Goal: Task Accomplishment & Management: Use online tool/utility

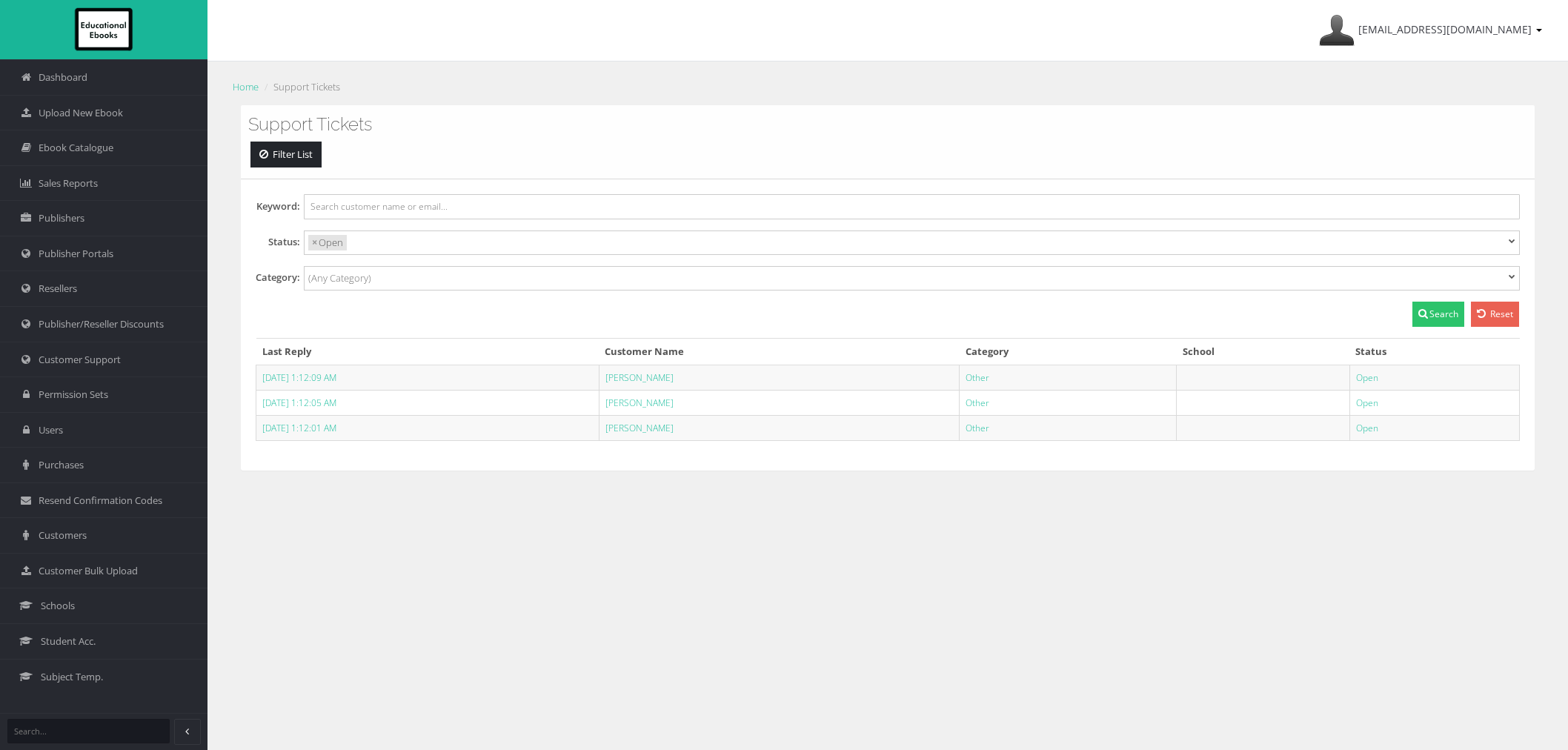
select select
click at [96, 369] on link "Customer Support" at bounding box center [103, 360] width 207 height 36
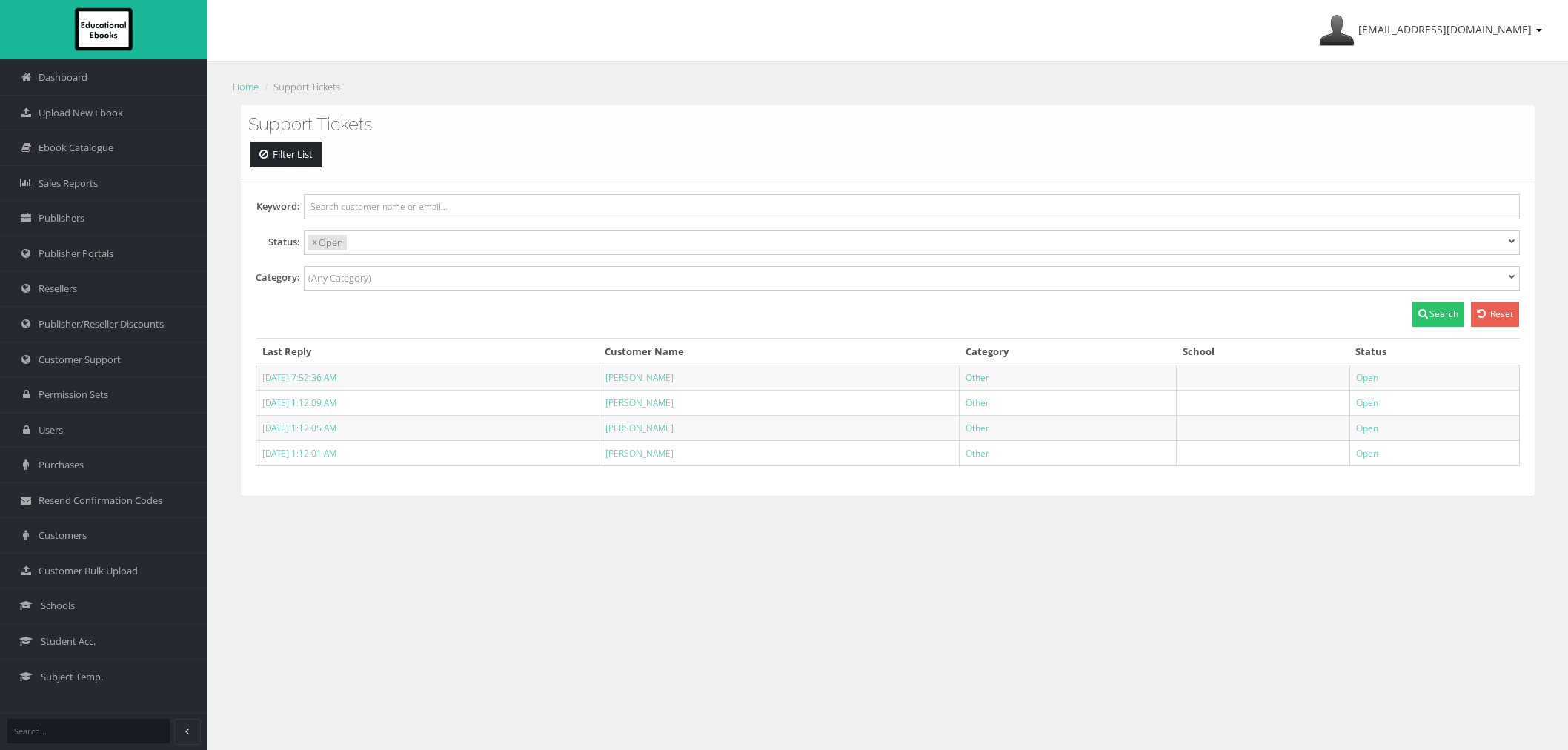
select select
click at [663, 379] on link "[PERSON_NAME]" at bounding box center [640, 378] width 69 height 13
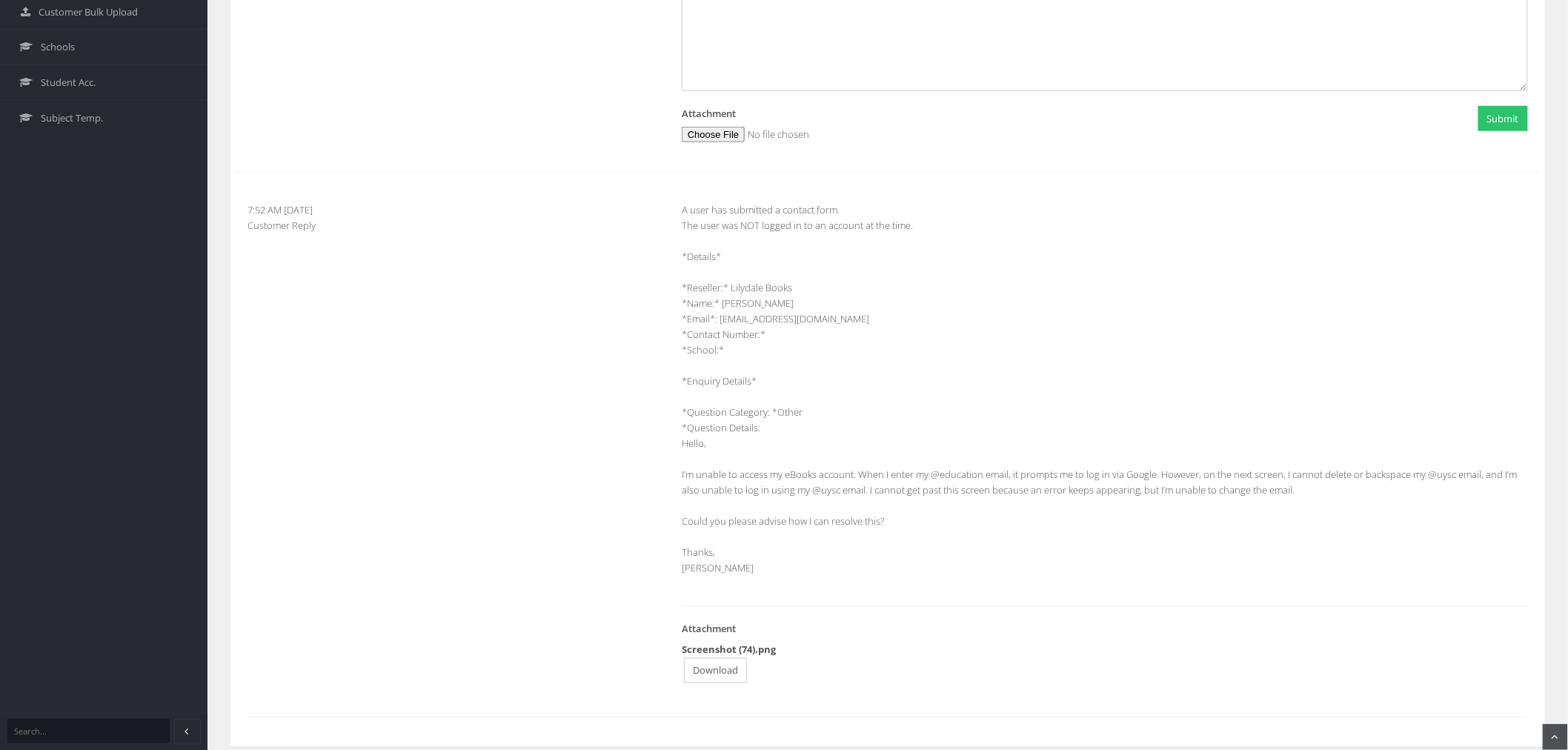
scroll to position [576, 0]
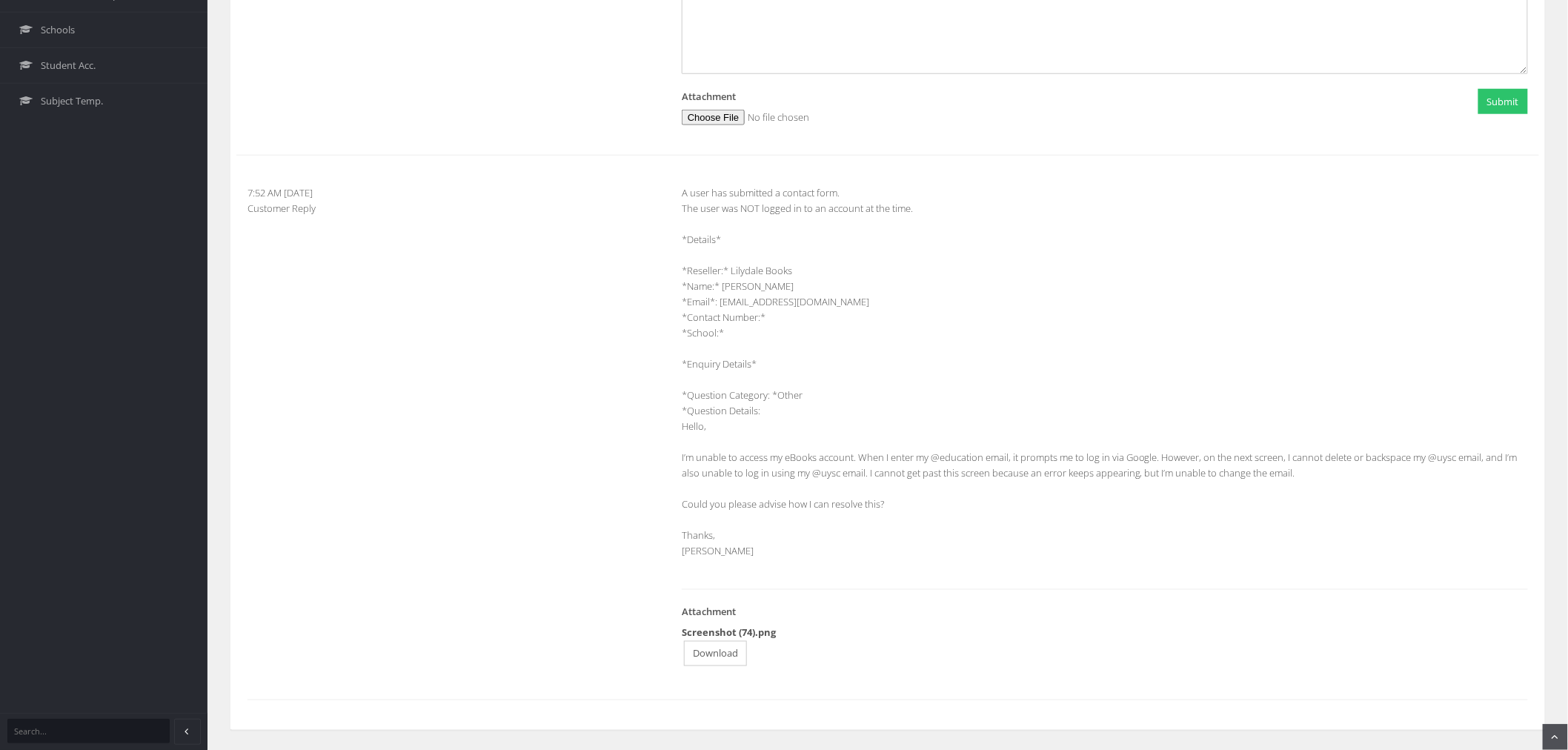
click at [719, 647] on link "Download" at bounding box center [715, 654] width 63 height 26
drag, startPoint x: 723, startPoint y: 290, endPoint x: 773, endPoint y: 284, distance: 50.4
click at [773, 284] on div "A user has submitted a contact form. The user was NOT logged in to an account a…" at bounding box center [1105, 428] width 868 height 486
copy div "[PERSON_NAME]"
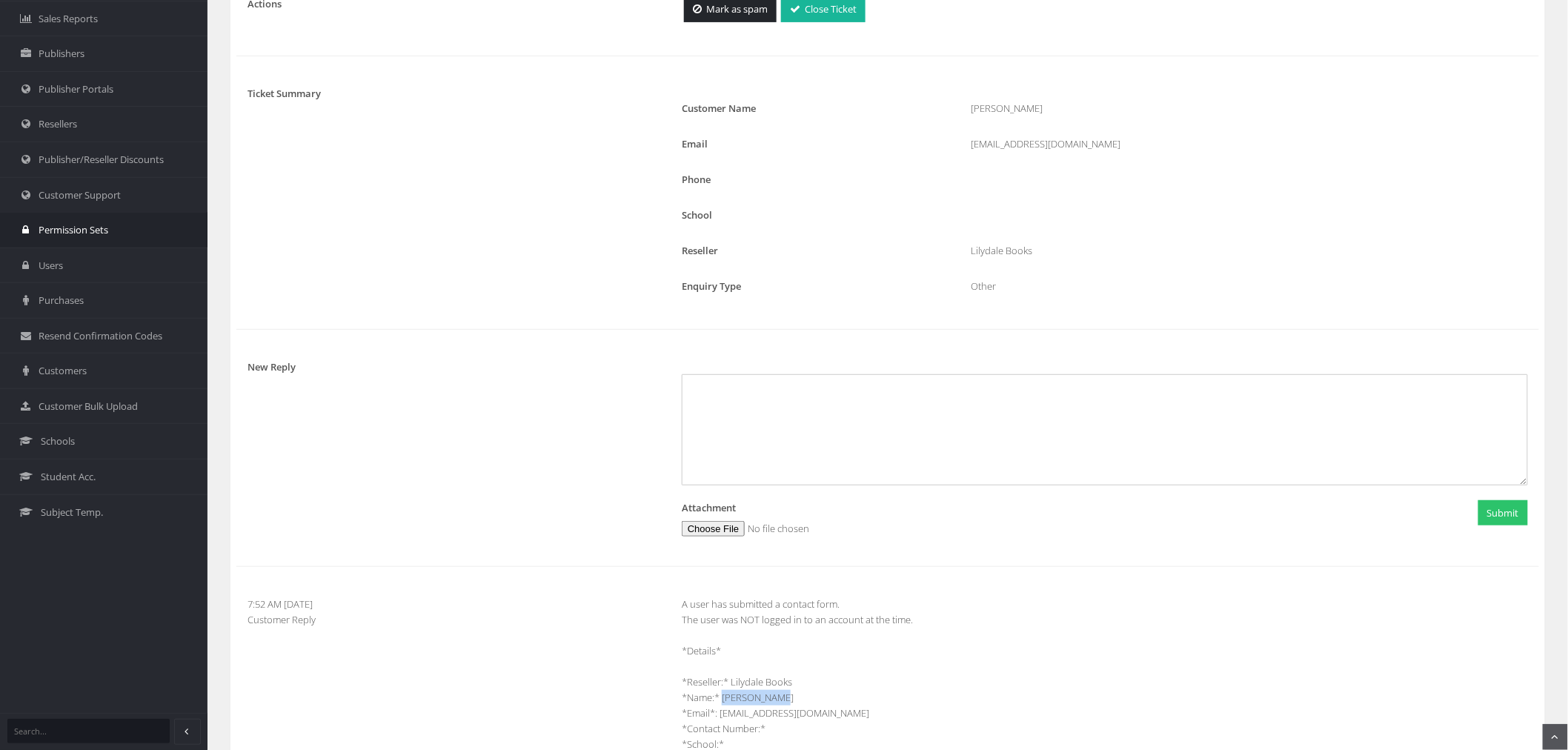
scroll to position [0, 0]
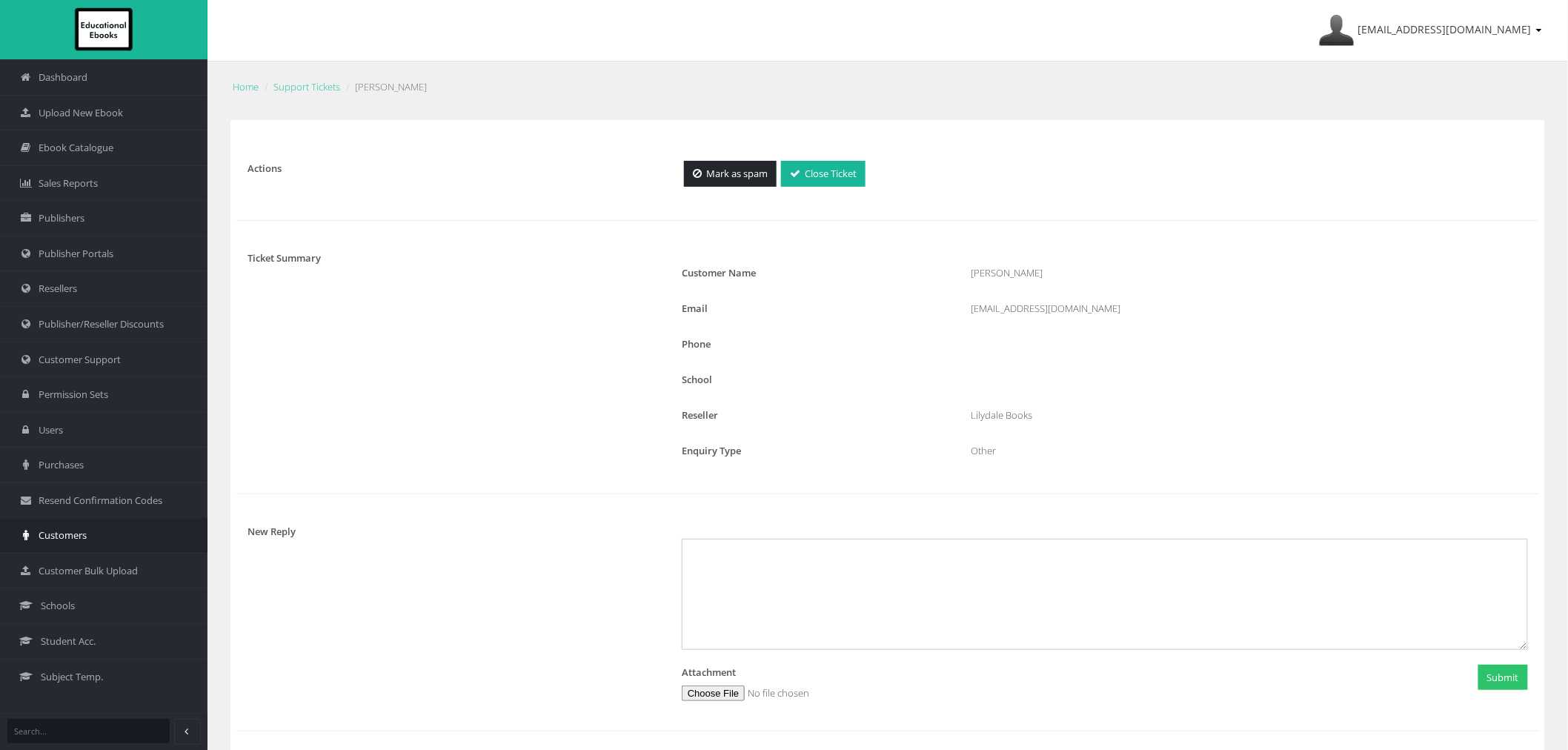
click at [70, 546] on link "Customers" at bounding box center [103, 535] width 207 height 36
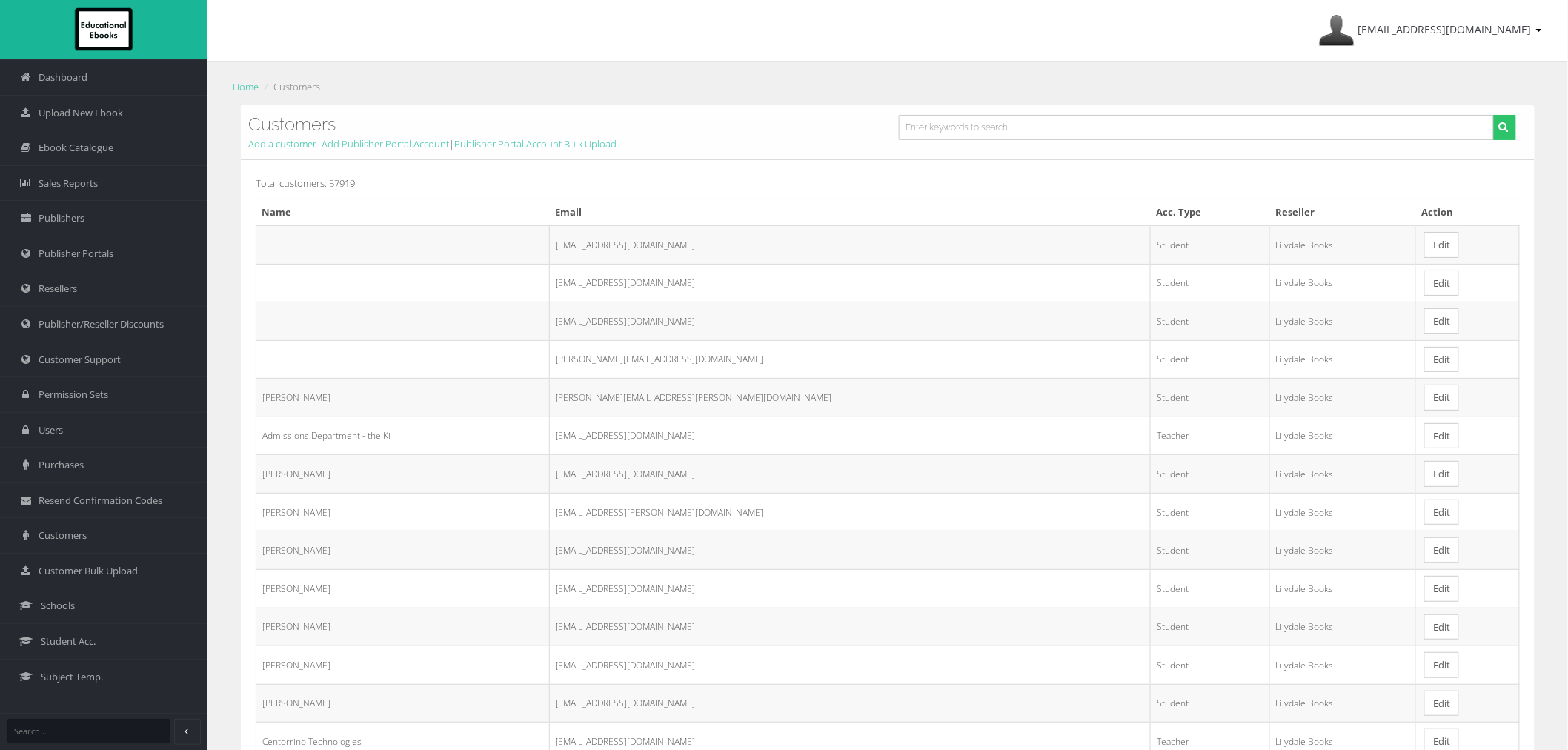
click at [946, 141] on form at bounding box center [1208, 133] width 640 height 36
click at [947, 130] on input "text" at bounding box center [1196, 128] width 595 height 25
paste input "[PERSON_NAME]"
type input "[PERSON_NAME]"
click at [1494, 115] on button "submit" at bounding box center [1505, 128] width 23 height 25
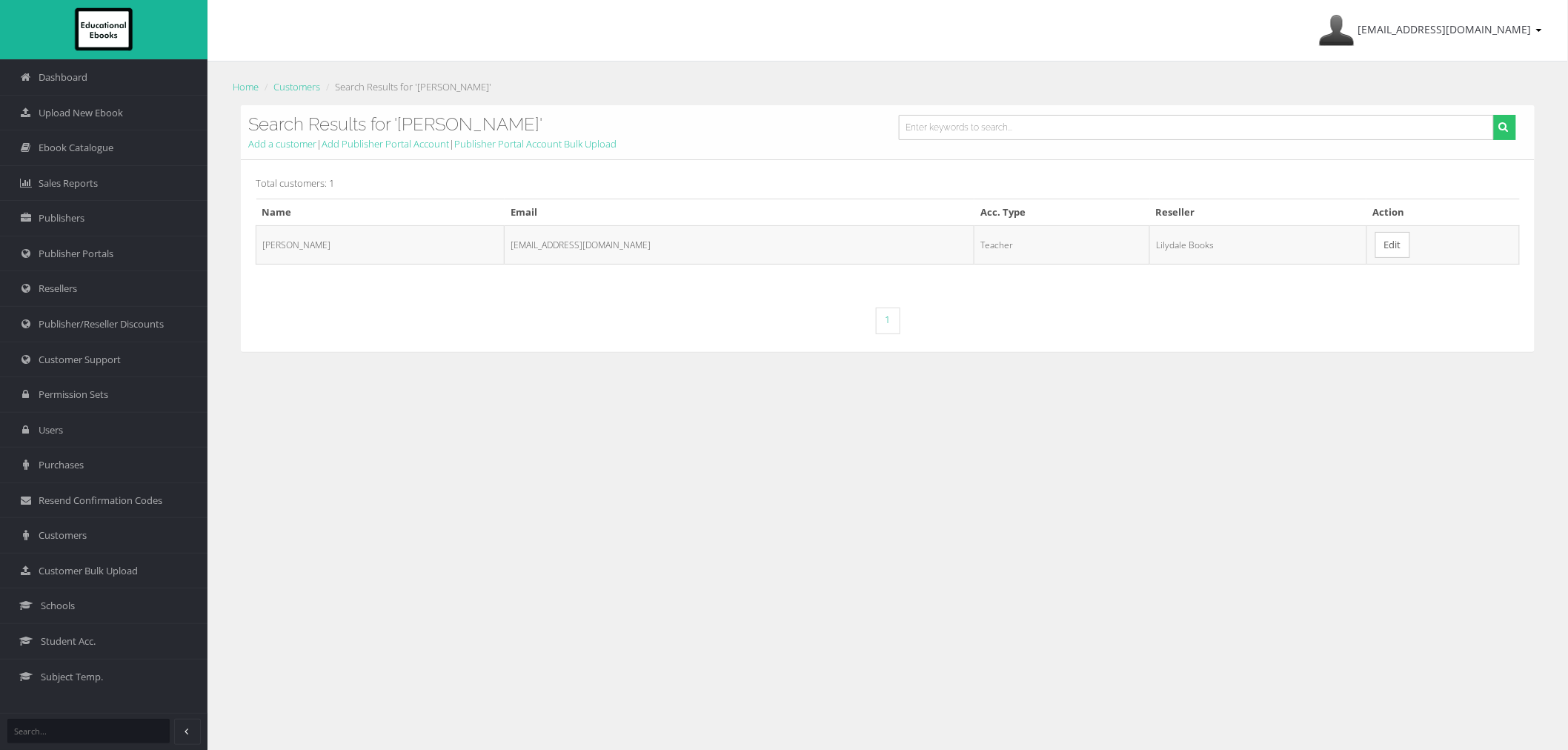
click at [1380, 253] on link "Edit" at bounding box center [1393, 245] width 35 height 26
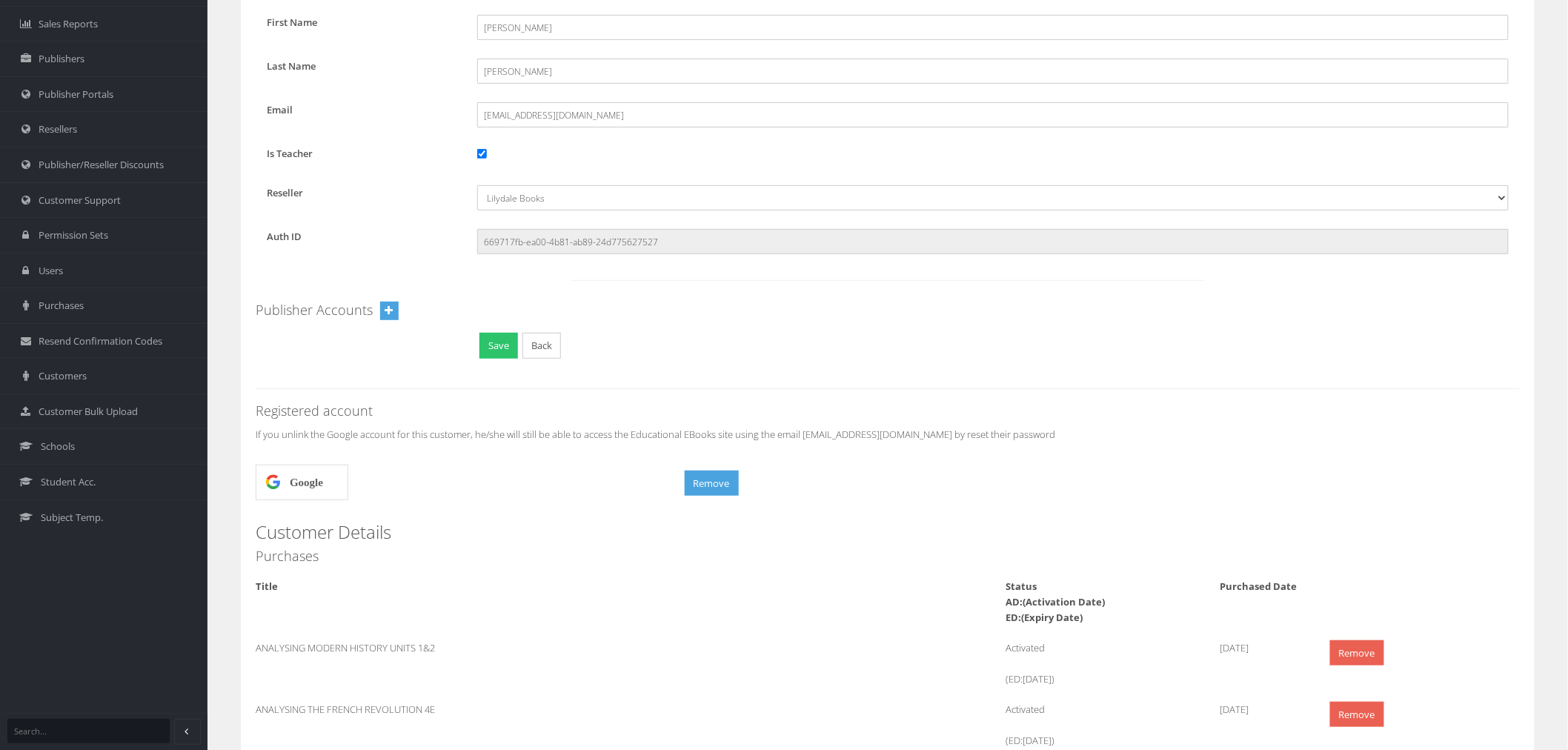
scroll to position [164, 0]
click at [728, 487] on button "Remove" at bounding box center [712, 478] width 54 height 26
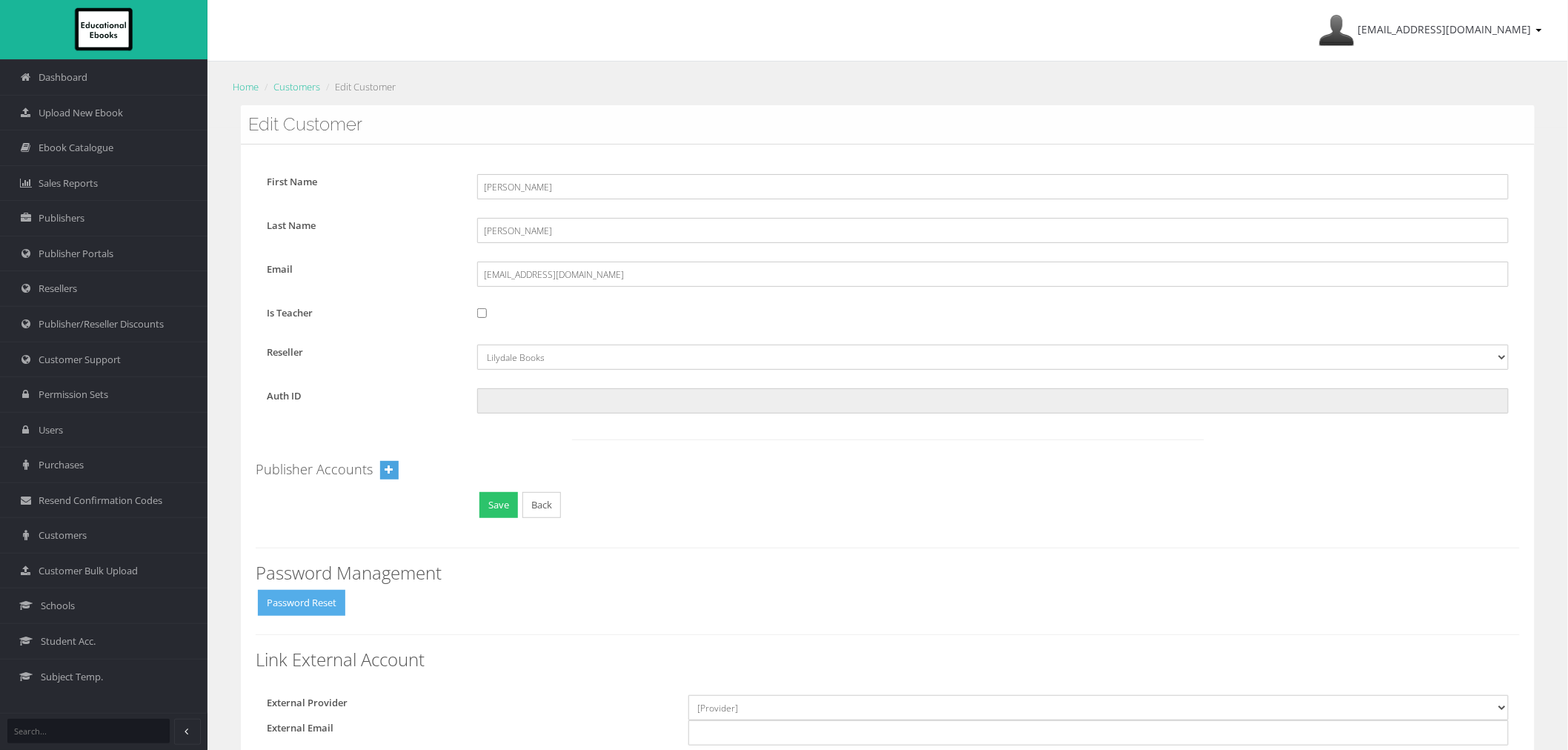
click at [282, 605] on button "Password Reset" at bounding box center [301, 603] width 87 height 26
drag, startPoint x: 404, startPoint y: 598, endPoint x: 255, endPoint y: 604, distance: 149.1
click at [256, 604] on h4 "New Password: Jdc5Hvu!" at bounding box center [888, 598] width 1264 height 15
copy h4 "New Password: Jdc5Hvu!"
click at [98, 367] on link "Customer Support" at bounding box center [103, 360] width 207 height 36
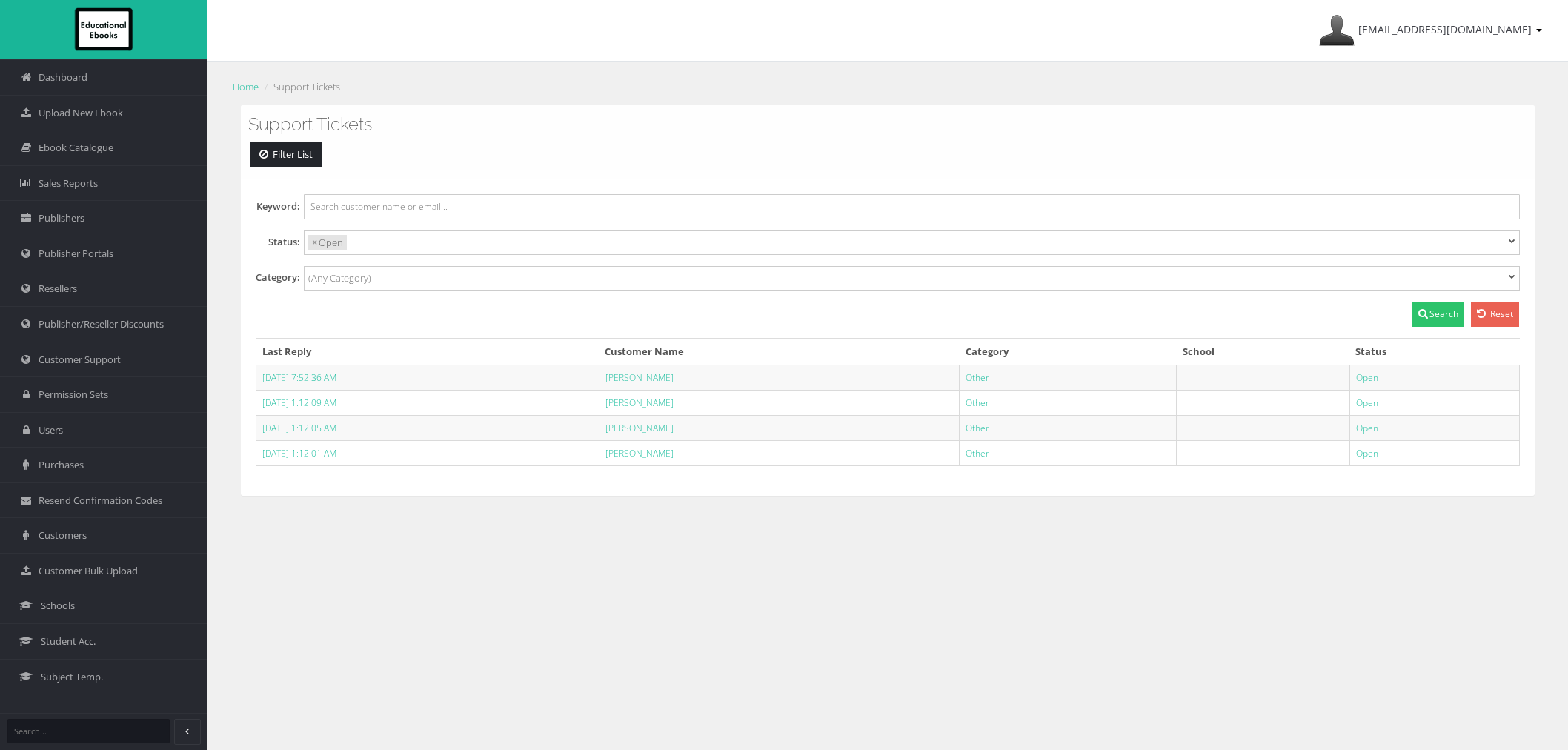
select select
click at [667, 380] on link "[PERSON_NAME]" at bounding box center [640, 378] width 69 height 13
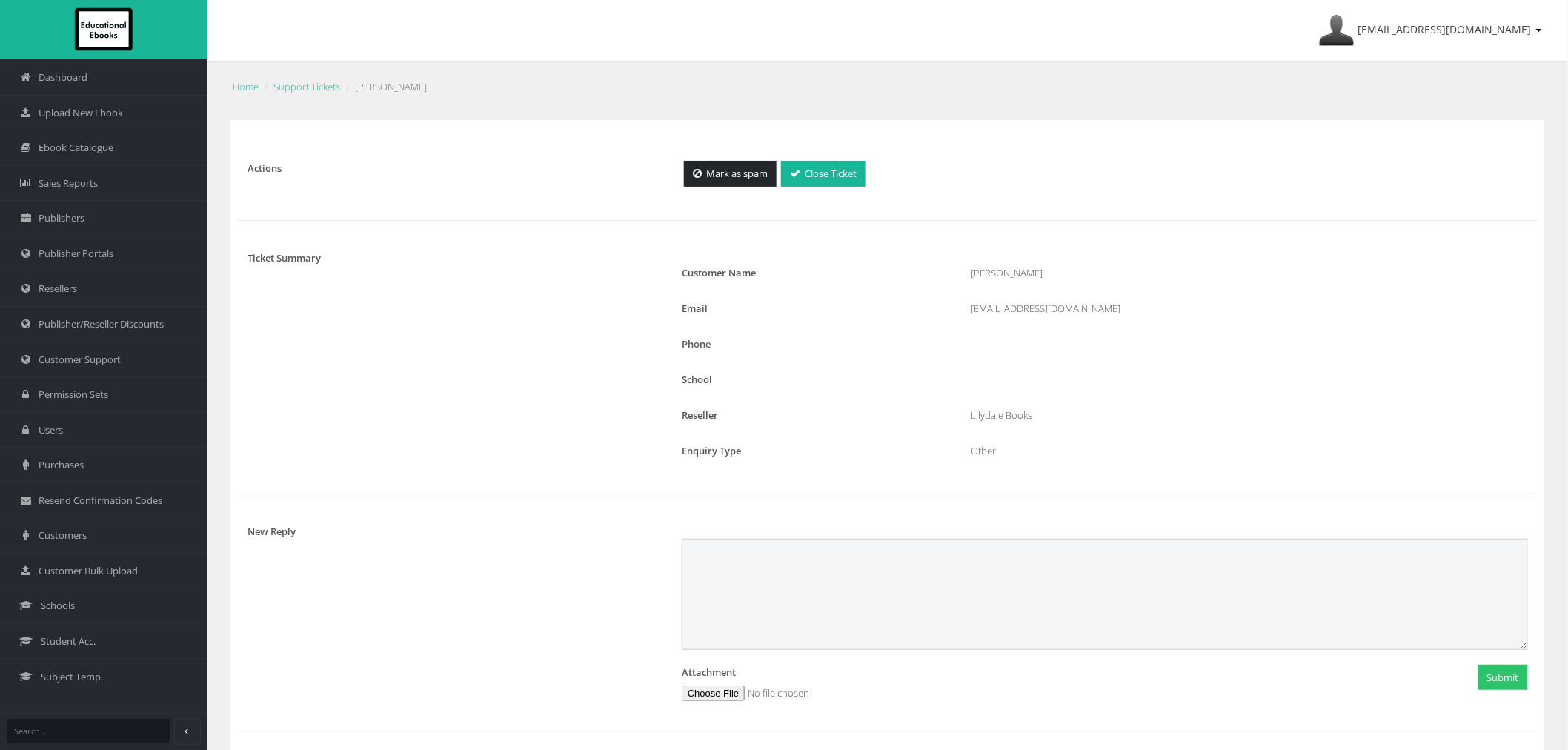
click at [797, 587] on textarea at bounding box center [1105, 594] width 846 height 111
paste textarea "New Password: Jdc5Hvu!"
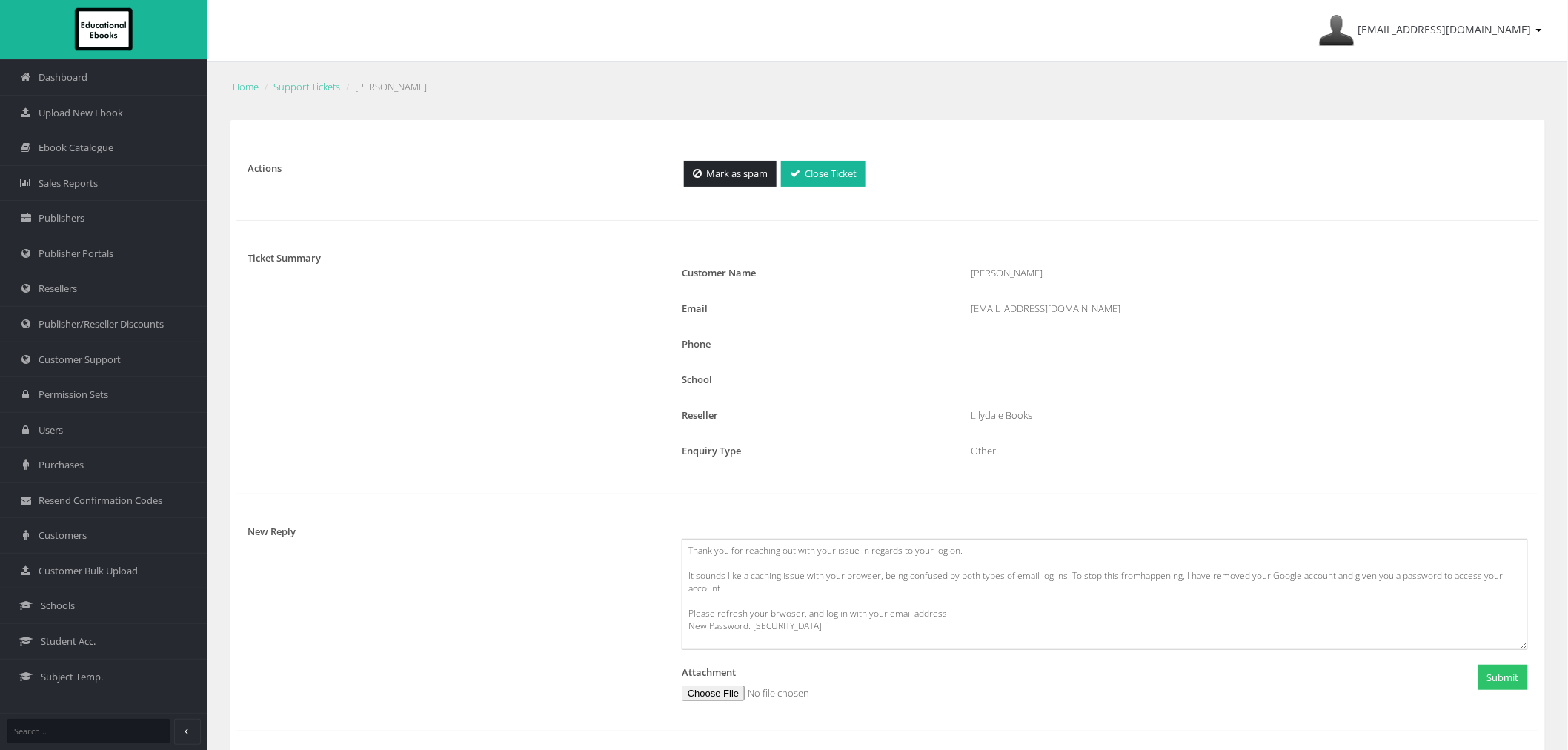
drag, startPoint x: 1137, startPoint y: 305, endPoint x: 954, endPoint y: 312, distance: 183.1
click at [954, 312] on div "Email Caitlyn.Muir2@education.vic.gov.au" at bounding box center [1105, 312] width 868 height 21
copy div "Caitlyn.Muir2@education.vic.gov.au"
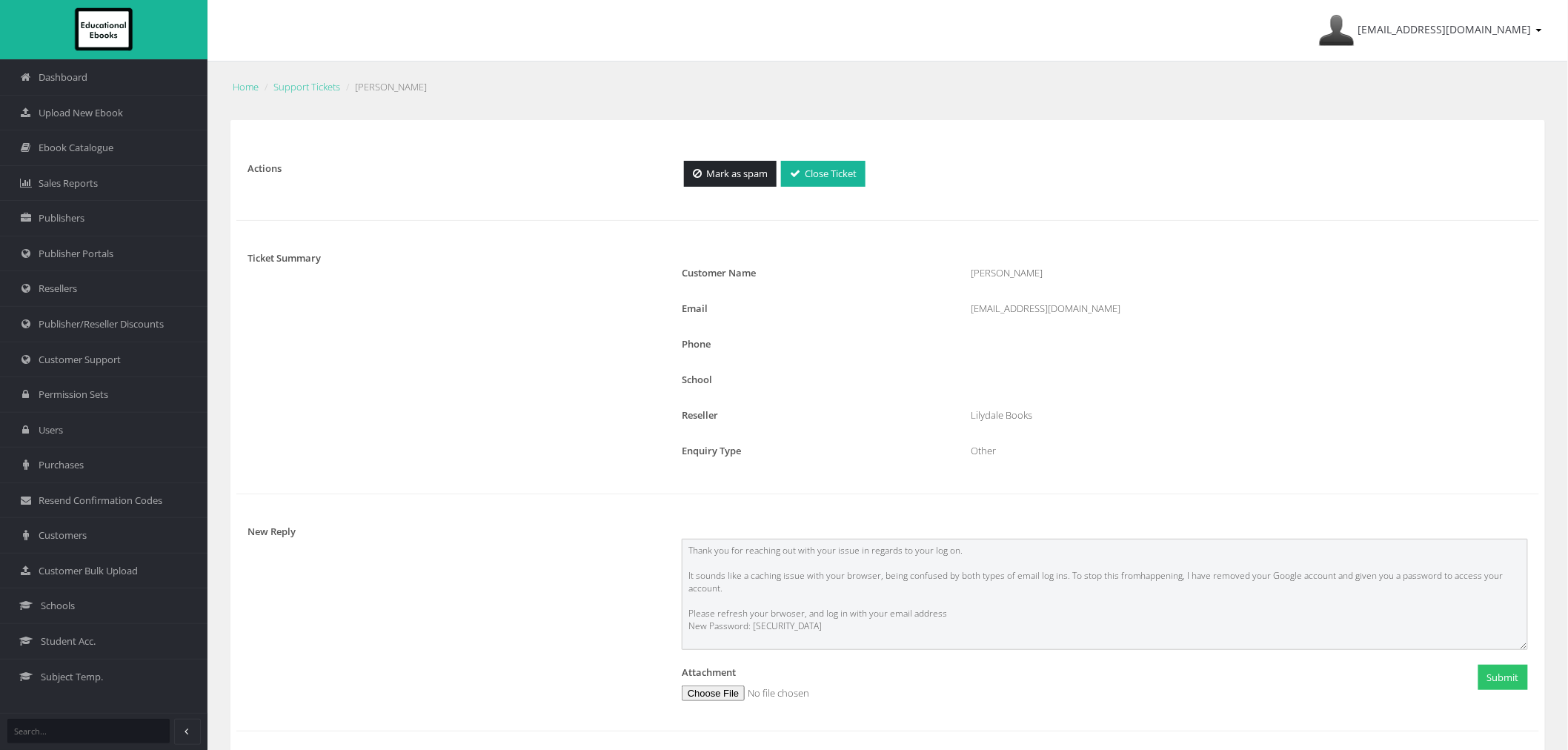
click at [954, 618] on textarea "Thank you for reaching out with your issue in regards to your log on. It sounds…" at bounding box center [1105, 594] width 846 height 111
paste textarea "Caitlyn.Muir2@education.vic.gov.au"
click at [1134, 575] on textarea "Thank you for reaching out with your issue in regards to your log on. It sounds…" at bounding box center [1105, 594] width 846 height 111
click at [897, 619] on textarea "Thank you for reaching out with your issue in regards to your log on. It sounds…" at bounding box center [1105, 594] width 846 height 111
click at [887, 634] on textarea "Thank you for reaching out with your issue in regards to your log on. It sounds…" at bounding box center [1105, 594] width 846 height 111
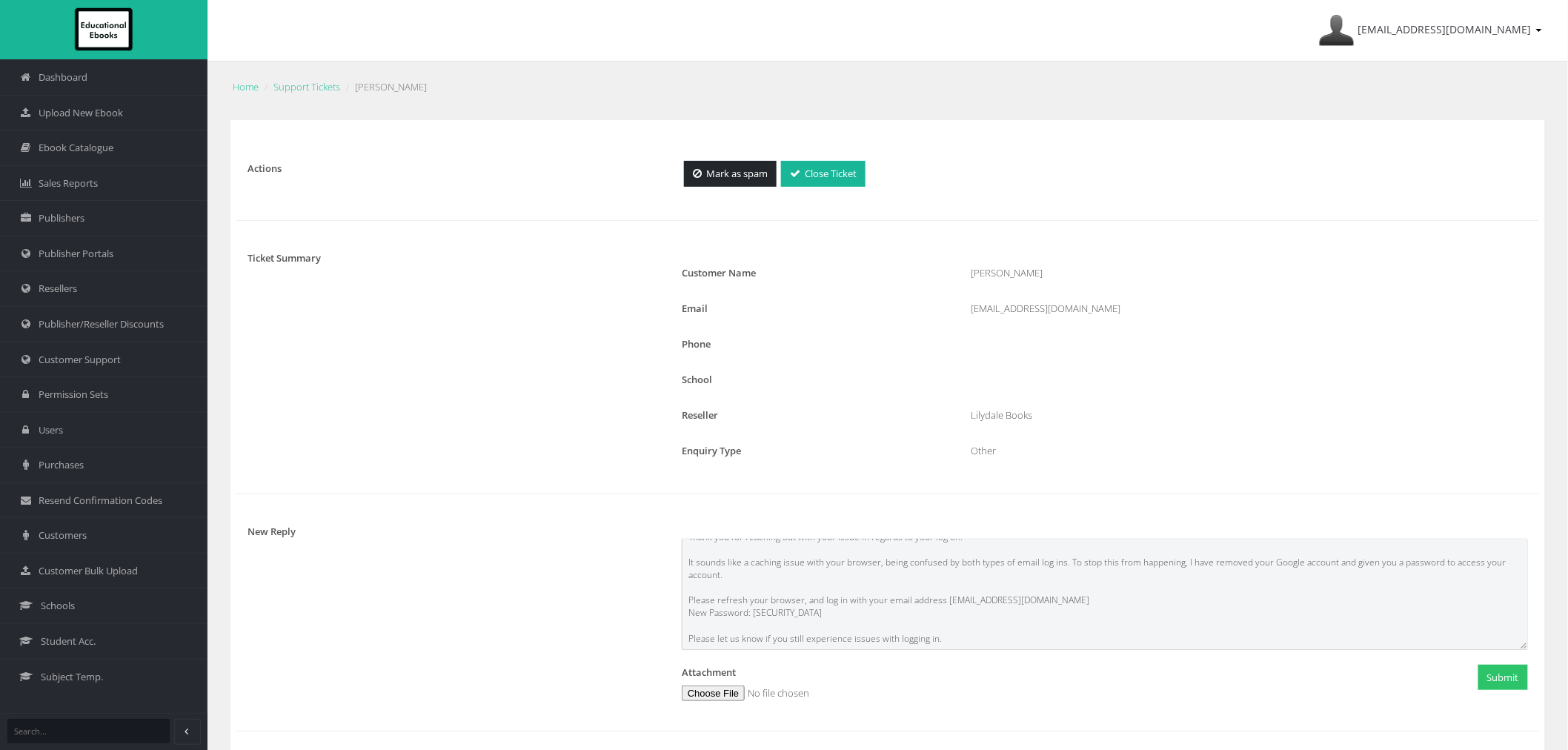
scroll to position [35, 0]
type textarea "Thank you for reaching out with your issue in regards to your log on. It sounds…"
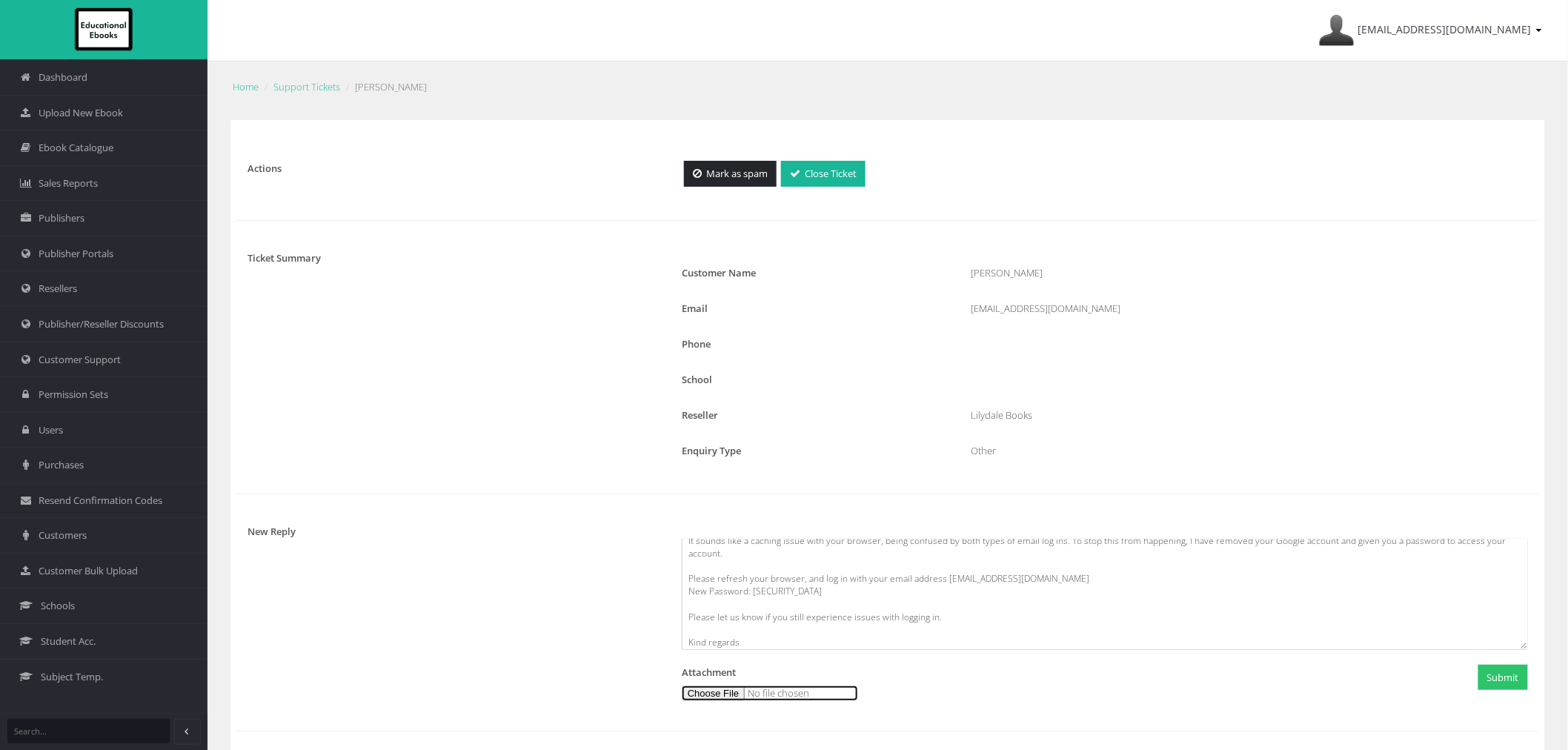
click at [700, 701] on input "file" at bounding box center [770, 693] width 176 height 15
click at [1513, 690] on div "Submit" at bounding box center [1395, 680] width 289 height 30
click at [1508, 682] on button "Submit" at bounding box center [1503, 678] width 50 height 26
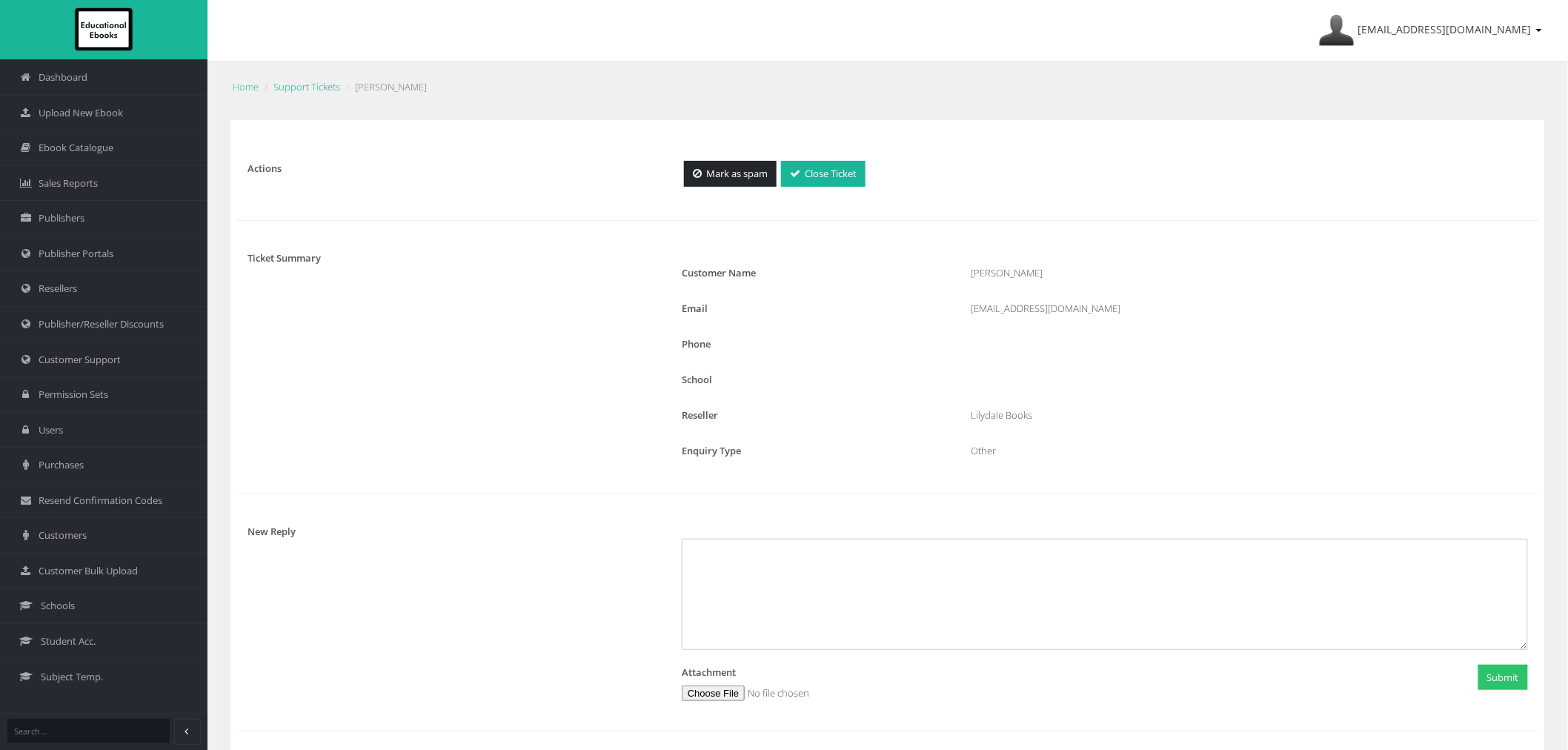
click at [305, 90] on link "Support Tickets" at bounding box center [306, 87] width 67 height 14
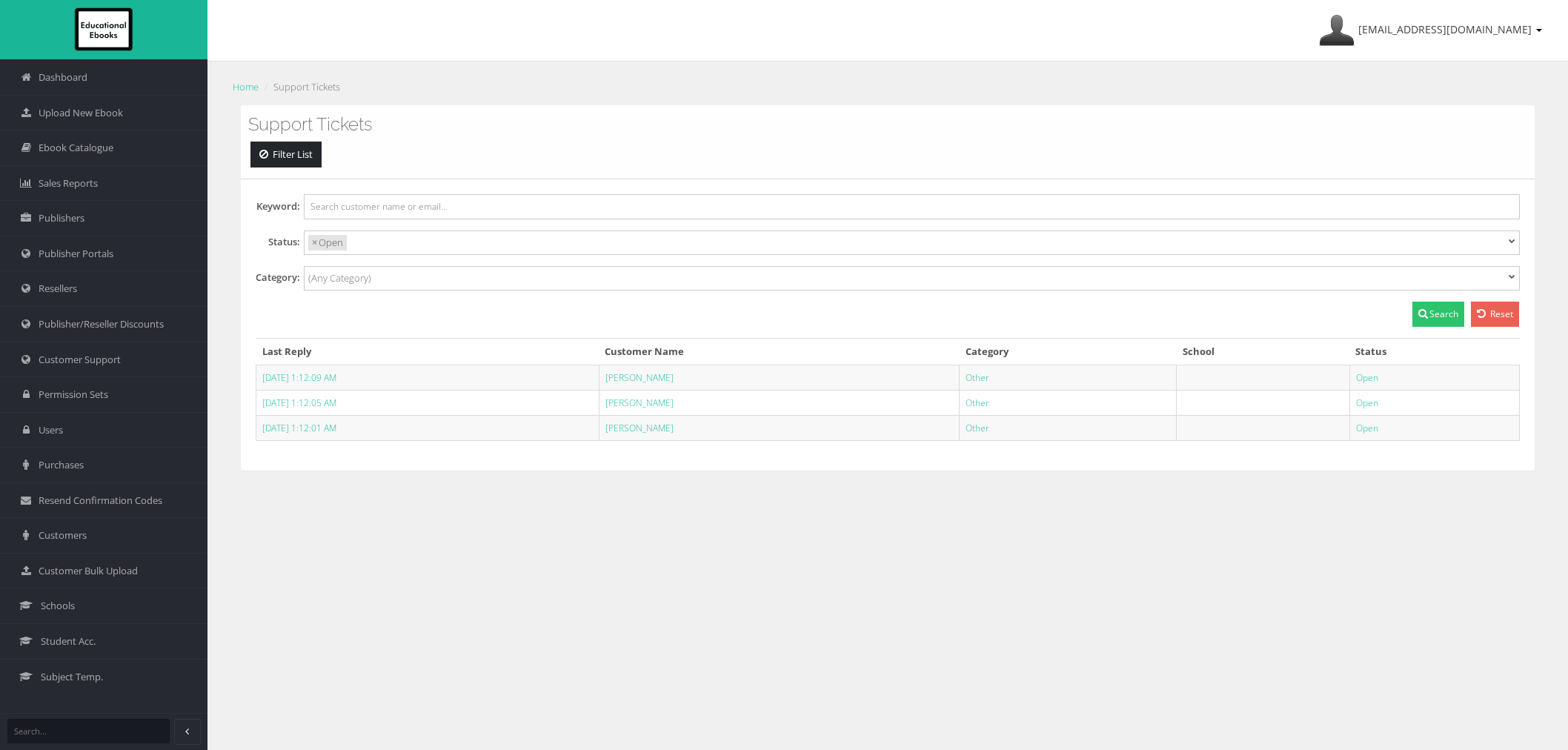
select select
click at [674, 381] on link "[PERSON_NAME]" at bounding box center [640, 378] width 69 height 13
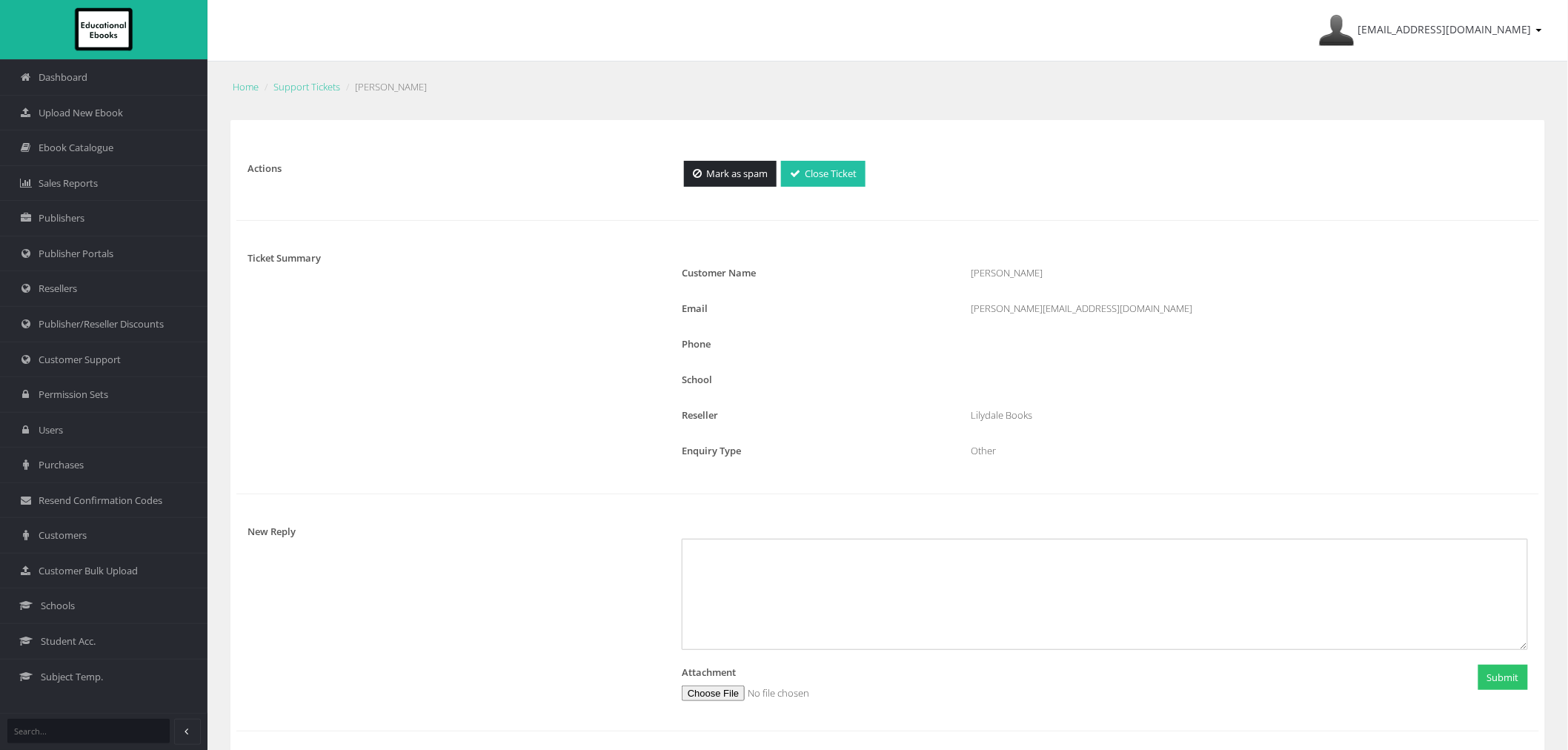
click at [810, 169] on link "Close Ticket" at bounding box center [823, 174] width 85 height 26
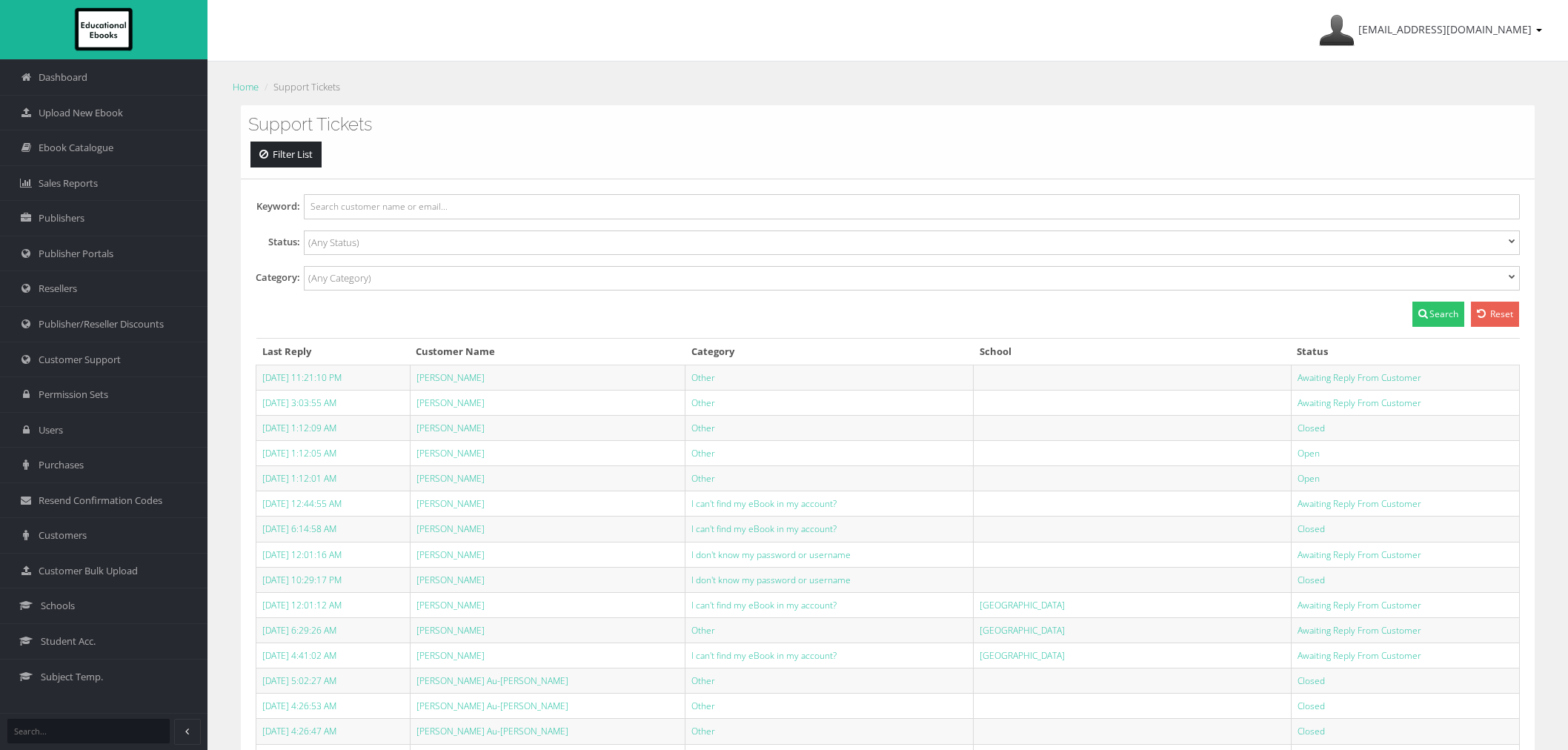
select select
click at [377, 250] on input "search" at bounding box center [360, 243] width 105 height 15
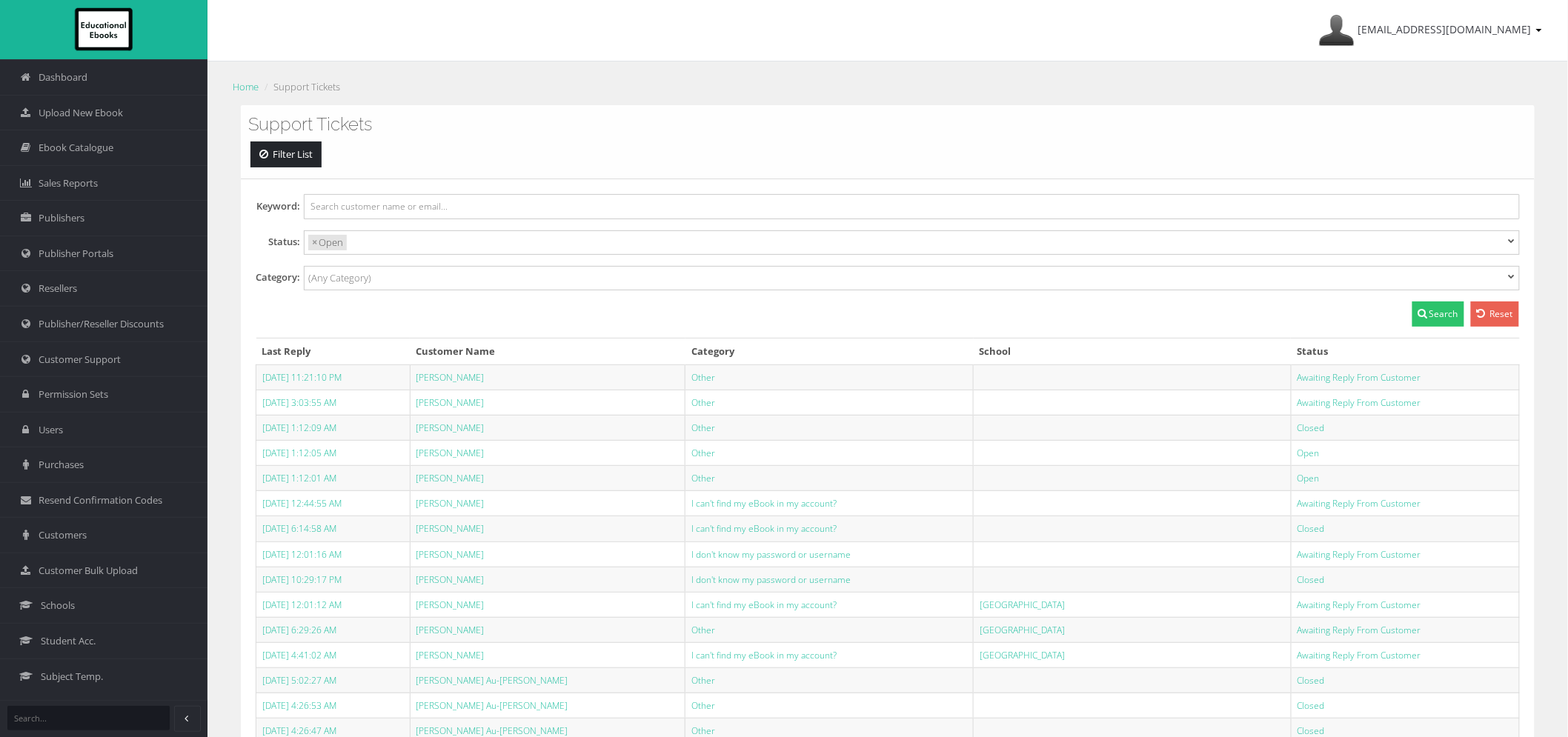
select select "Open"
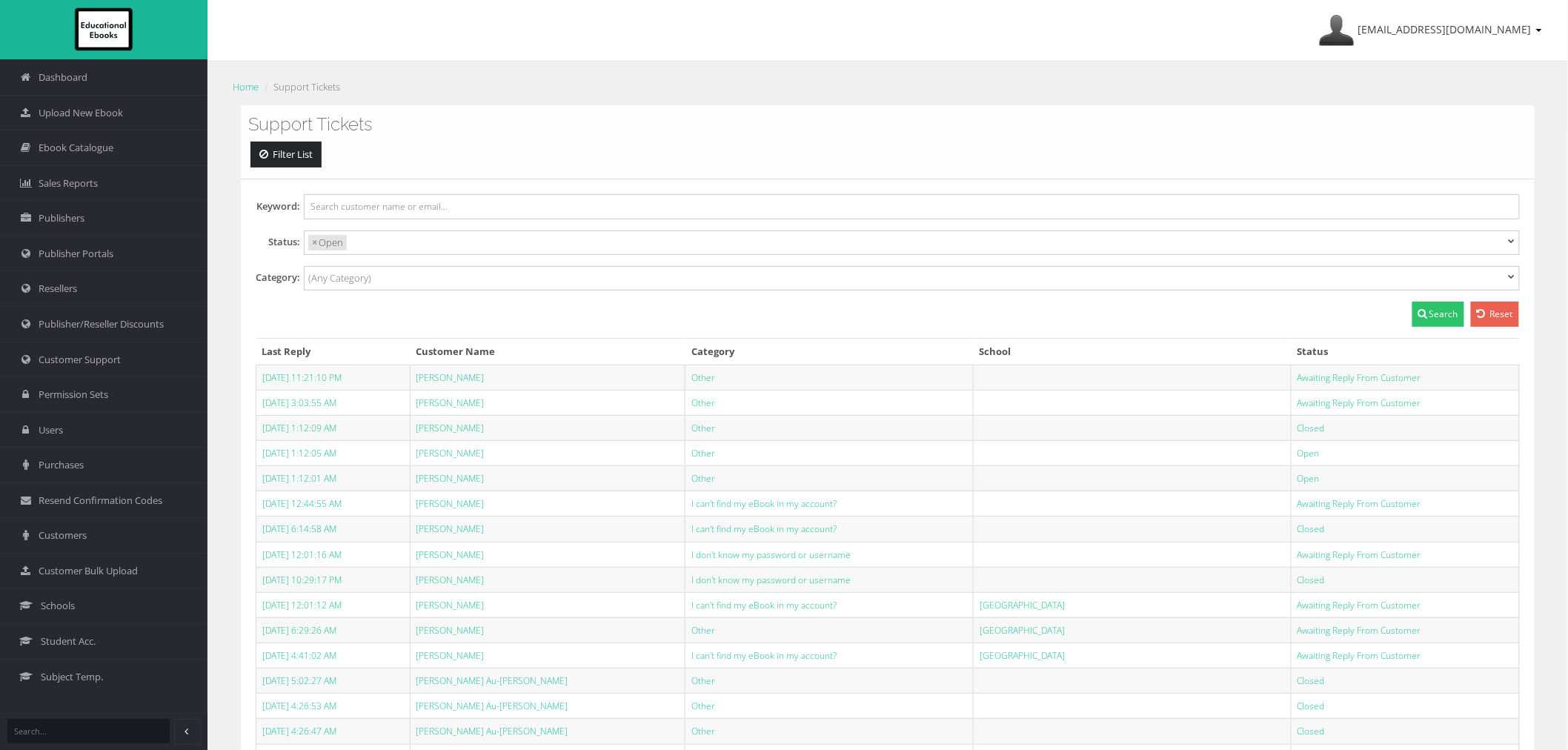
scroll to position [14, 0]
click at [1436, 317] on button "Search" at bounding box center [1438, 314] width 52 height 25
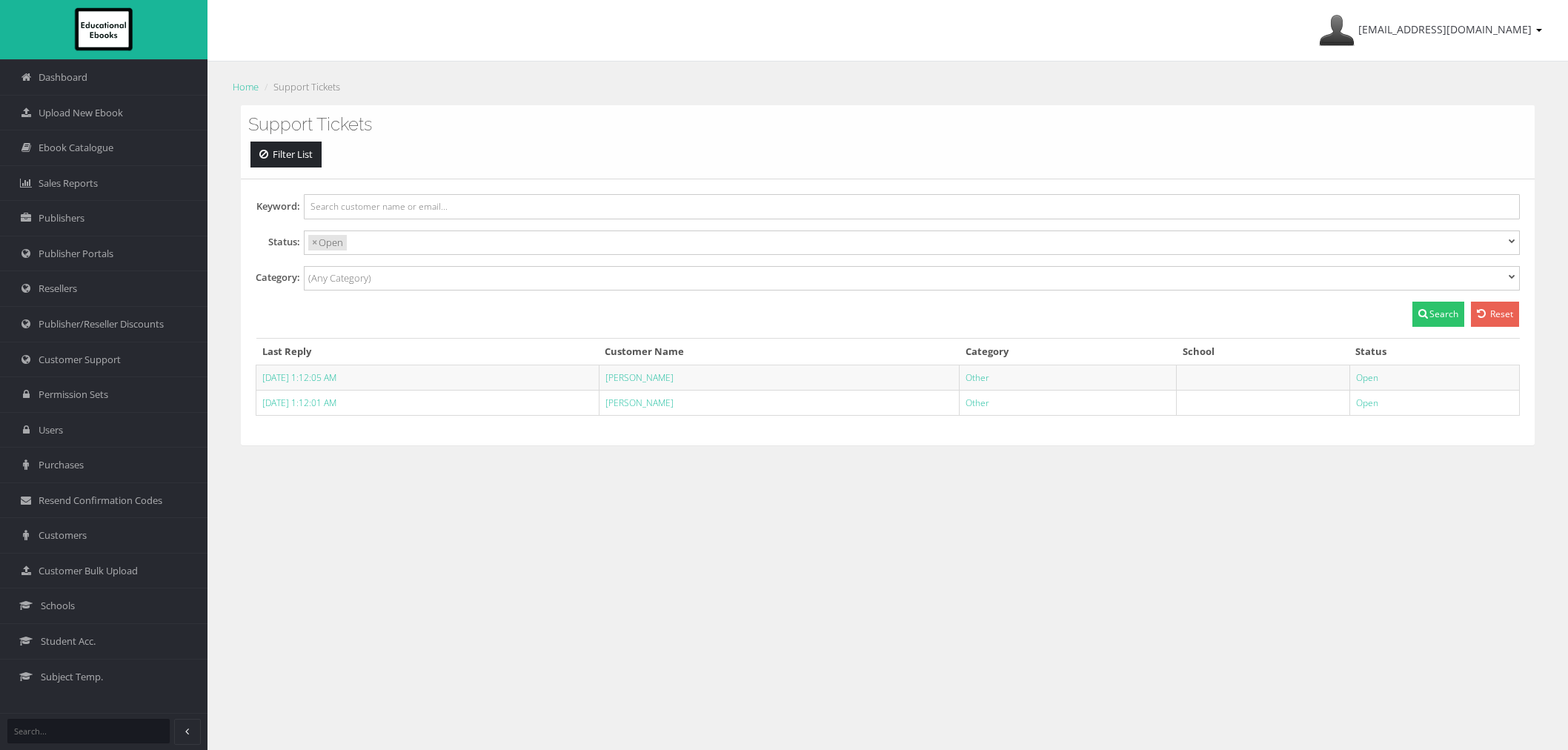
select select
click at [674, 375] on link "[PERSON_NAME]" at bounding box center [640, 378] width 69 height 13
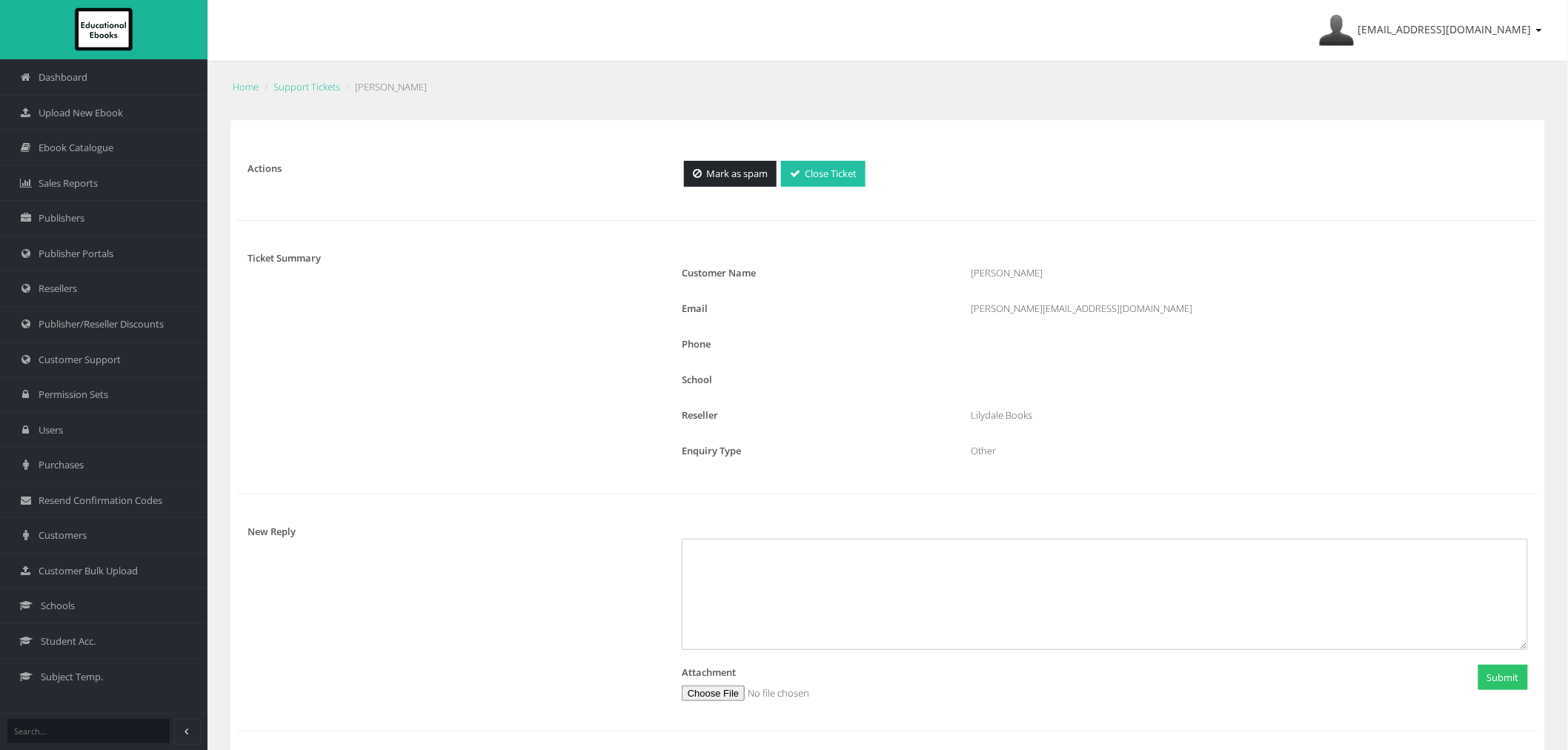
click at [815, 175] on link "Close Ticket" at bounding box center [823, 174] width 85 height 26
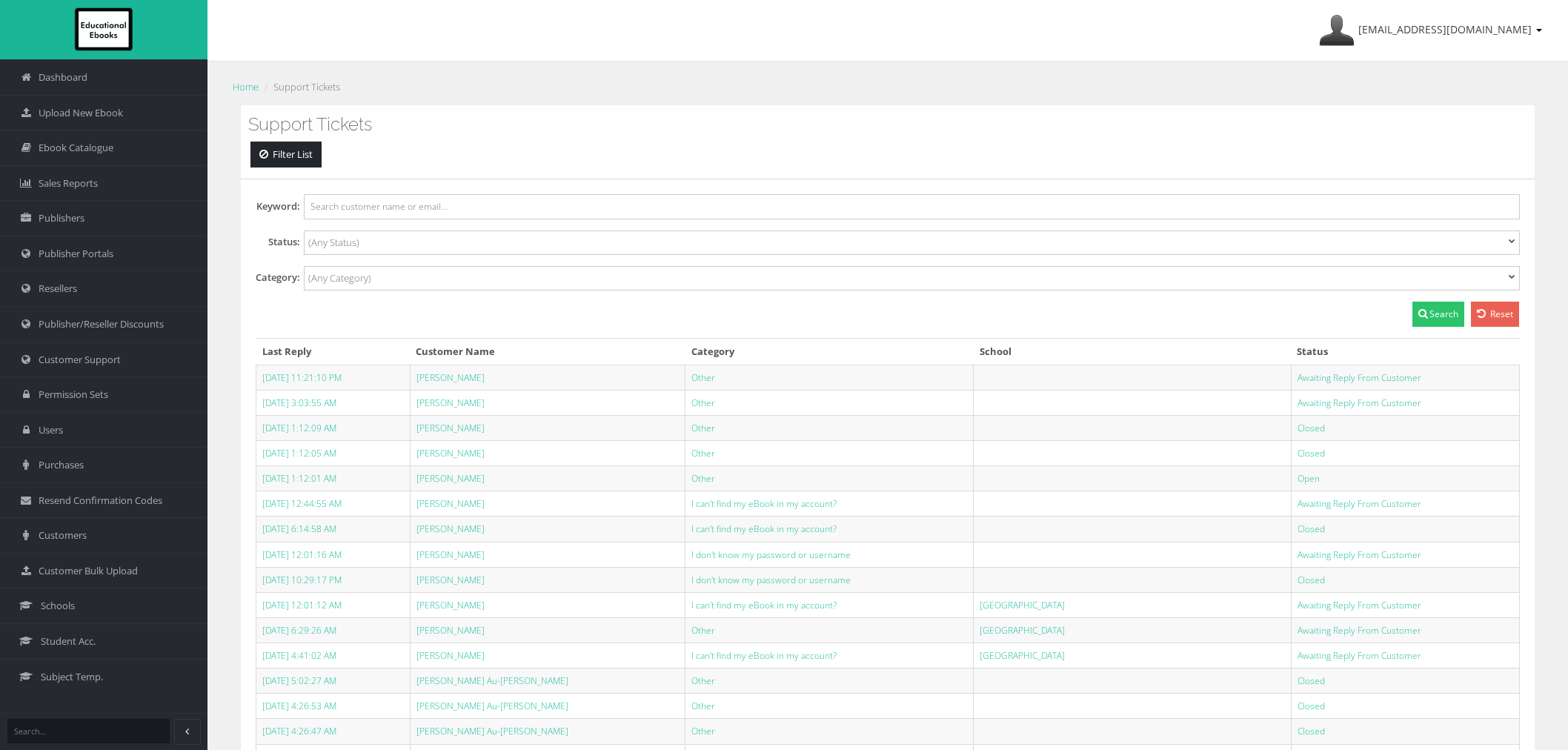
select select
click at [380, 253] on span at bounding box center [911, 242] width 1216 height 25
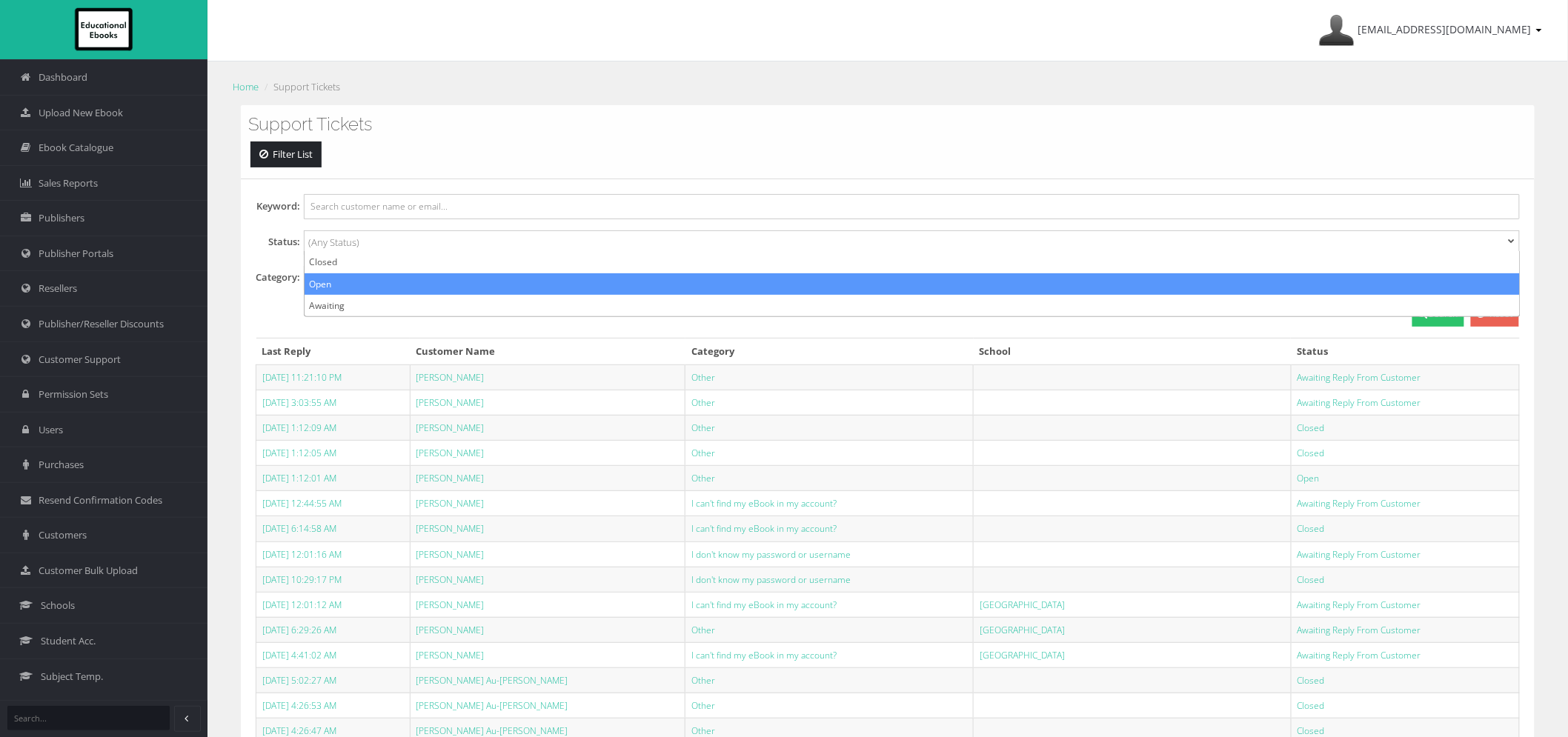
select select "Open"
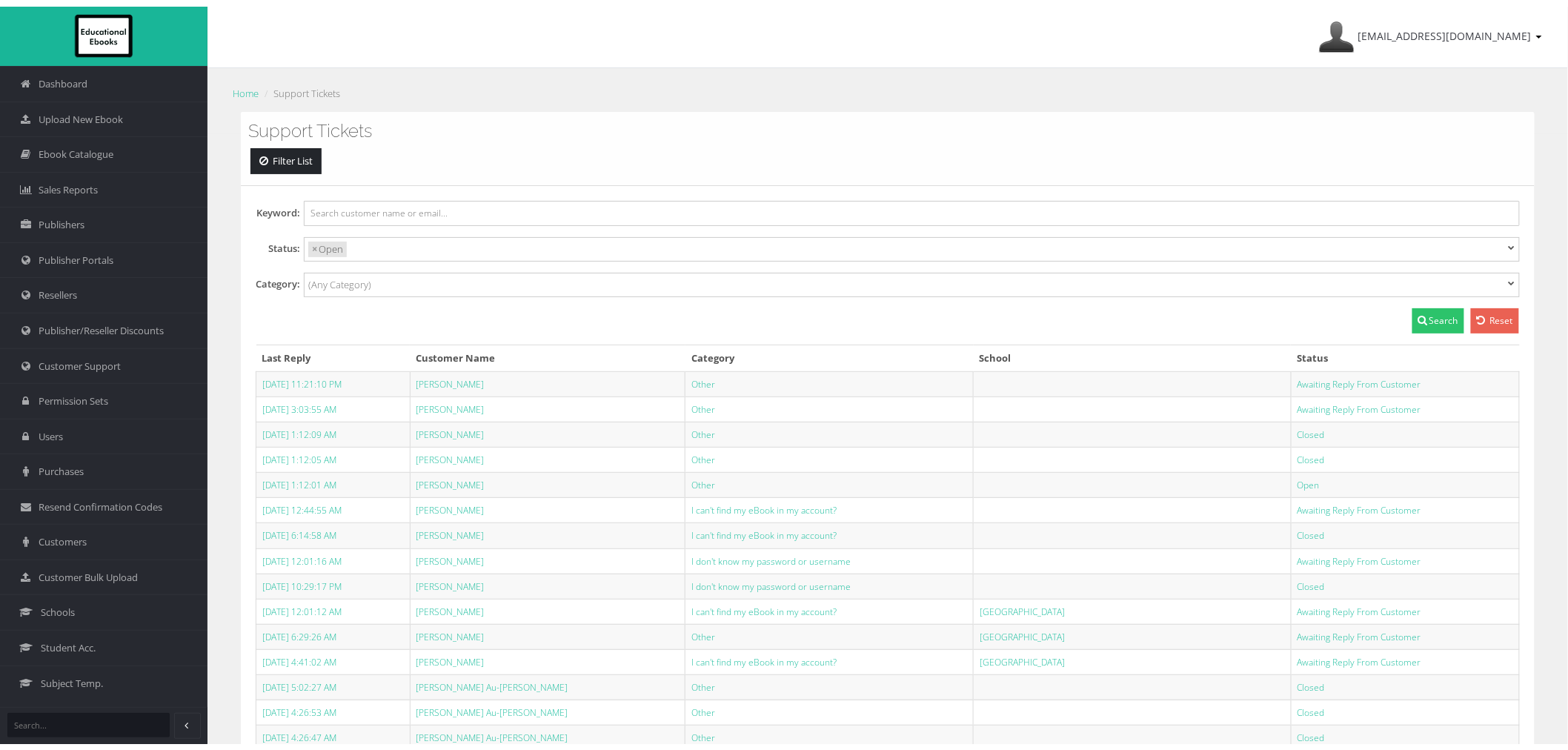
scroll to position [14, 0]
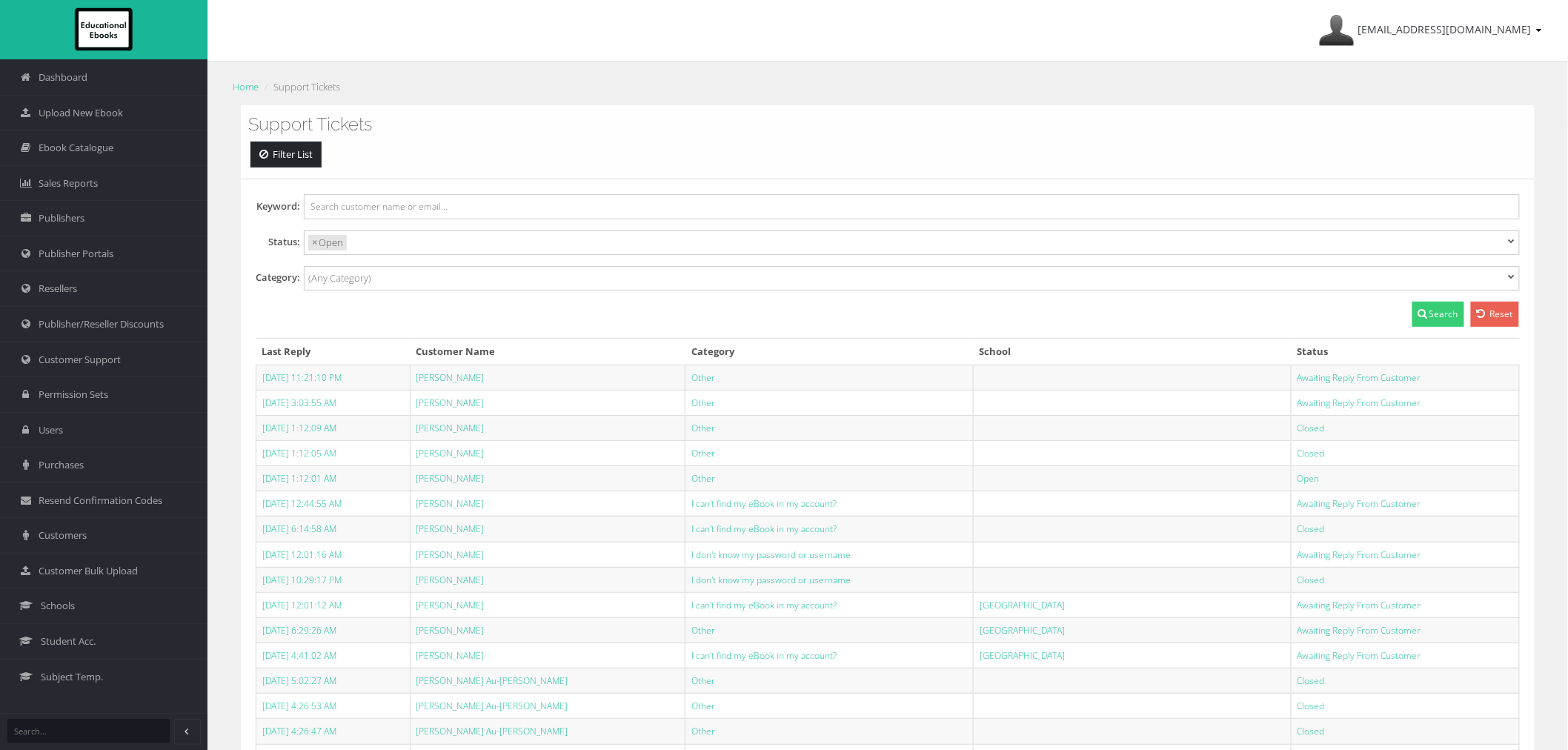
click at [1418, 317] on icon at bounding box center [1422, 313] width 9 height 10
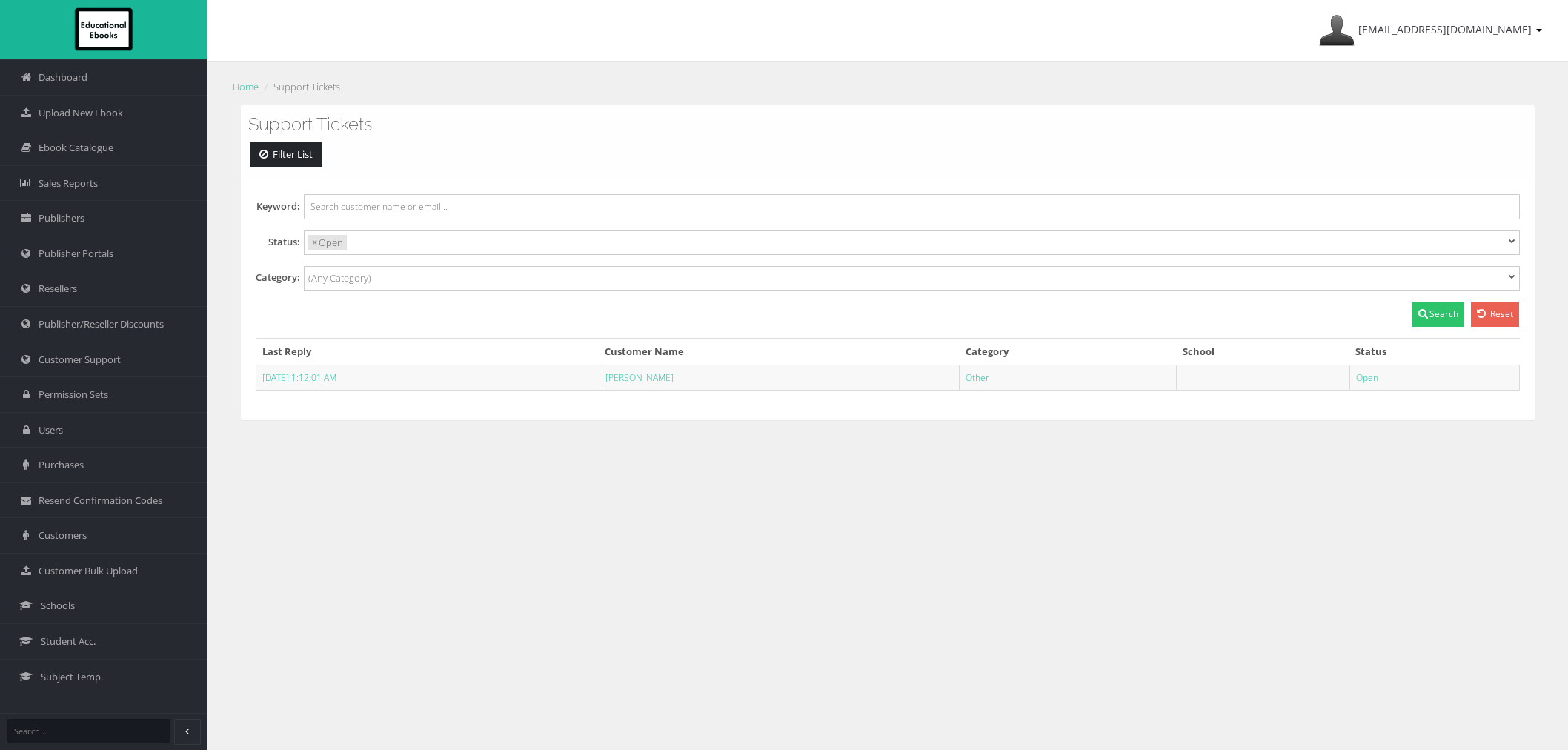
select select
click at [674, 381] on link "[PERSON_NAME]" at bounding box center [640, 378] width 69 height 13
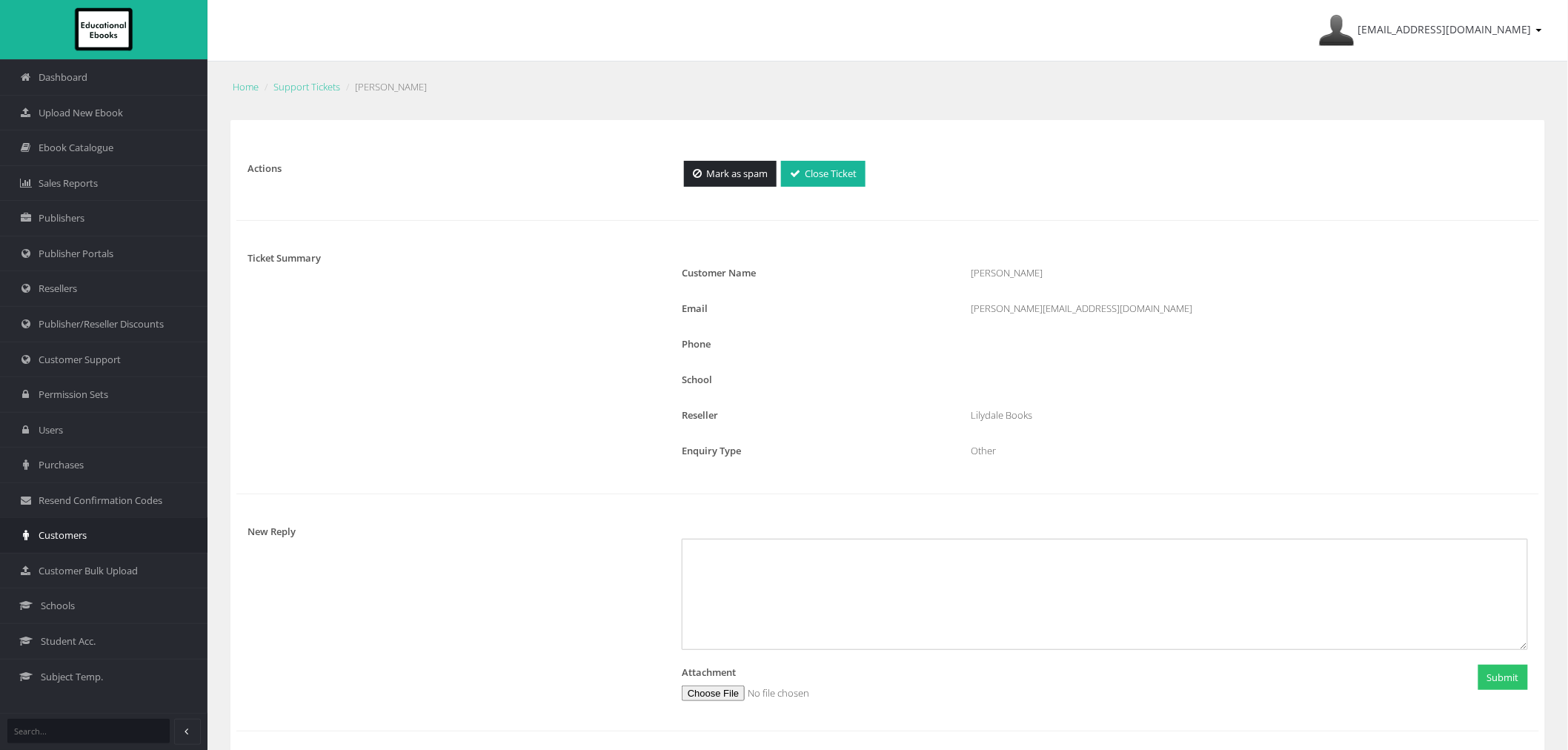
click at [72, 541] on span "Customers" at bounding box center [63, 535] width 48 height 14
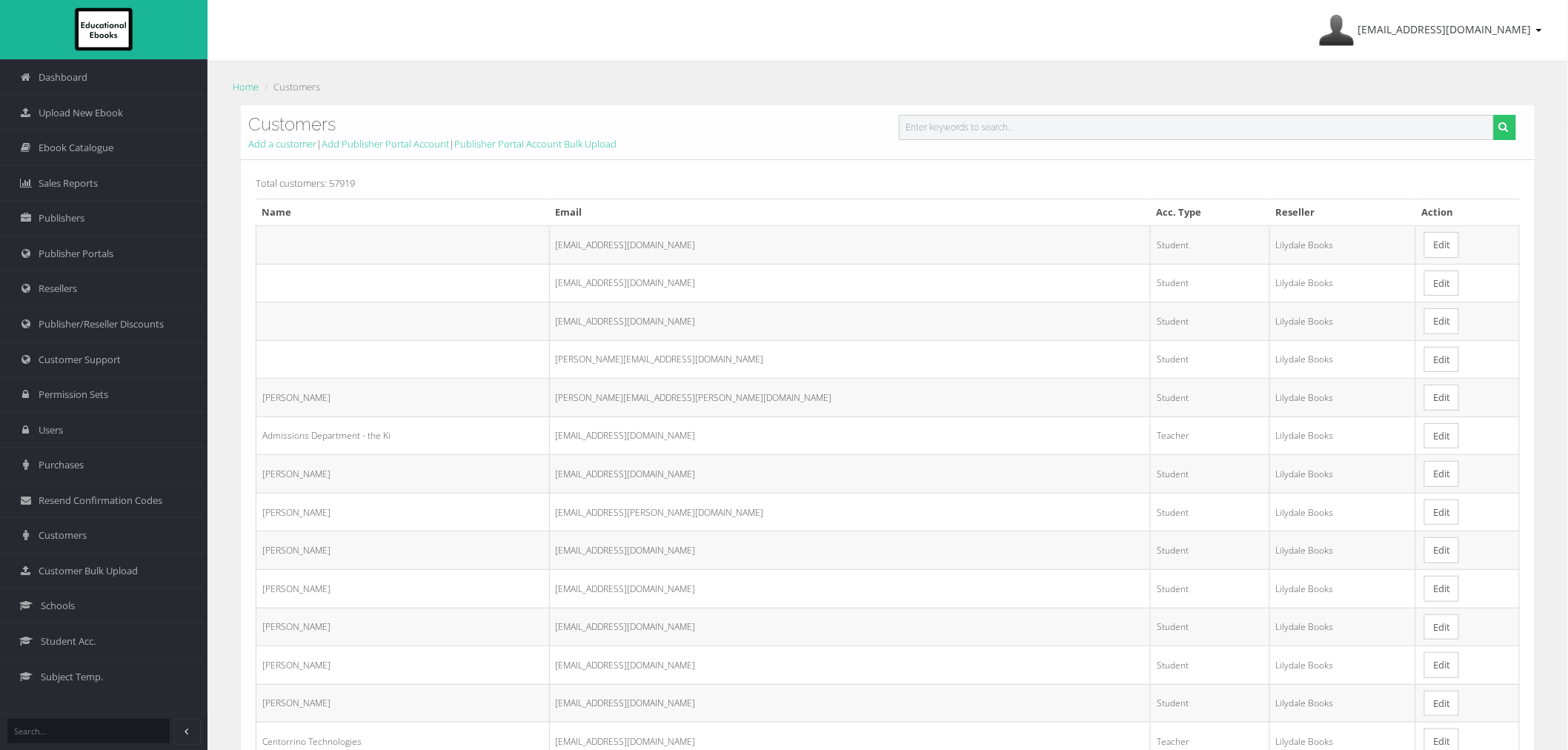
click at [958, 129] on input "text" at bounding box center [1196, 128] width 595 height 25
paste input "rebecca.ludlow@hotmail.com"
type input "rebecca.ludlow@hotmail.com"
click at [1494, 115] on button "submit" at bounding box center [1505, 128] width 23 height 25
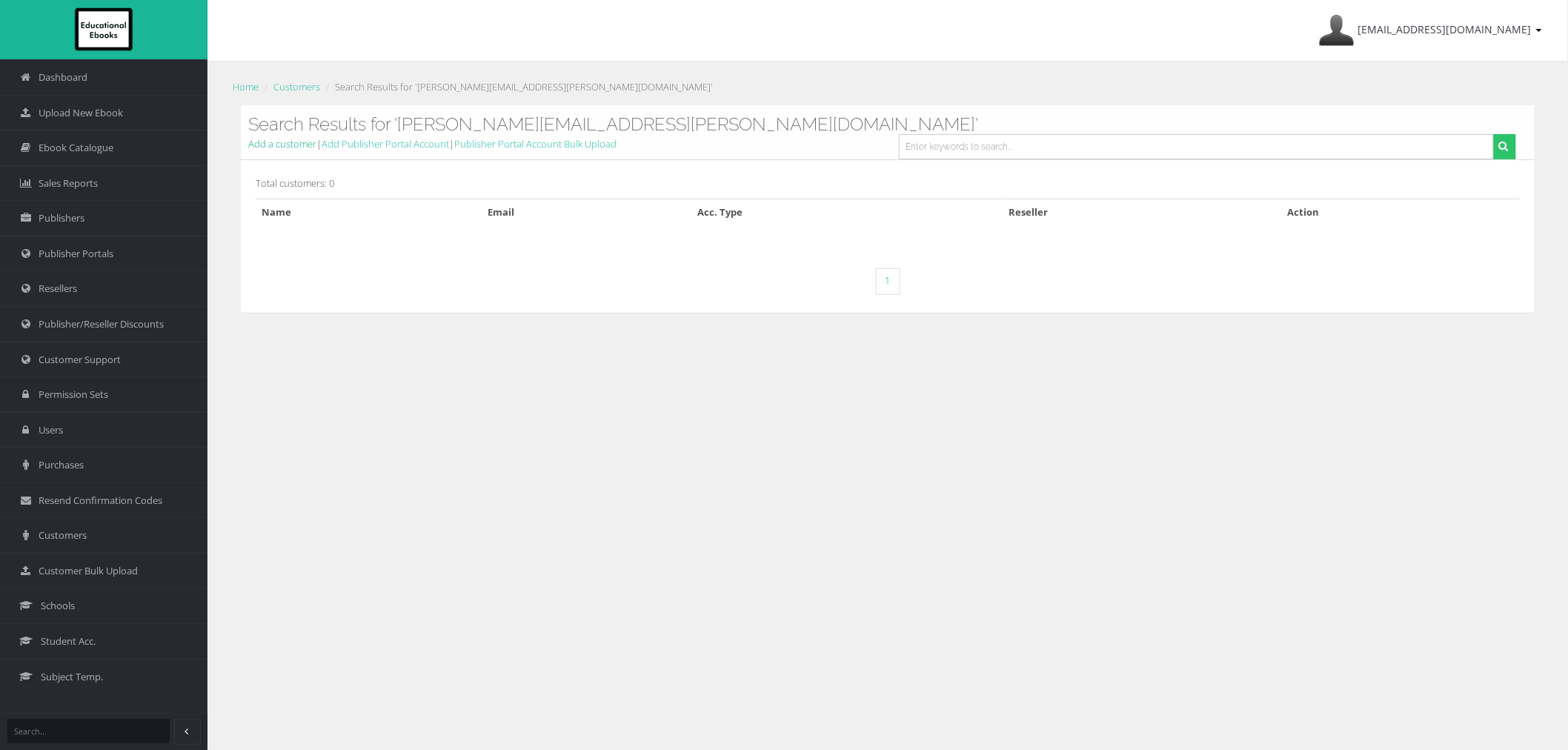
click at [268, 141] on link "Add a customer" at bounding box center [282, 144] width 69 height 14
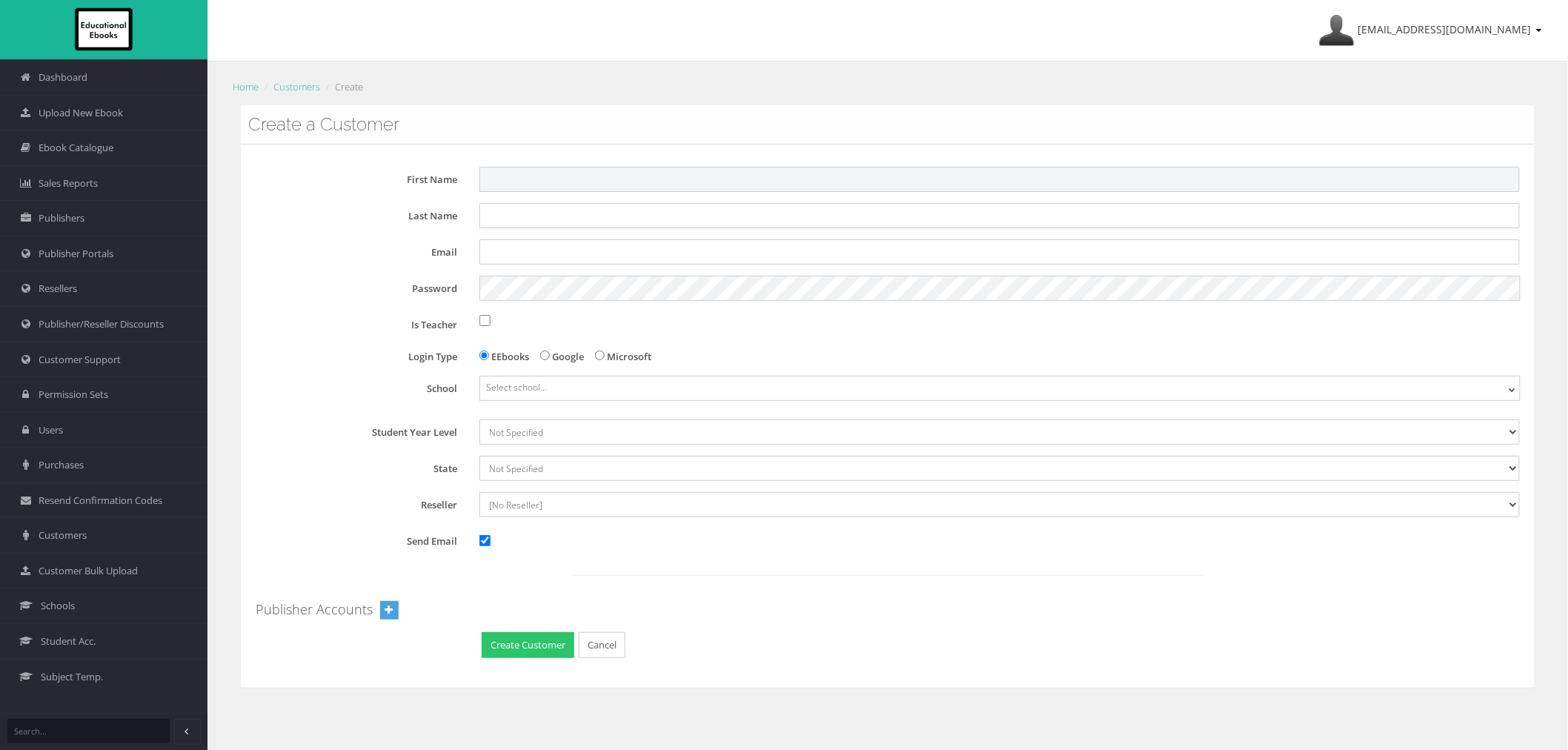
click at [619, 188] on input "First Name" at bounding box center [1000, 179] width 1041 height 25
type input "Rebecca"
type input "Ludlow"
paste input "rebecca.ludlow@hotmail.com"
type input "rebecca.ludlow@hotmail.com"
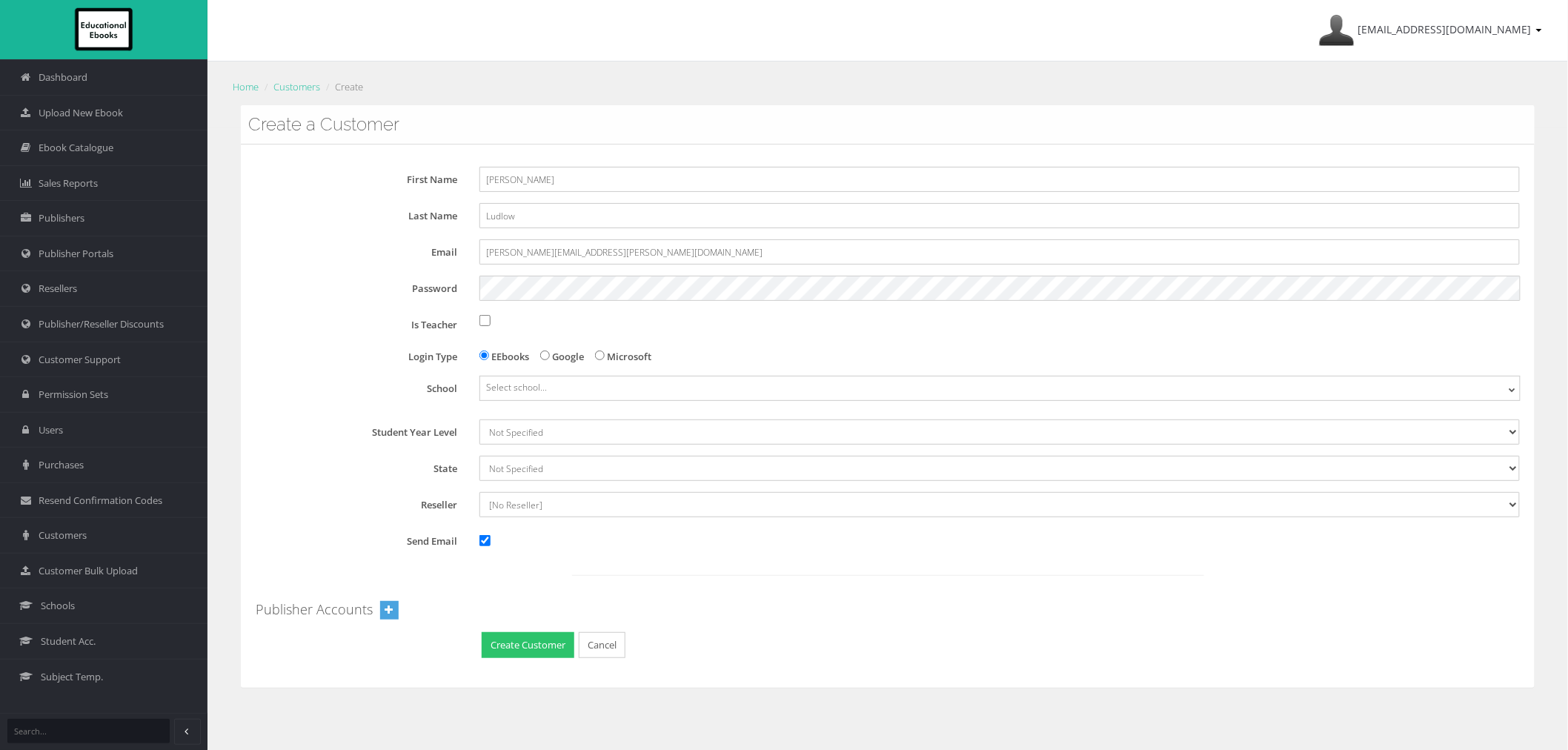
click at [331, 326] on label "Is Teacher" at bounding box center [361, 323] width 212 height 21
click at [480, 326] on input "Is Teacher" at bounding box center [485, 320] width 11 height 11
click at [484, 322] on input "Is Teacher" at bounding box center [485, 320] width 11 height 11
checkbox input "false"
click at [509, 390] on span "Select school..." at bounding box center [517, 387] width 61 height 13
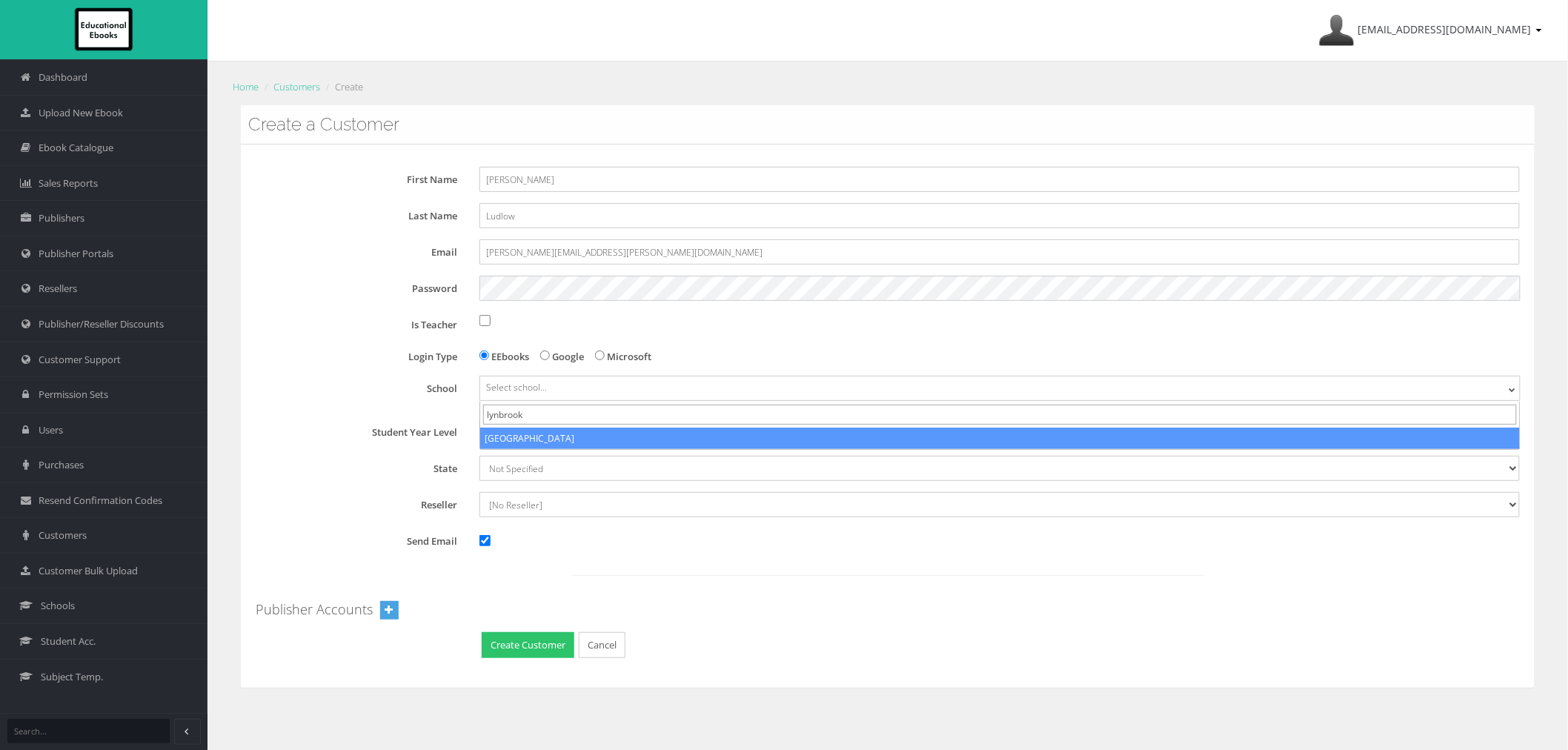
type input "lynbrook"
select select "6ebb411d-5dfa-eb11-a9a8-0272d098c78b"
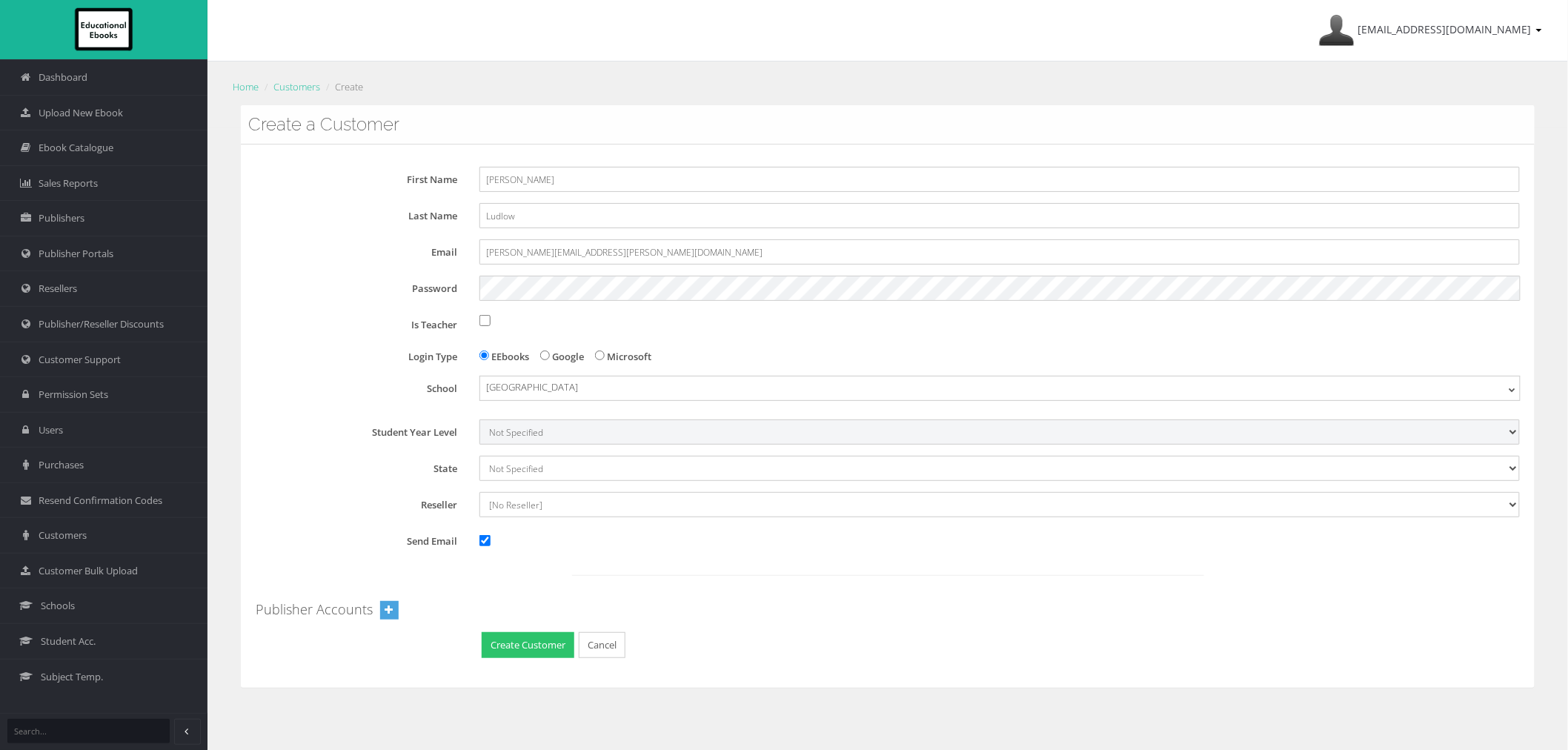
click at [513, 438] on select "Not Specified 7 8 9 10 11 12" at bounding box center [1000, 433] width 1041 height 25
select select "11"
click at [480, 420] on select "Not Specified 7 8 9 10 11 12" at bounding box center [1000, 433] width 1041 height 25
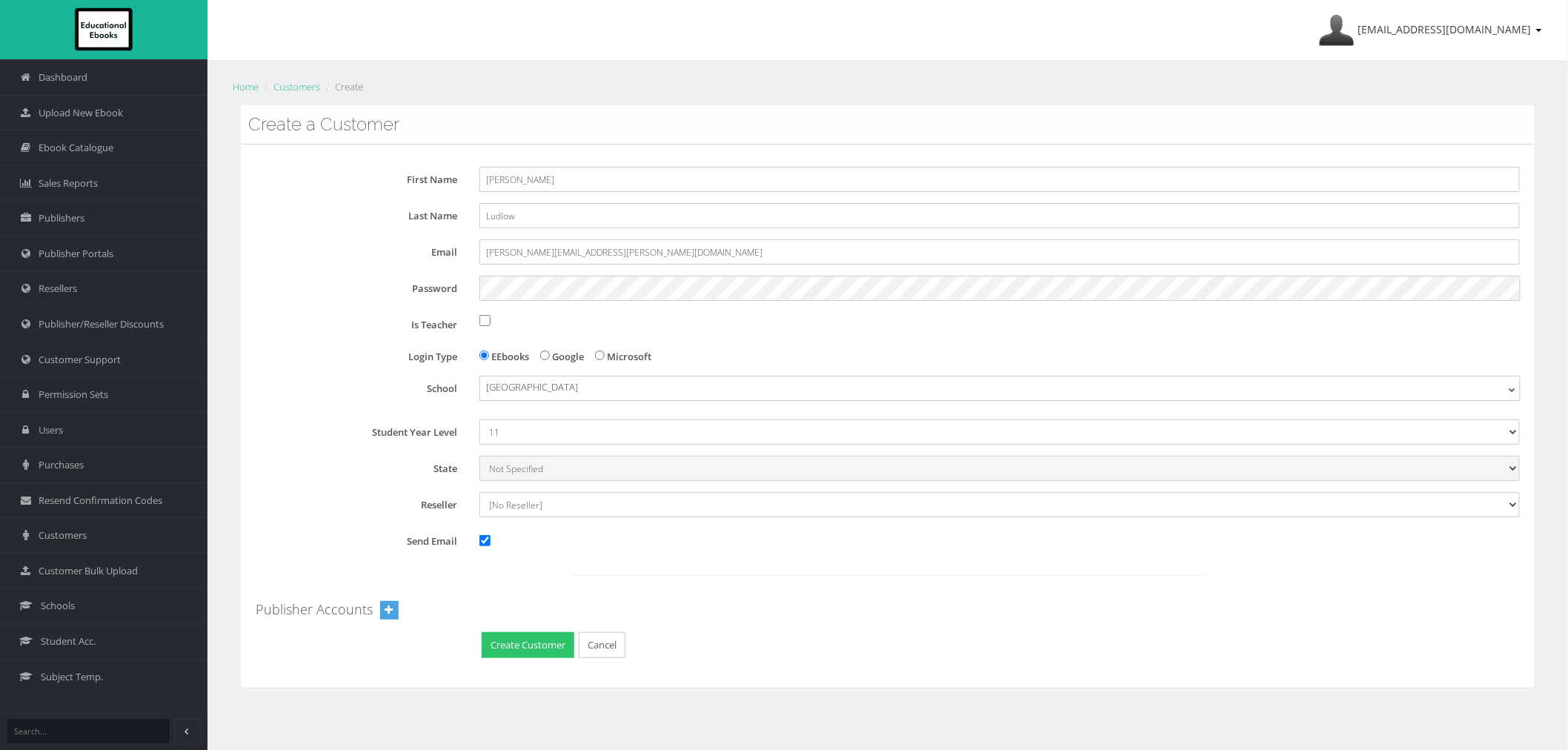
click at [526, 468] on select "Not Specified Australian Capital Territory International New South Wales Northe…" at bounding box center [1000, 469] width 1041 height 25
select select "6"
click at [480, 456] on select "Not Specified Australian Capital Territory International New South Wales Northe…" at bounding box center [1000, 469] width 1041 height 25
click at [532, 513] on select "[No Reseller] Lilydale Books JP Books Victoria Pty Ltd Lamont Books Better Books" at bounding box center [1000, 505] width 1041 height 25
select select "982ec6f6-a058-e411-9fc3-00155d7a4405"
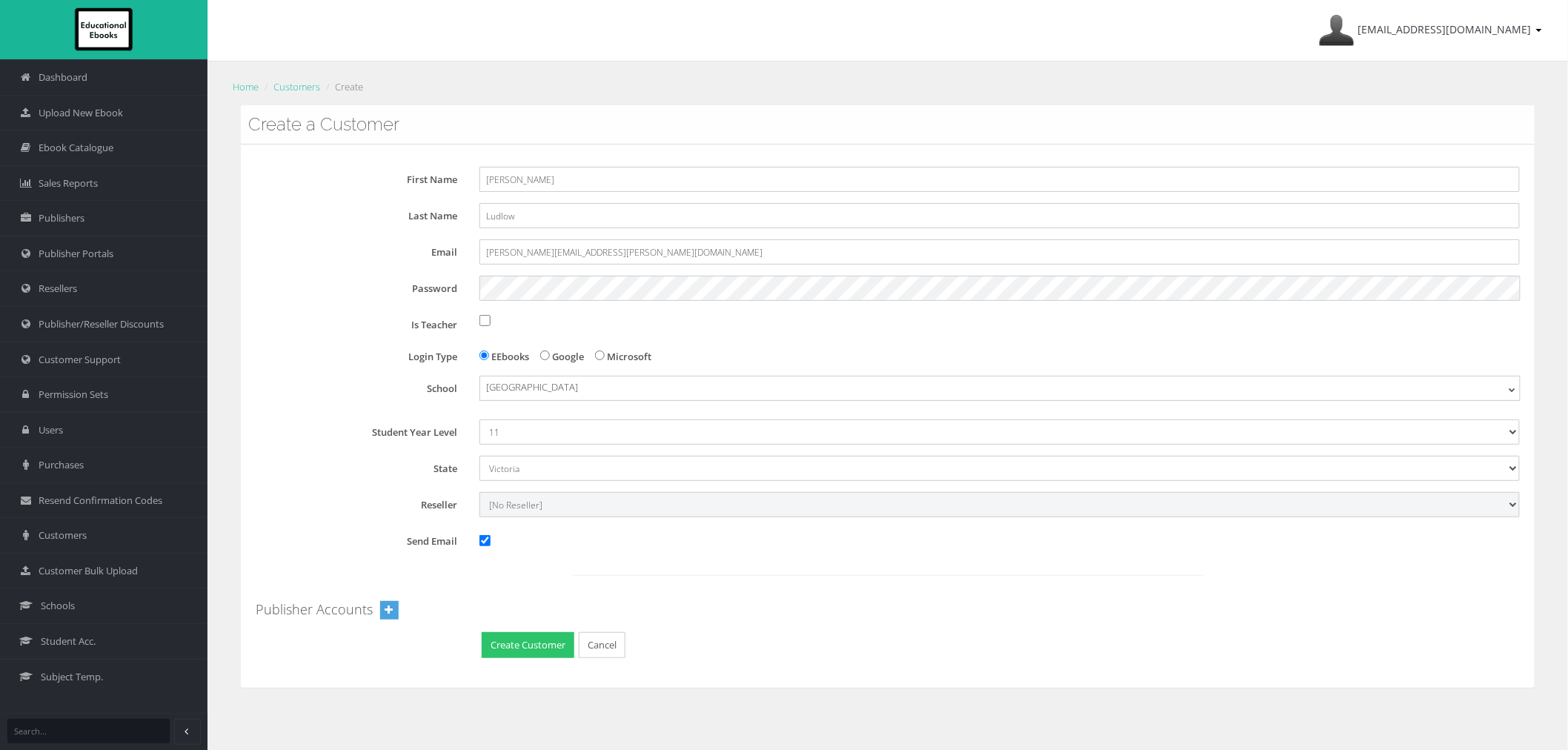
click at [480, 493] on select "[No Reseller] Lilydale Books JP Books Victoria Pty Ltd Lamont Books Better Books" at bounding box center [1000, 505] width 1041 height 25
click at [486, 540] on input "Send Email" at bounding box center [485, 540] width 11 height 11
checkbox input "false"
click at [513, 649] on button "Create Customer" at bounding box center [527, 645] width 92 height 26
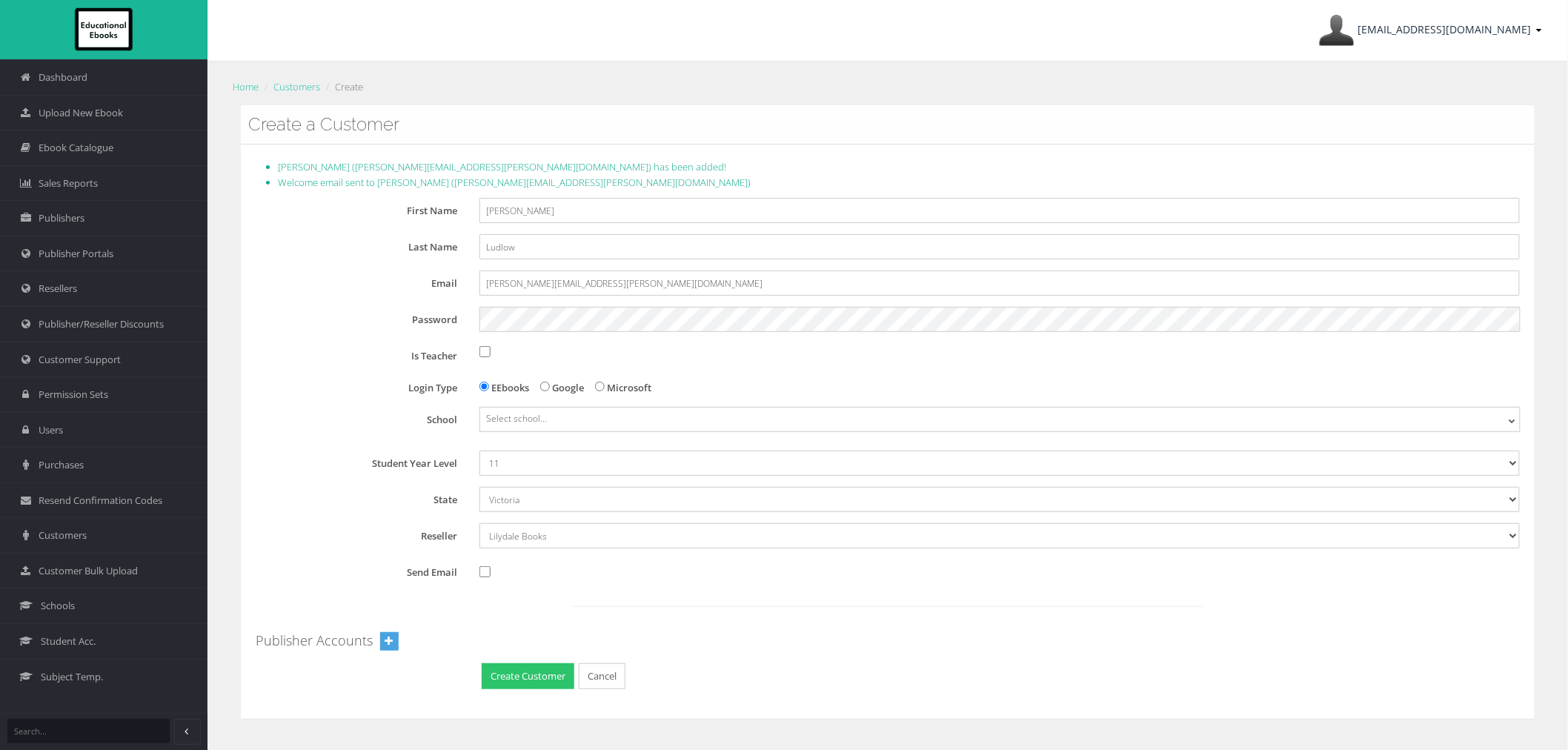
click at [1451, 41] on link "ayesha@educationalebooks.com.au" at bounding box center [1430, 30] width 238 height 61
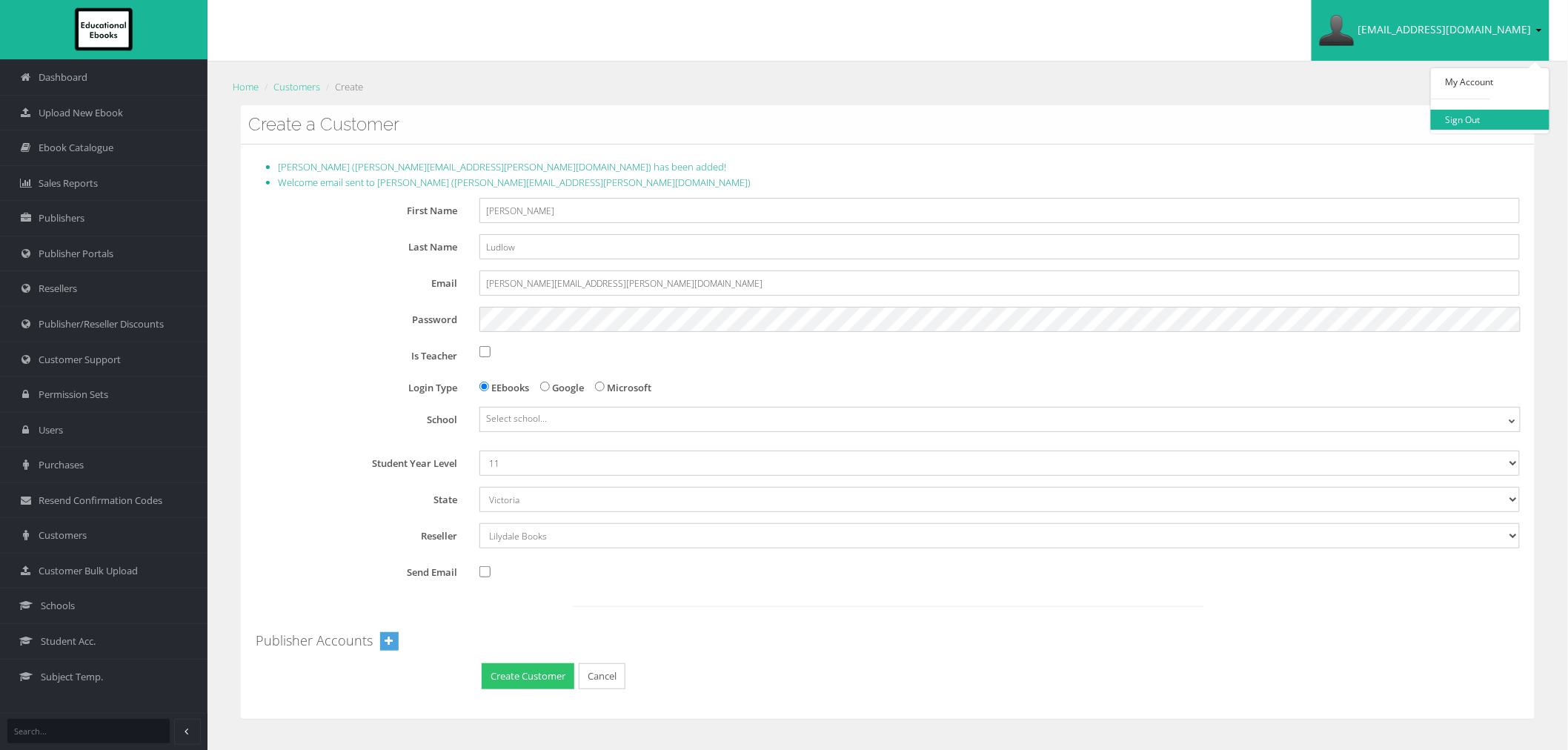
click at [1461, 122] on link "Sign Out" at bounding box center [1490, 120] width 118 height 20
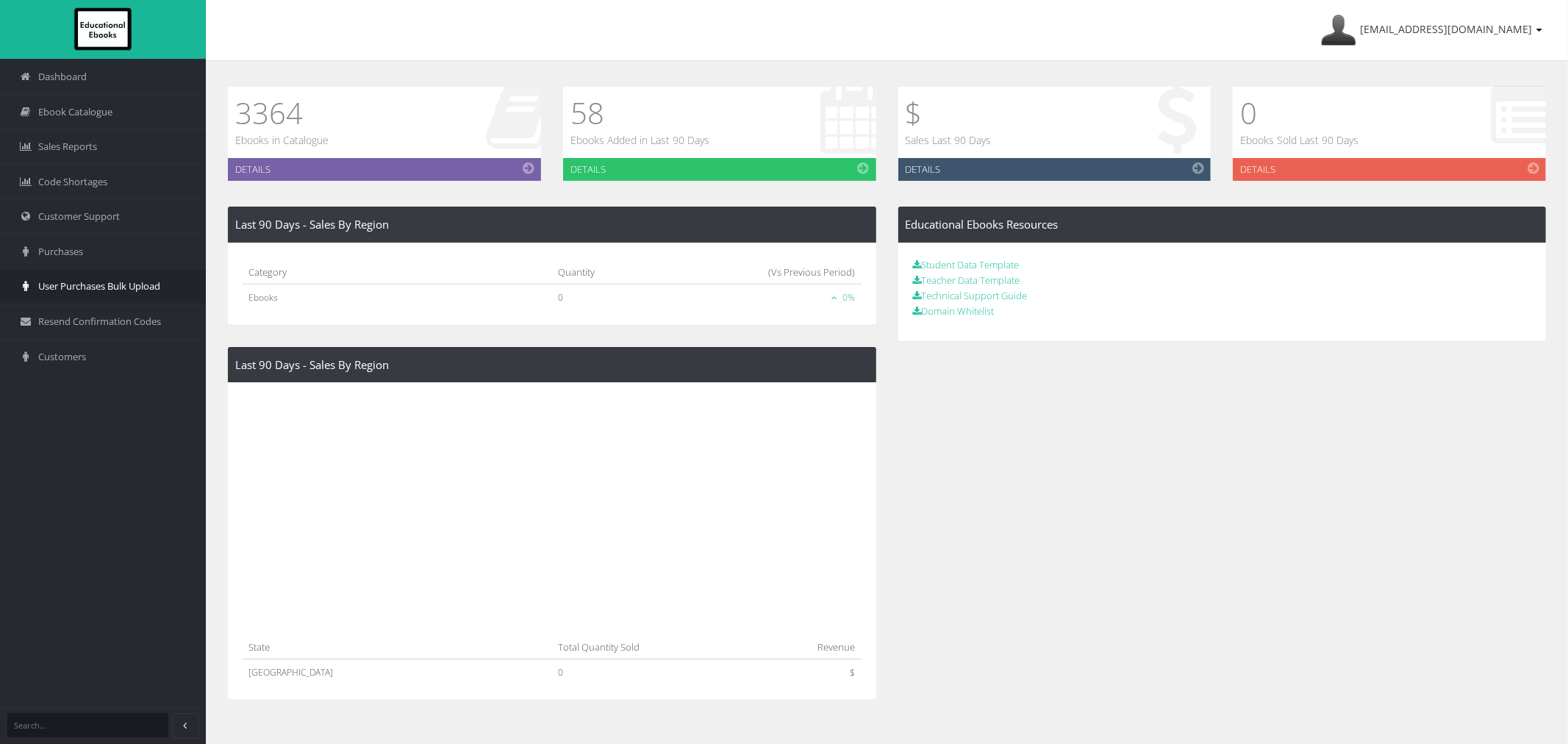
click at [60, 275] on link "User Purchases Bulk Upload" at bounding box center [102, 286] width 206 height 35
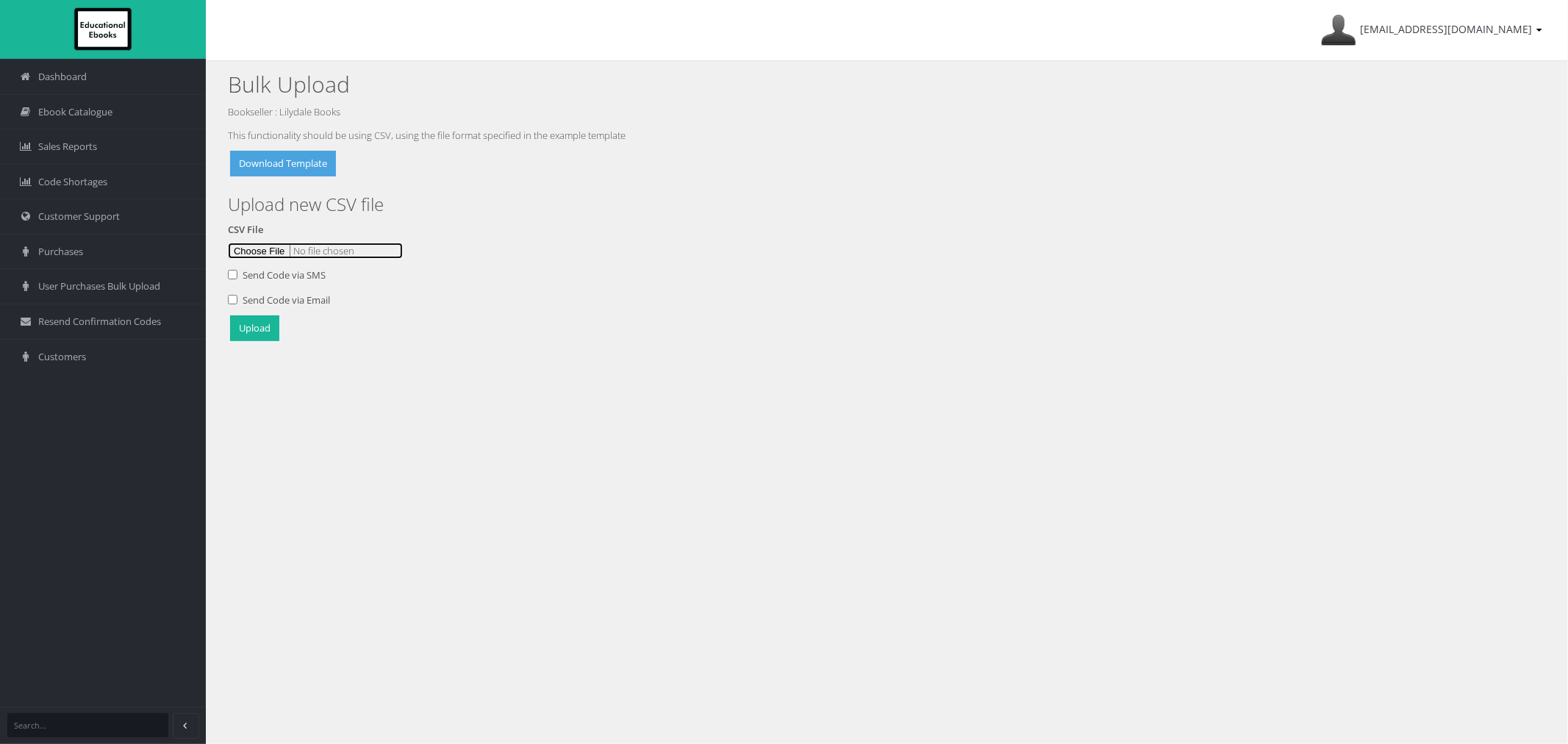
click at [258, 246] on input "file" at bounding box center [316, 250] width 175 height 16
type input "C:\fakepath\Catalogue setup 27Aug.csv"
click at [270, 313] on form "CSV File Send Code via SMS Send Code via Email Upload" at bounding box center [887, 283] width 1318 height 123
click at [264, 327] on button "Upload" at bounding box center [254, 328] width 50 height 26
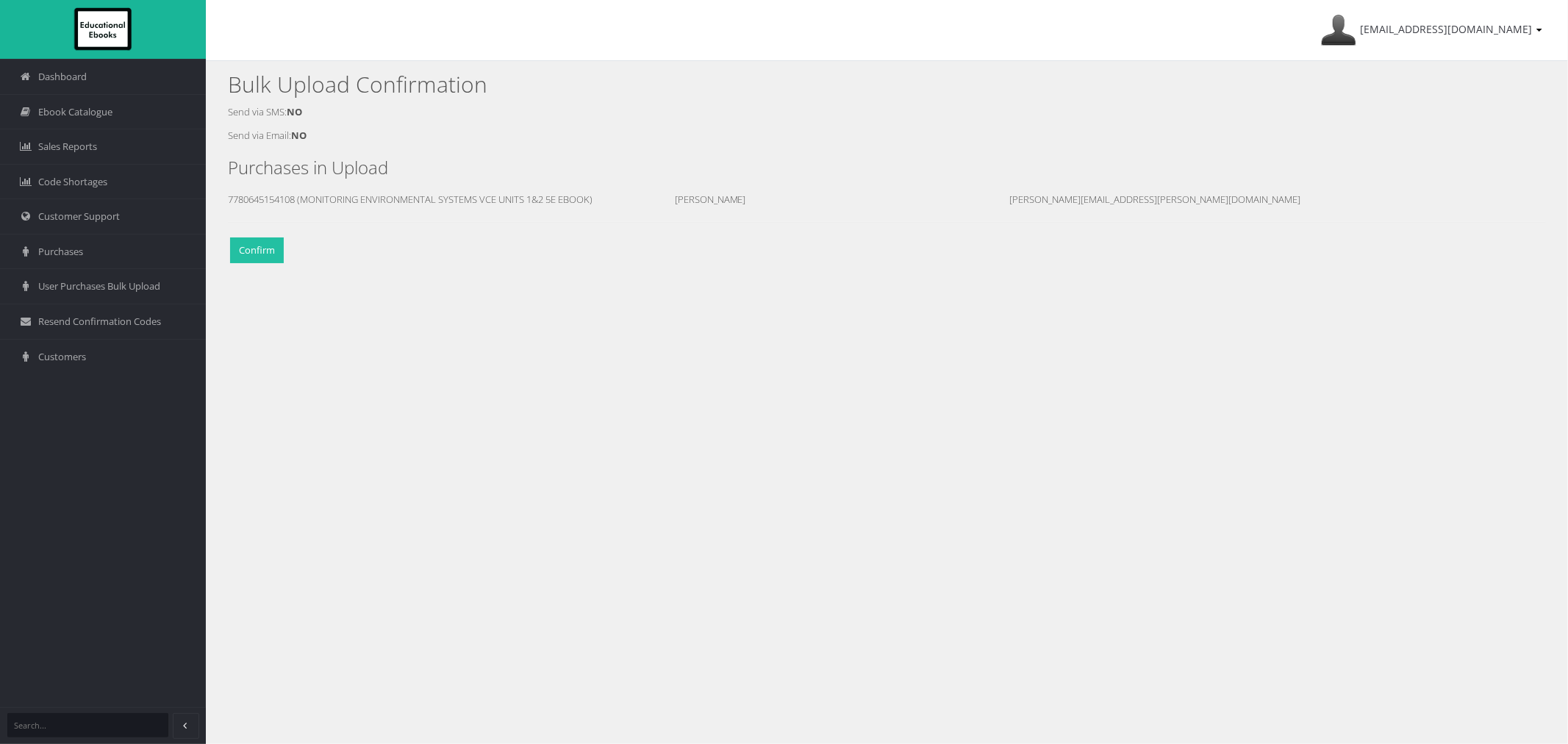
click at [265, 253] on button "Confirm" at bounding box center [257, 250] width 54 height 26
click at [110, 217] on span "Customer Support" at bounding box center [79, 217] width 81 height 14
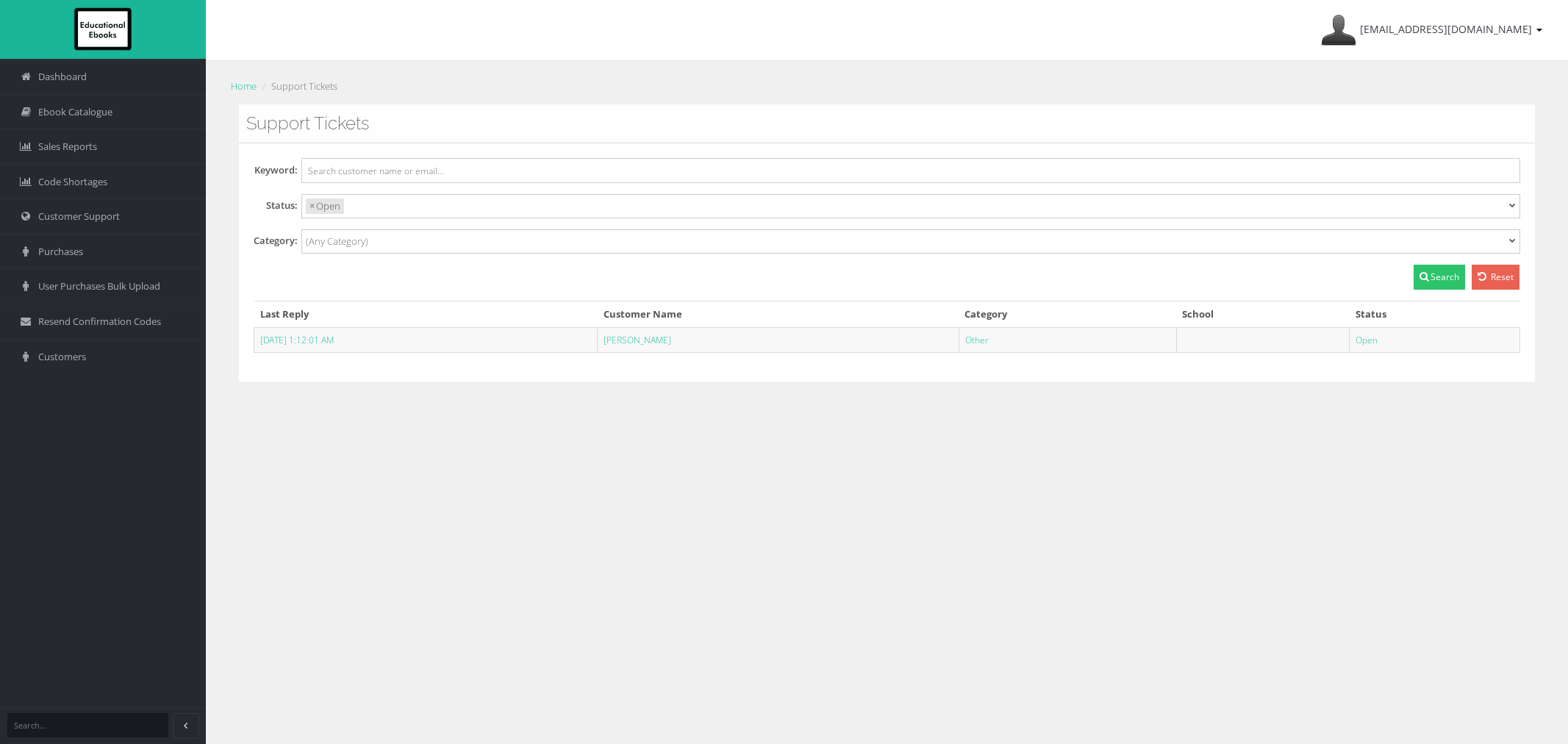
select select
click at [667, 341] on link "[PERSON_NAME]" at bounding box center [637, 340] width 68 height 13
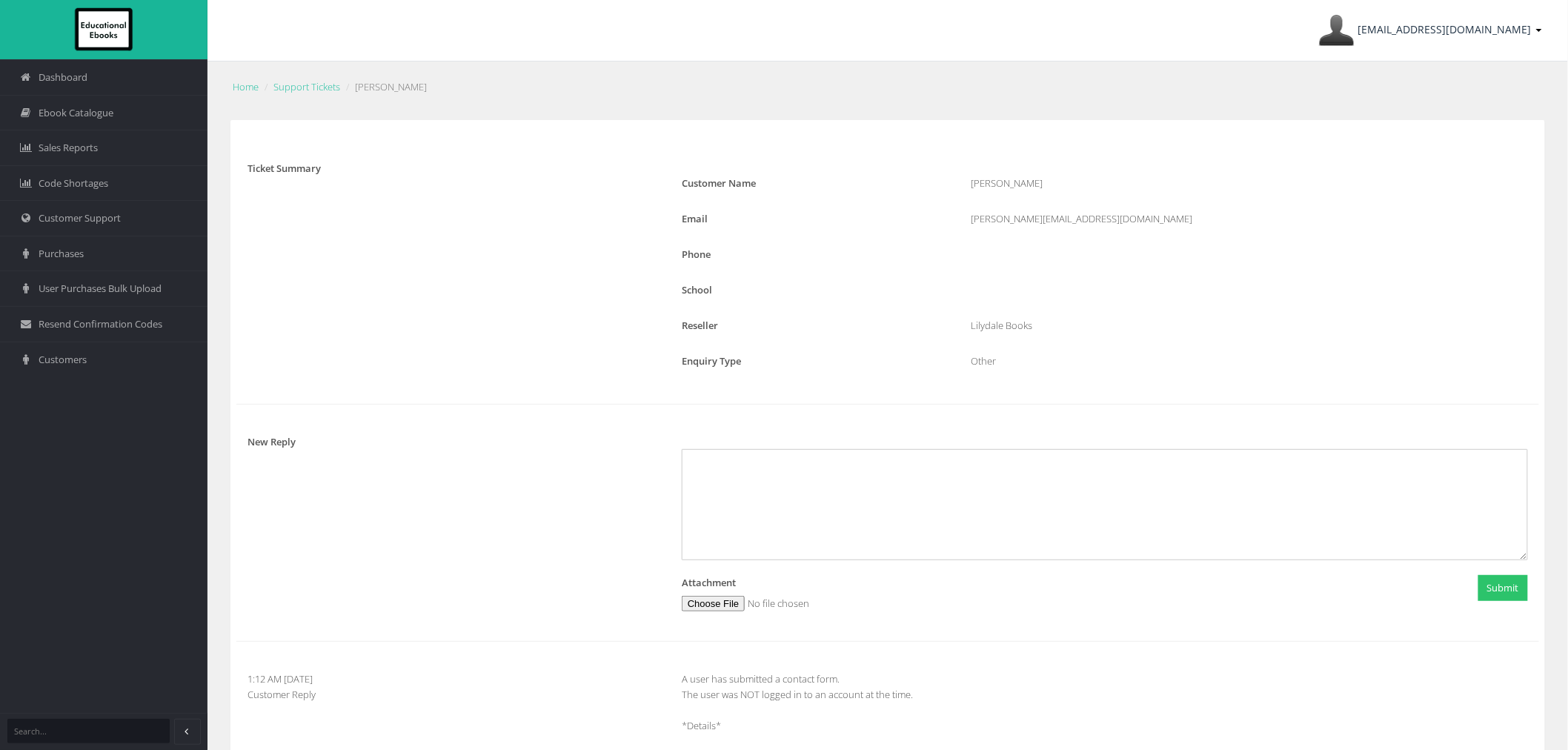
click at [1406, 37] on link "[EMAIL_ADDRESS][DOMAIN_NAME]" at bounding box center [1430, 30] width 238 height 61
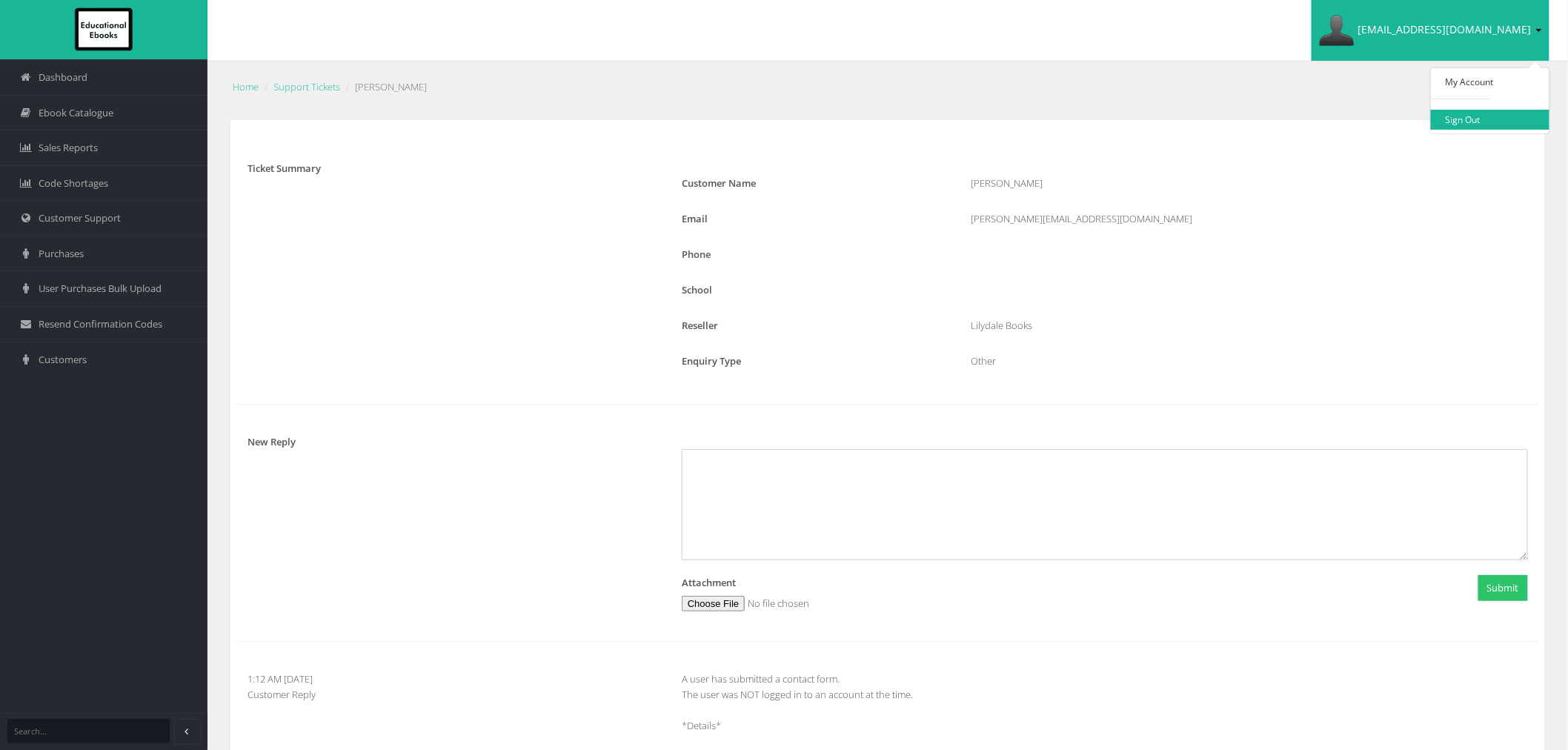
click at [1447, 117] on link "Sign Out" at bounding box center [1490, 120] width 118 height 20
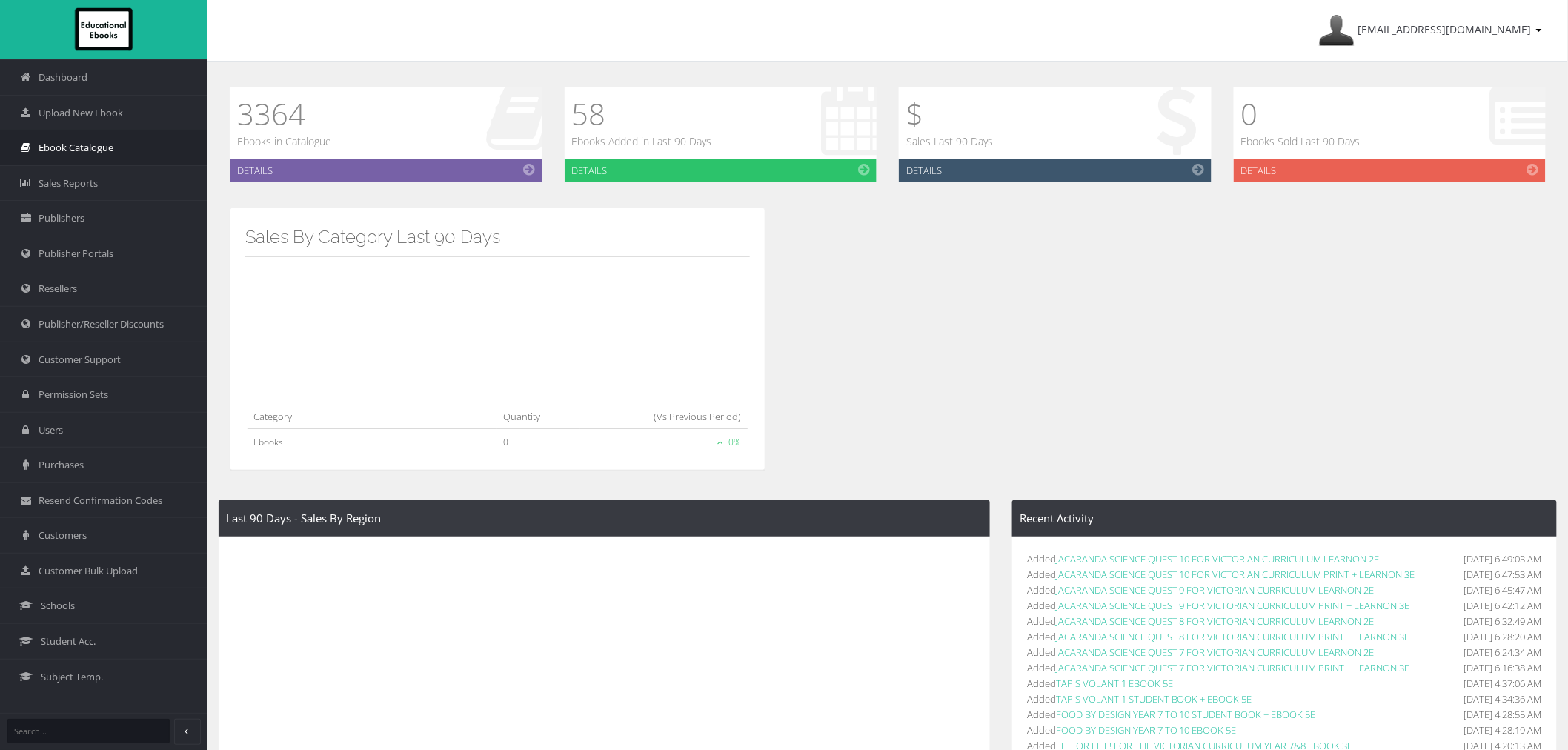
click at [64, 154] on span "Ebook Catalogue" at bounding box center [76, 147] width 74 height 14
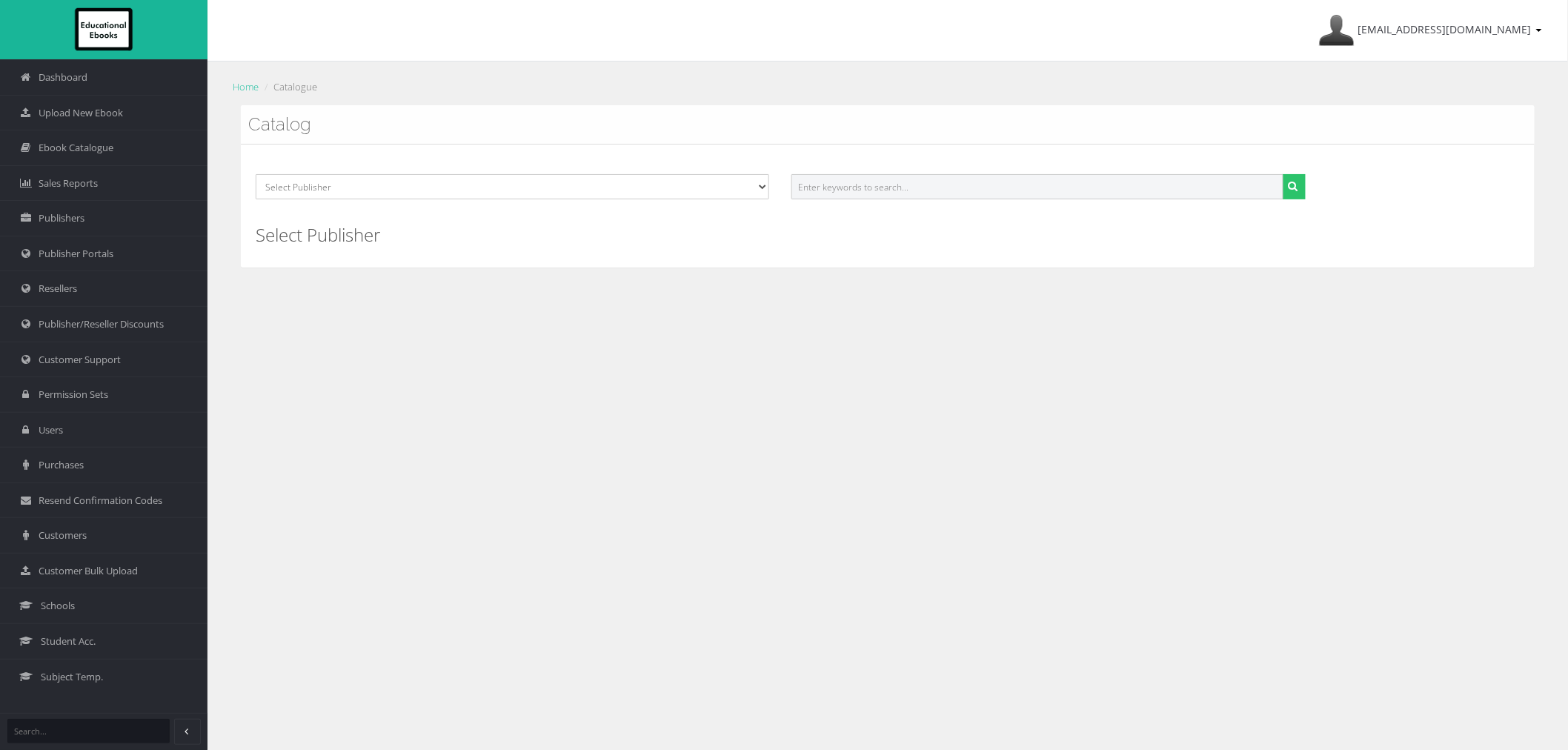
click at [1047, 184] on input "text" at bounding box center [1037, 187] width 492 height 25
paste input "QUOI DE NEUF? SENIOR STUDENT EBOOK 2E"
type input "QUOI DE NEUF? SENIOR STUDENT EBOOK 2E"
click at [1283, 174] on button "submit" at bounding box center [1294, 187] width 23 height 25
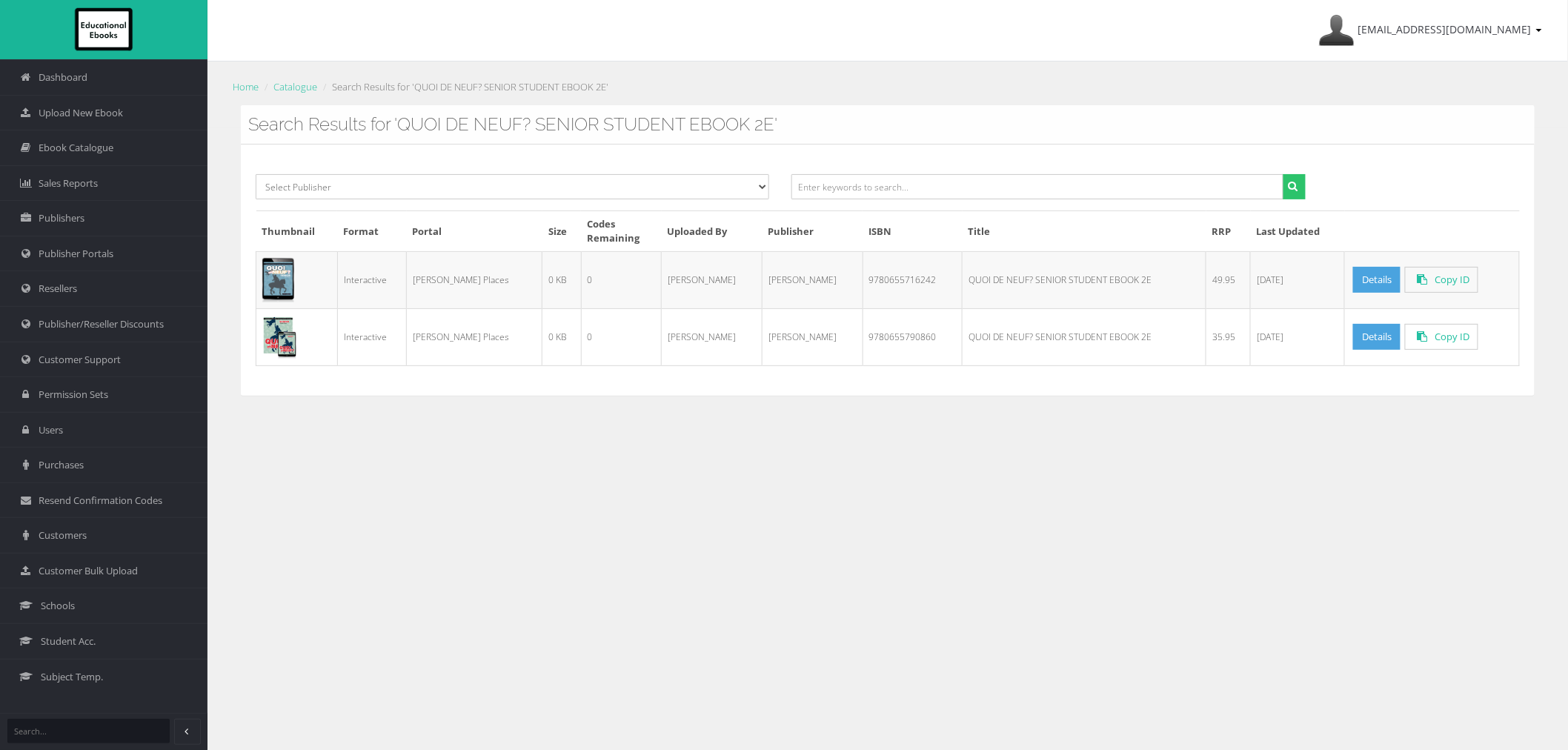
click at [862, 337] on td "9780655790860" at bounding box center [912, 336] width 100 height 57
copy td "9780655790860"
drag, startPoint x: 1062, startPoint y: 337, endPoint x: 941, endPoint y: 339, distance: 121.0
click at [963, 339] on td "QUOI DE NEUF? SENIOR STUDENT EBOOK 2E" at bounding box center [1085, 336] width 244 height 57
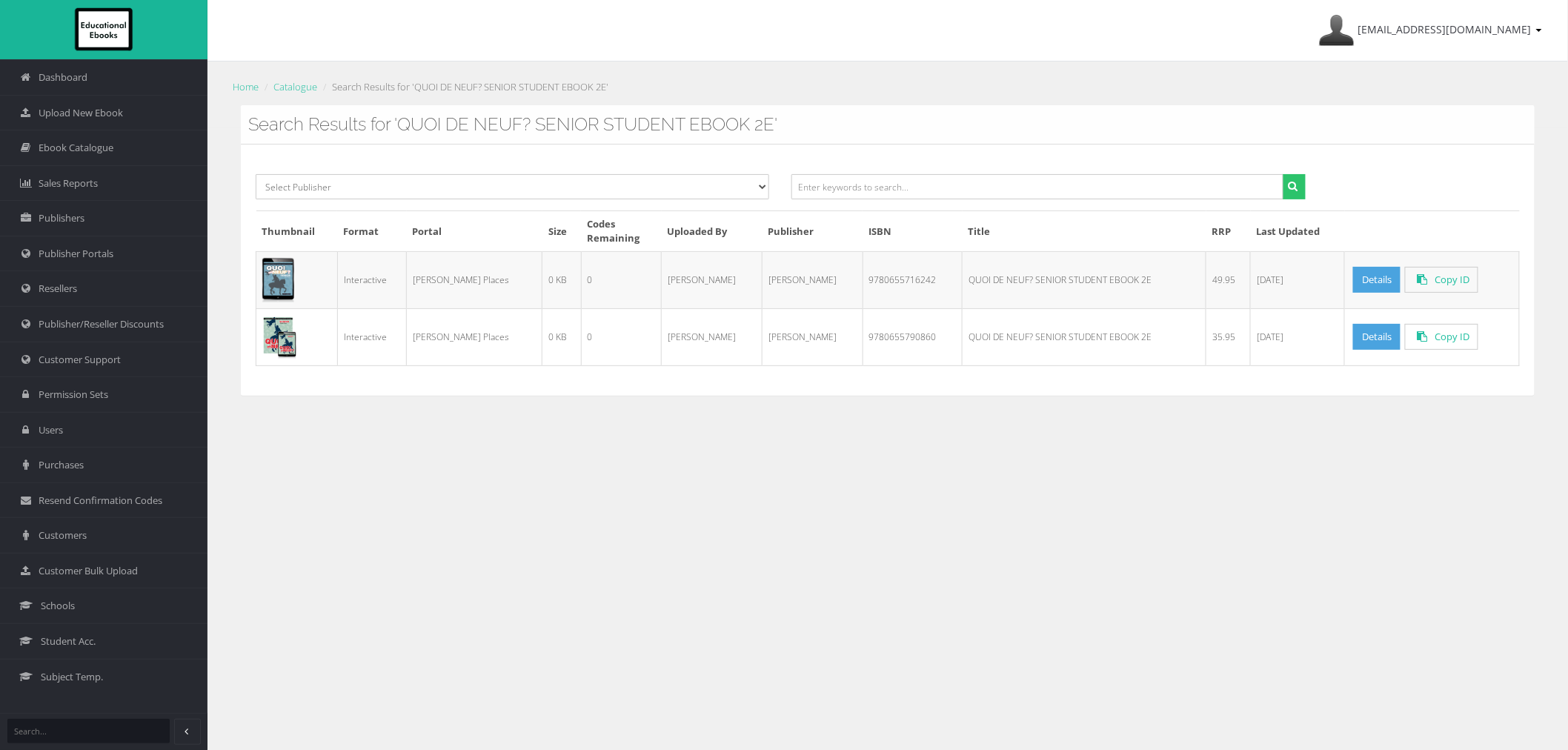
click at [982, 341] on td "QUOI DE NEUF? SENIOR STUDENT EBOOK 2E" at bounding box center [1085, 336] width 244 height 57
click at [862, 284] on td "9780655716242" at bounding box center [912, 279] width 100 height 57
drag, startPoint x: 1018, startPoint y: 339, endPoint x: 922, endPoint y: 343, distance: 96.1
click at [963, 343] on td "QUOI DE NEUF? SENIOR STUDENT EBOOK 2E" at bounding box center [1085, 336] width 244 height 57
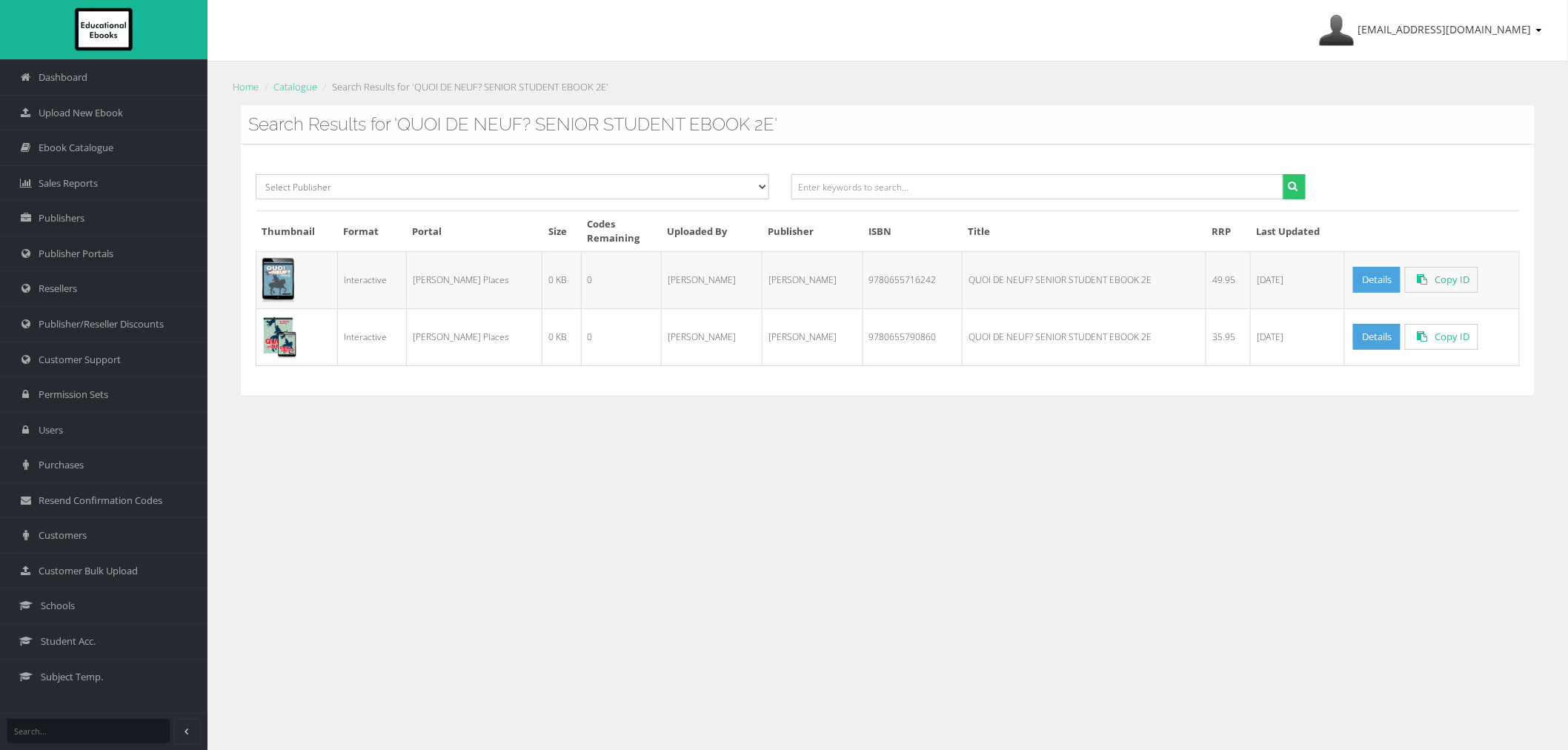
copy td "QUOI DE NEUF? SENIO"
drag, startPoint x: 1360, startPoint y: 326, endPoint x: 1337, endPoint y: 337, distance: 25.5
click at [1360, 326] on link "Details" at bounding box center [1377, 337] width 47 height 26
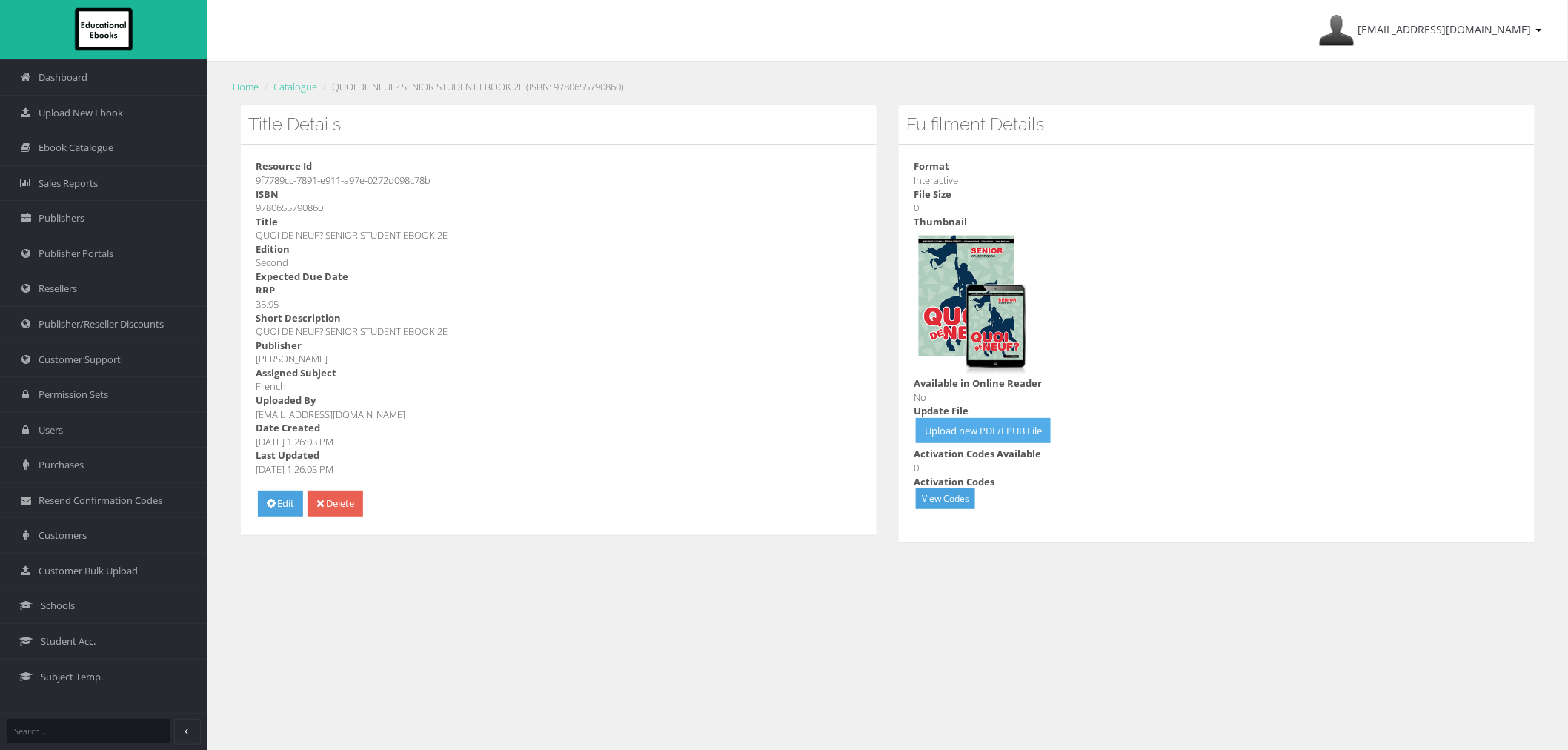
click at [971, 432] on link "Upload new PDF/EPUB File" at bounding box center [983, 431] width 135 height 26
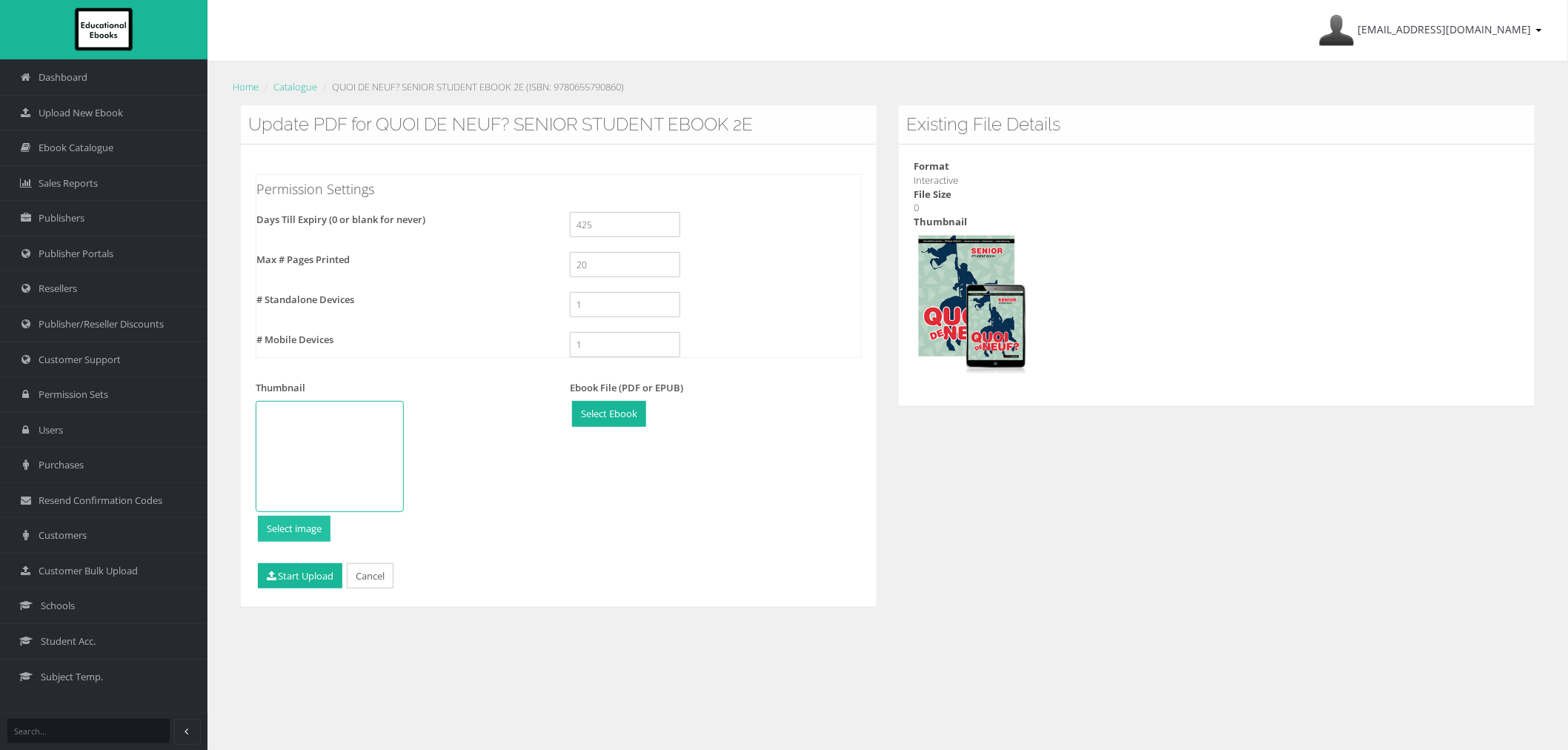
click at [299, 534] on input "file" at bounding box center [294, 528] width 71 height 25
type input "C:\fakepath\9780655716259.jpg"
click at [294, 582] on button "Start Upload" at bounding box center [300, 576] width 85 height 26
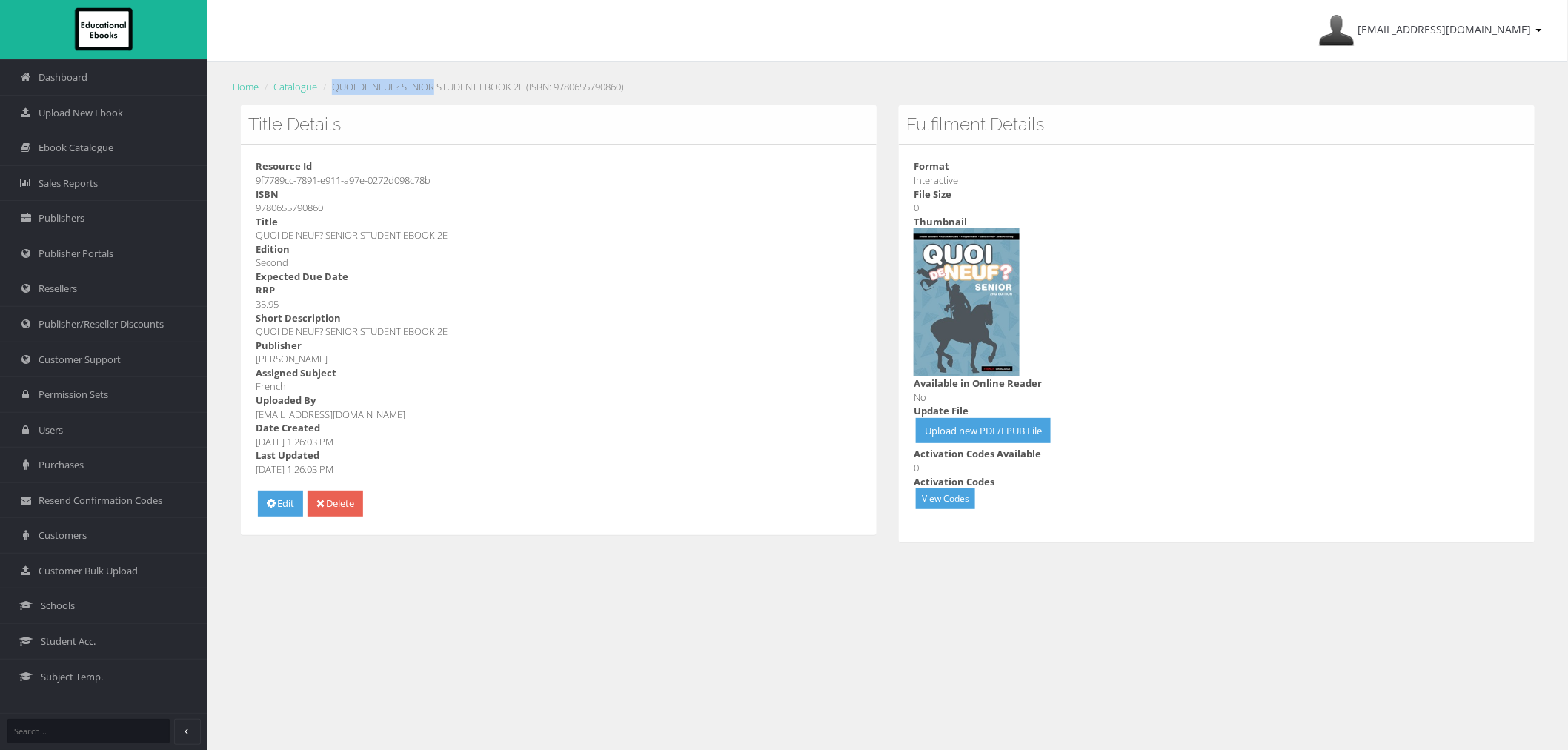
drag, startPoint x: 335, startPoint y: 91, endPoint x: 438, endPoint y: 91, distance: 103.0
click at [438, 91] on li "QUOI DE NEUF? SENIOR STUDENT EBOOK 2E (ISBN: 9780655790860)" at bounding box center [471, 87] width 305 height 15
copy li "QUOI DE NEUF? SENIOR"
click at [294, 83] on link "Catalogue" at bounding box center [295, 87] width 44 height 14
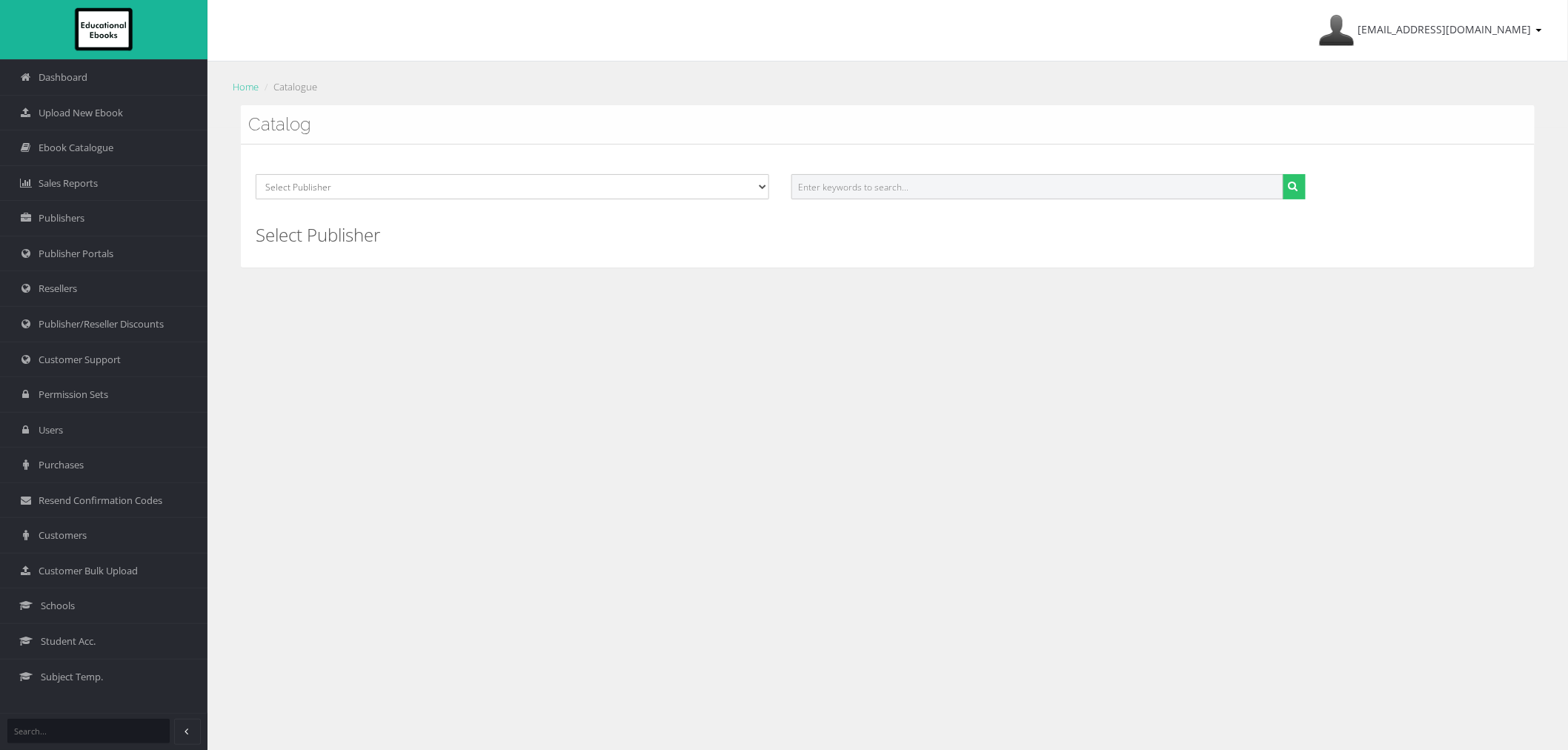
click at [1008, 176] on input "text" at bounding box center [1037, 187] width 492 height 25
paste input "QUOI DE NEUF? SENIOR"
type input "QUOI DE NEUF? SENIOR"
click at [1283, 174] on button "submit" at bounding box center [1294, 187] width 23 height 25
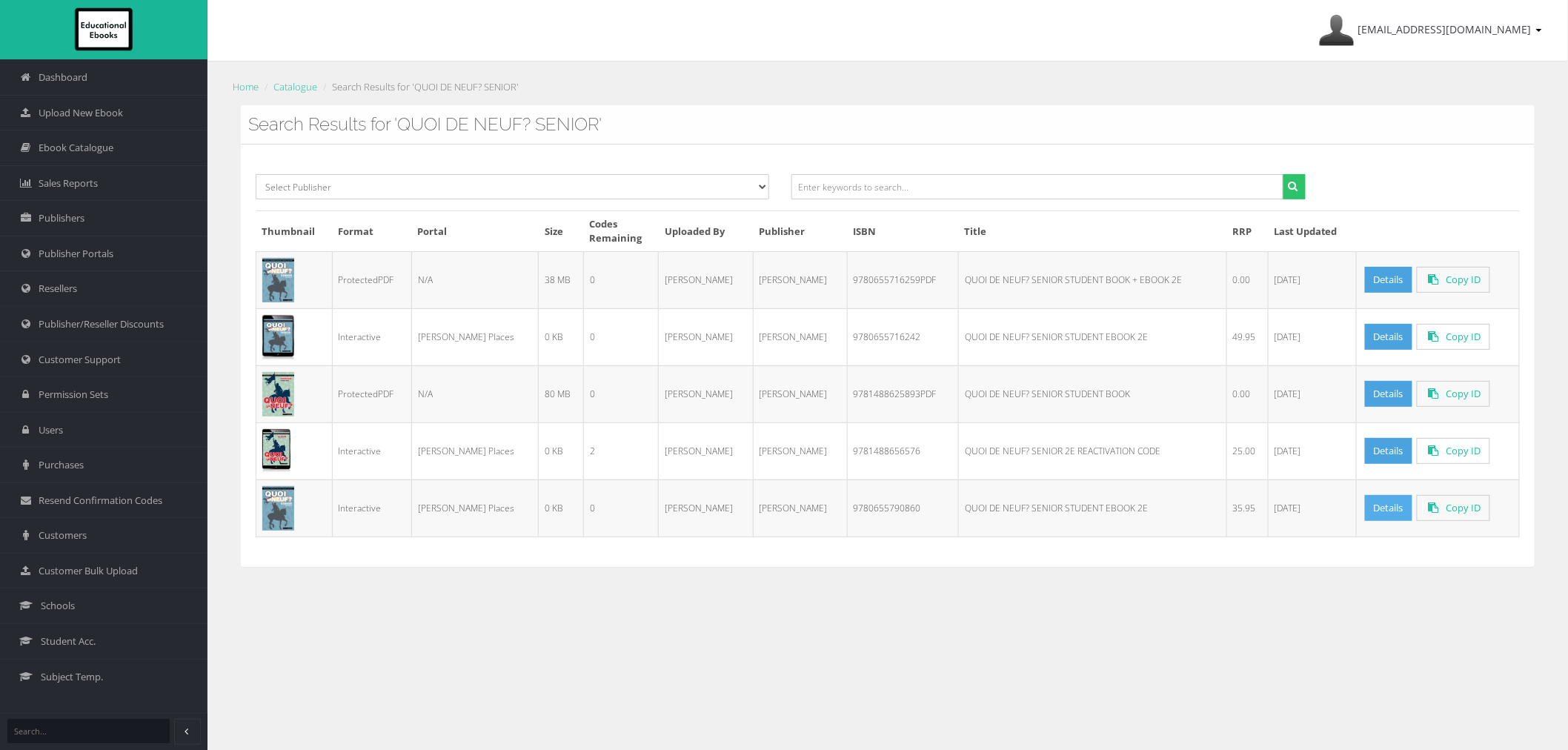
click at [1368, 521] on link "Details" at bounding box center [1389, 508] width 47 height 26
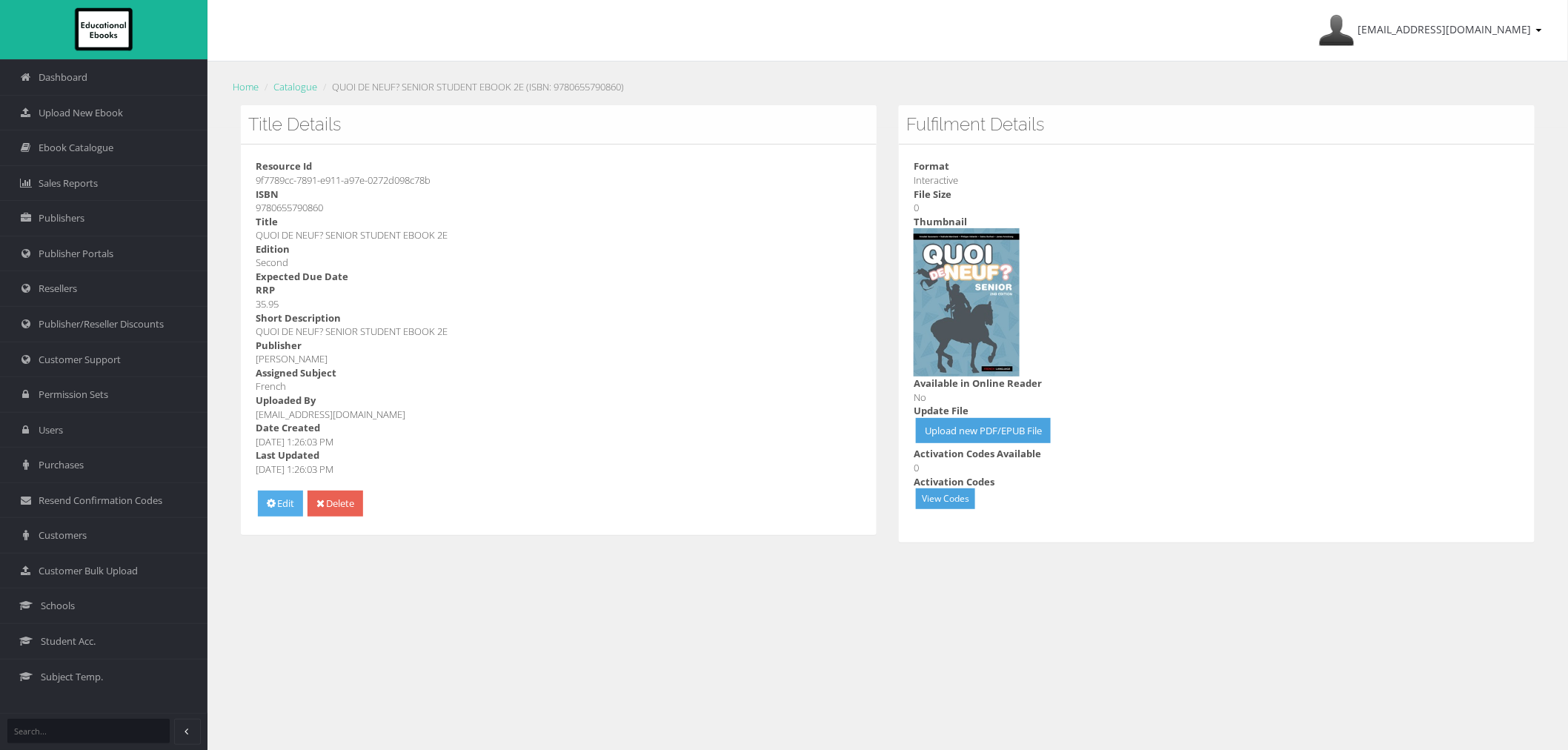
click at [283, 507] on link "Edit" at bounding box center [280, 504] width 45 height 26
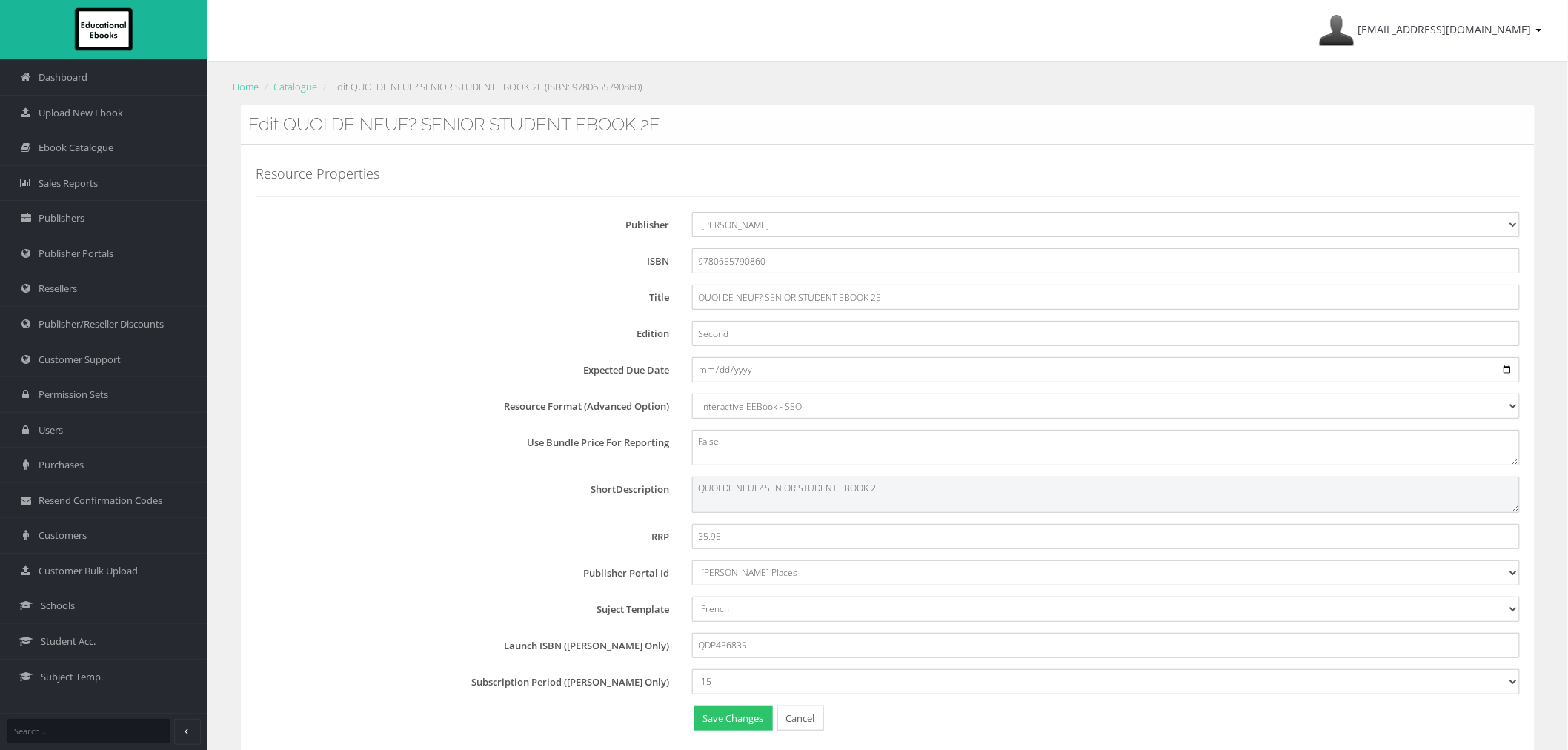
click at [883, 499] on textarea "QUOI DE NEUF? SENIOR STUDENT EBOOK 2E" at bounding box center [1106, 494] width 828 height 36
type textarea "QUOI DE NEUF? SENIOR STUDENT EBOOK"
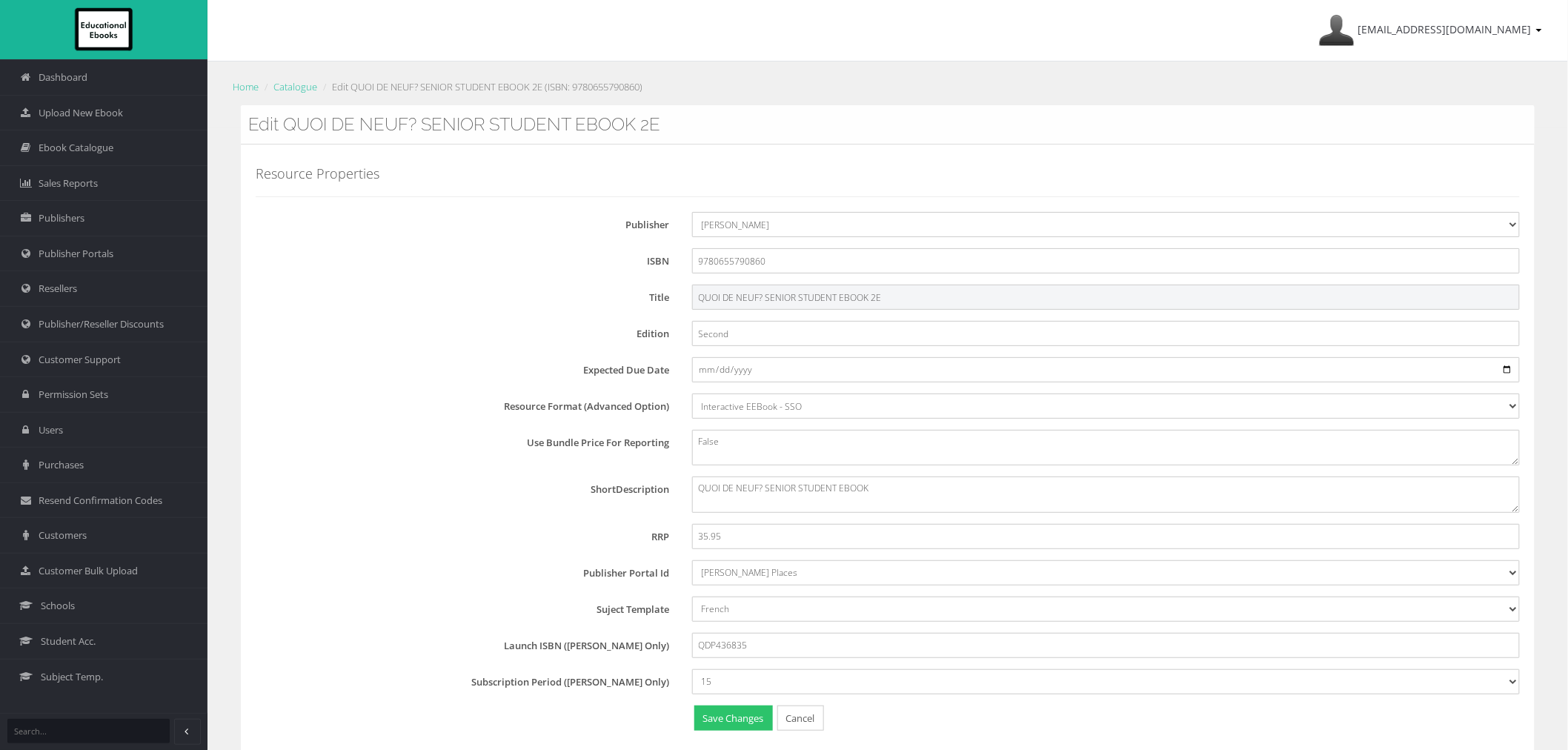
click at [919, 301] on input "QUOI DE NEUF? SENIOR STUDENT EBOOK 2E" at bounding box center [1106, 297] width 828 height 25
type input "QUOI DE NEUF? SENIOR STUDENT EBOOK"
click at [743, 717] on button "Save Changes" at bounding box center [734, 719] width 79 height 26
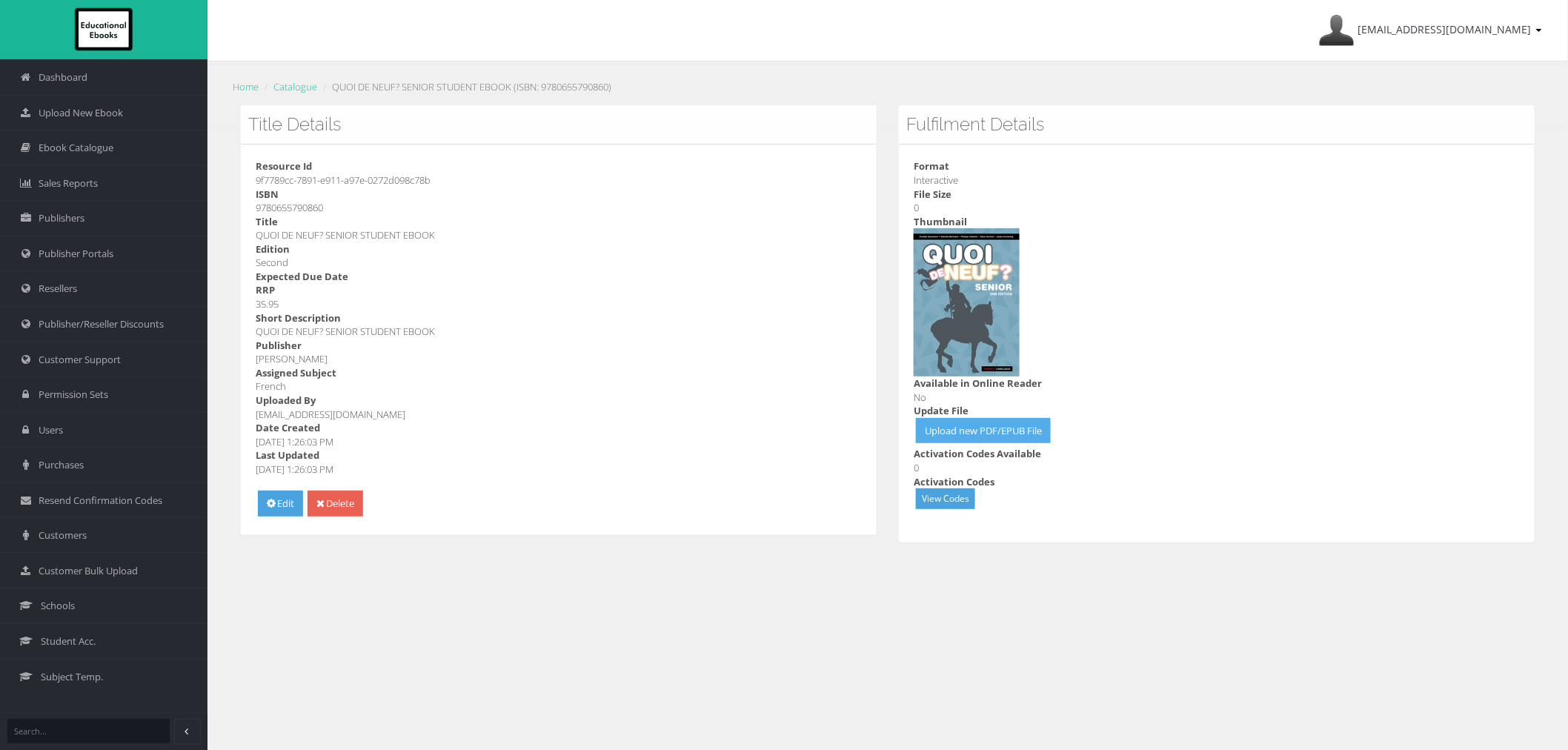
click at [955, 433] on link "Upload new PDF/EPUB File" at bounding box center [983, 431] width 135 height 26
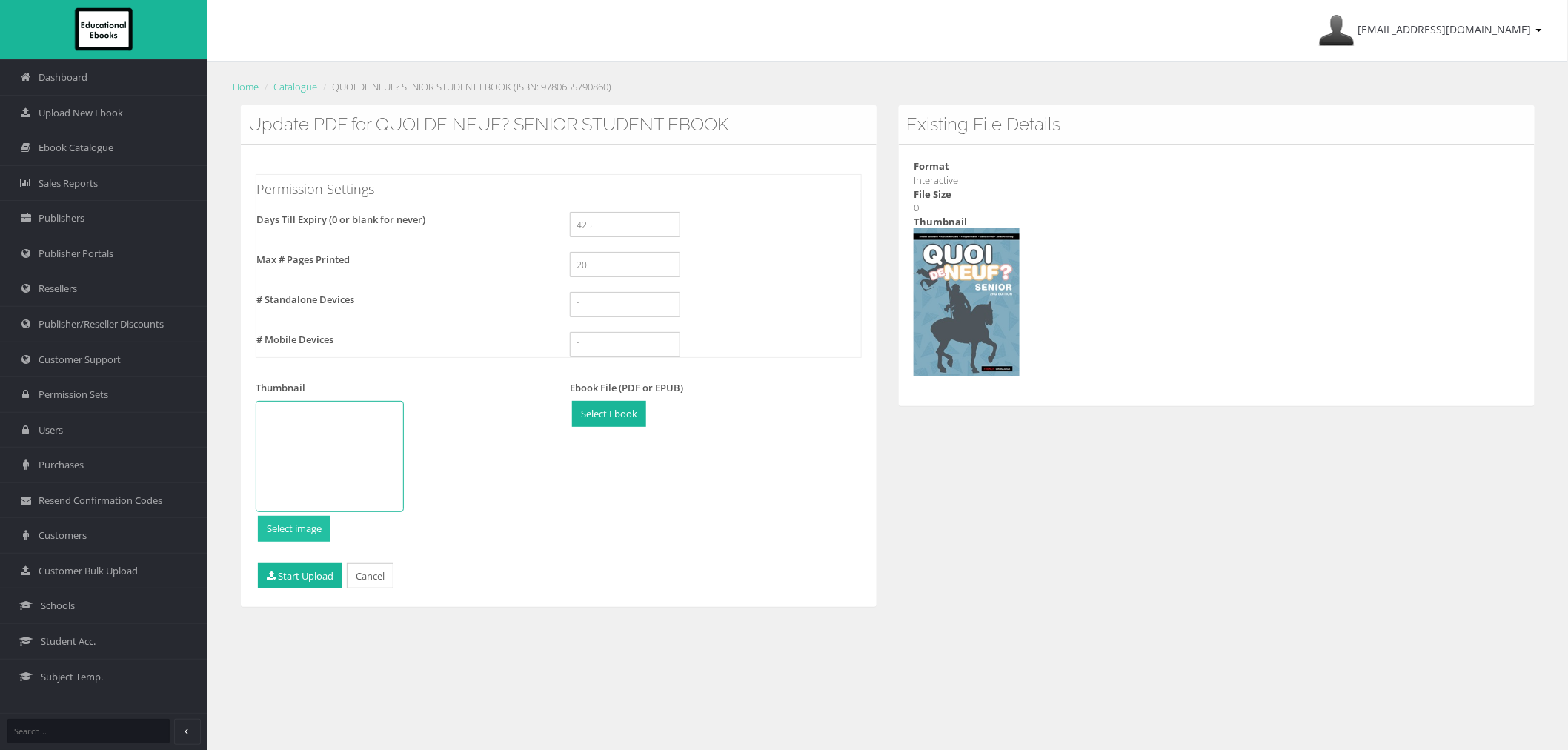
click at [300, 536] on input "file" at bounding box center [294, 528] width 71 height 25
type input "C:\fakepath\9780655790860.jpg"
click at [280, 567] on button "Start Upload" at bounding box center [300, 576] width 85 height 26
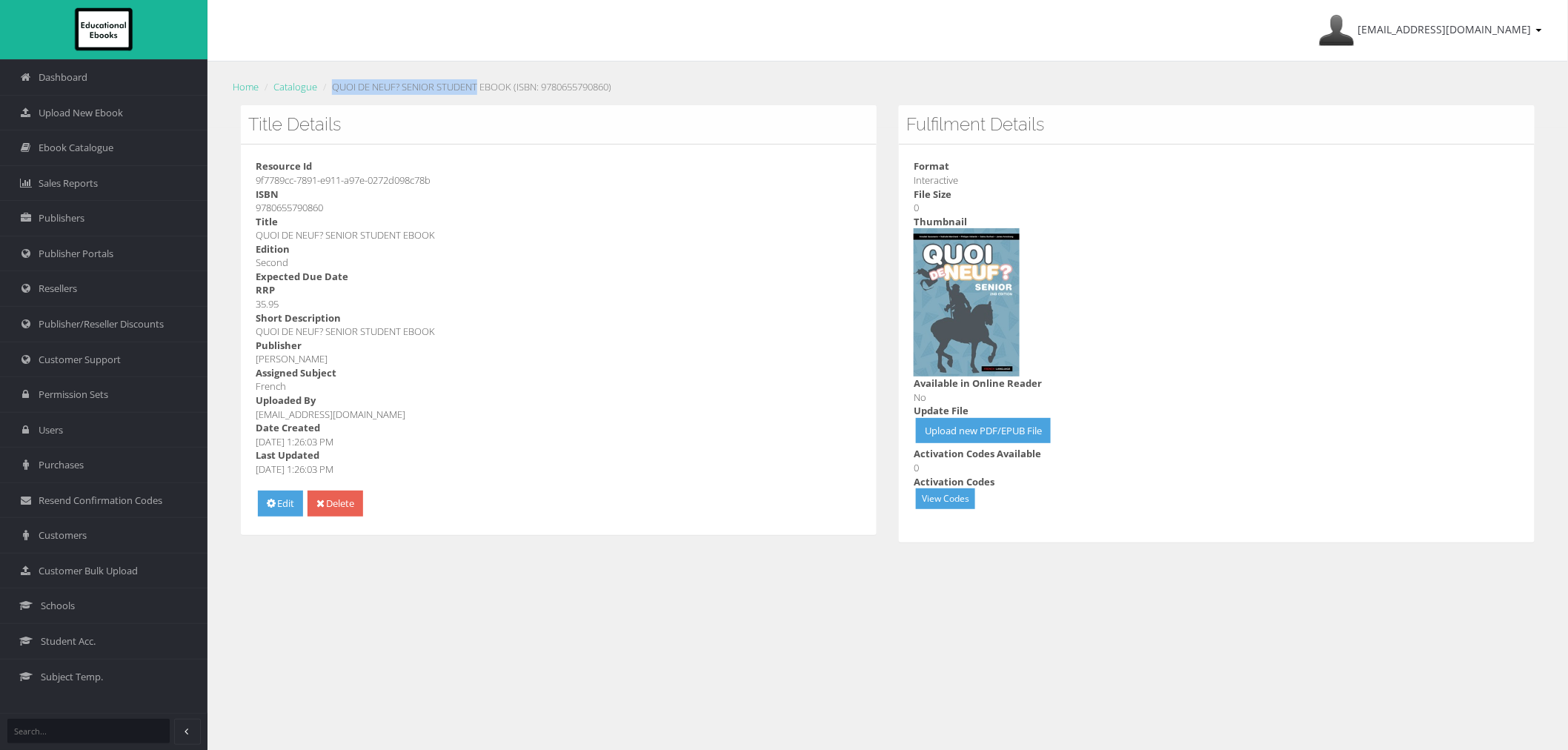
drag, startPoint x: 334, startPoint y: 85, endPoint x: 483, endPoint y: 86, distance: 149.0
click at [483, 86] on li "QUOI DE NEUF? SENIOR STUDENT EBOOK (ISBN: 9780655790860)" at bounding box center [465, 87] width 292 height 15
copy li "QUOI DE NEUF? SENIOR STUDENT"
click at [406, 86] on li "QUOI DE NEUF? SENIOR STUDENT EBOOK (ISBN: 9780655790860)" at bounding box center [465, 87] width 292 height 15
drag, startPoint x: 436, startPoint y: 86, endPoint x: 329, endPoint y: 91, distance: 107.1
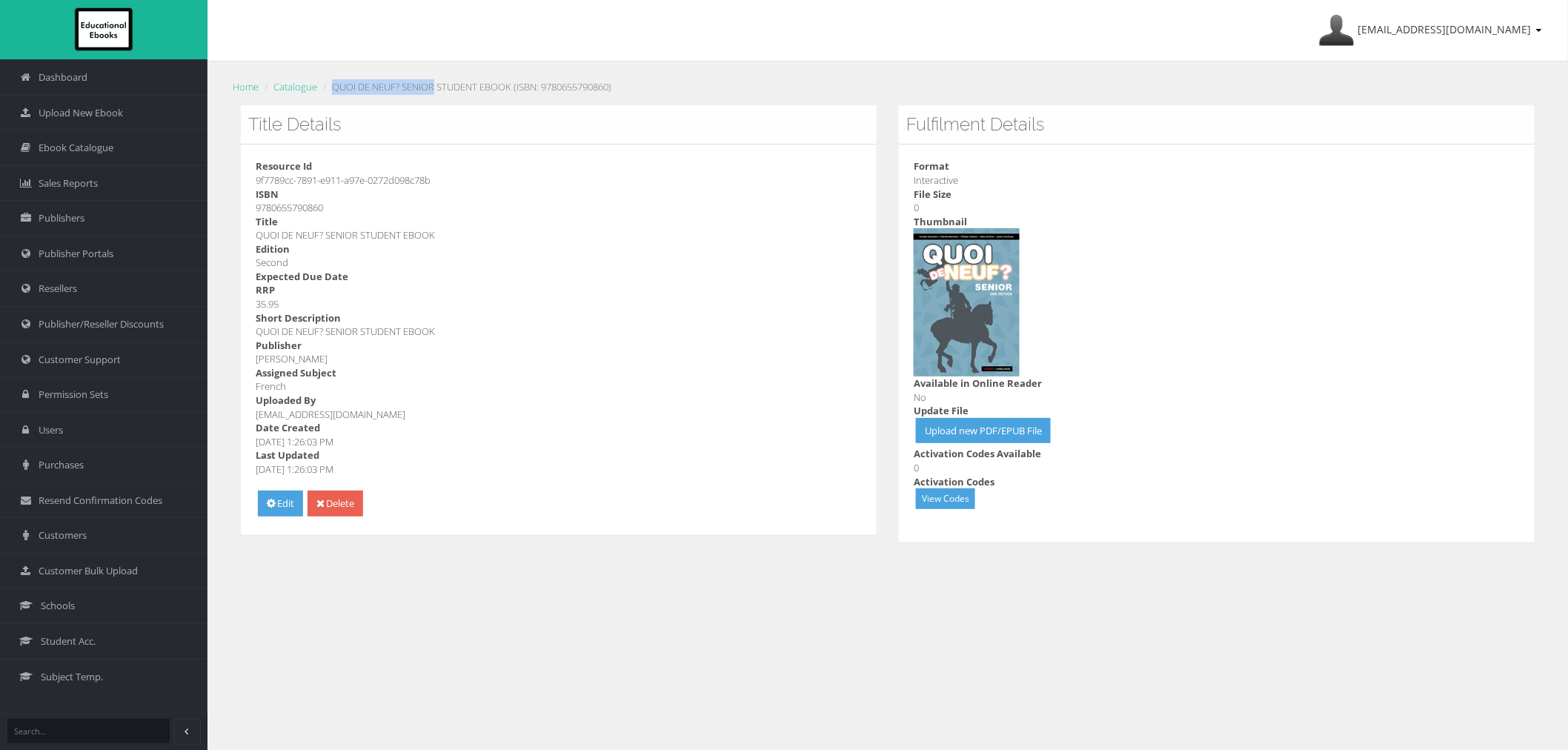
click at [329, 91] on li "QUOI DE NEUF? SENIOR STUDENT EBOOK (ISBN: 9780655790860)" at bounding box center [465, 87] width 292 height 15
copy li "QUOI DE NEUF? SENIOR"
click at [302, 86] on link "Catalogue" at bounding box center [295, 87] width 44 height 14
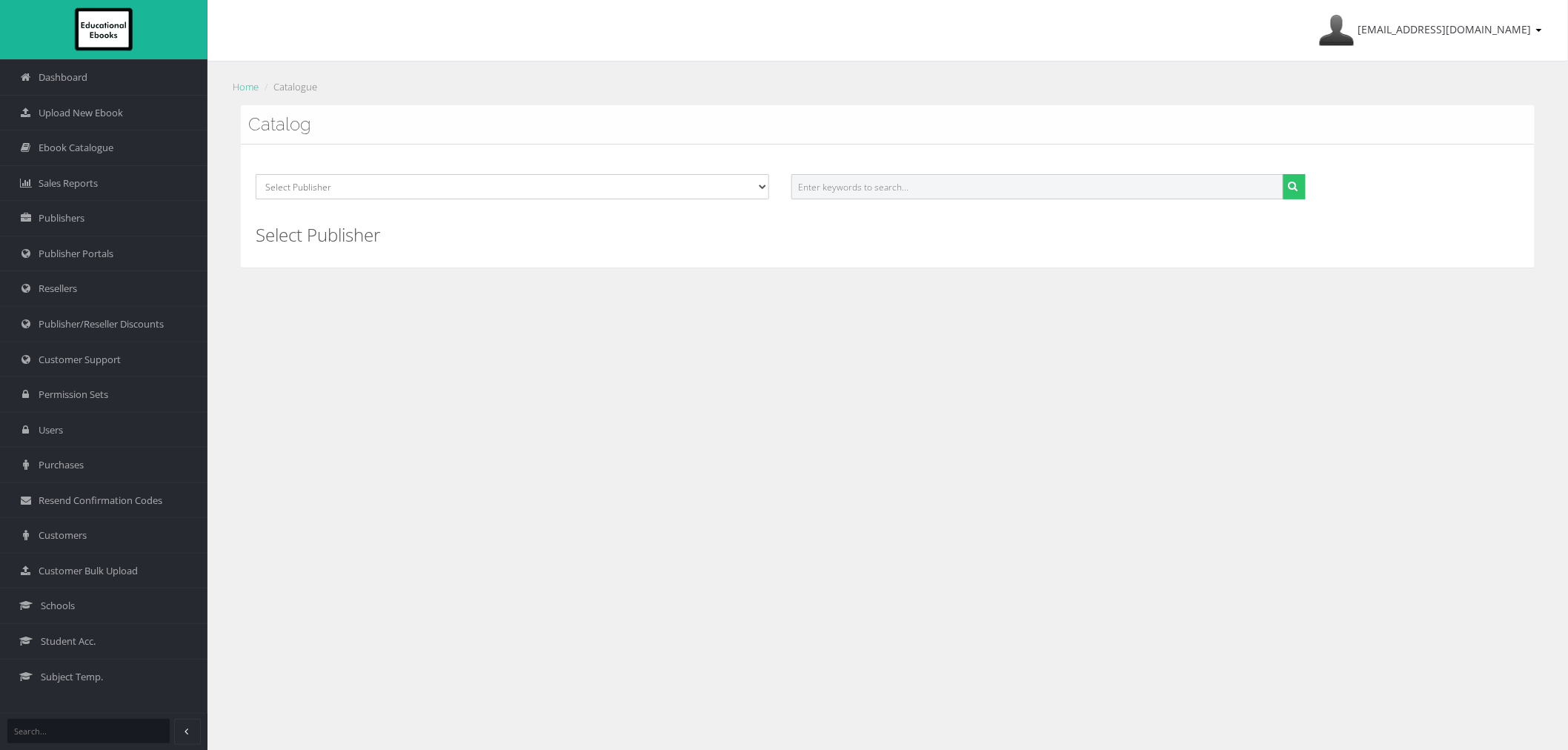
click at [992, 176] on input "text" at bounding box center [1037, 187] width 492 height 25
paste input "QUOI DE NEUF? SENIOR"
type input "QUOI DE NEUF? SENIOR"
click at [1283, 174] on button "submit" at bounding box center [1294, 187] width 23 height 25
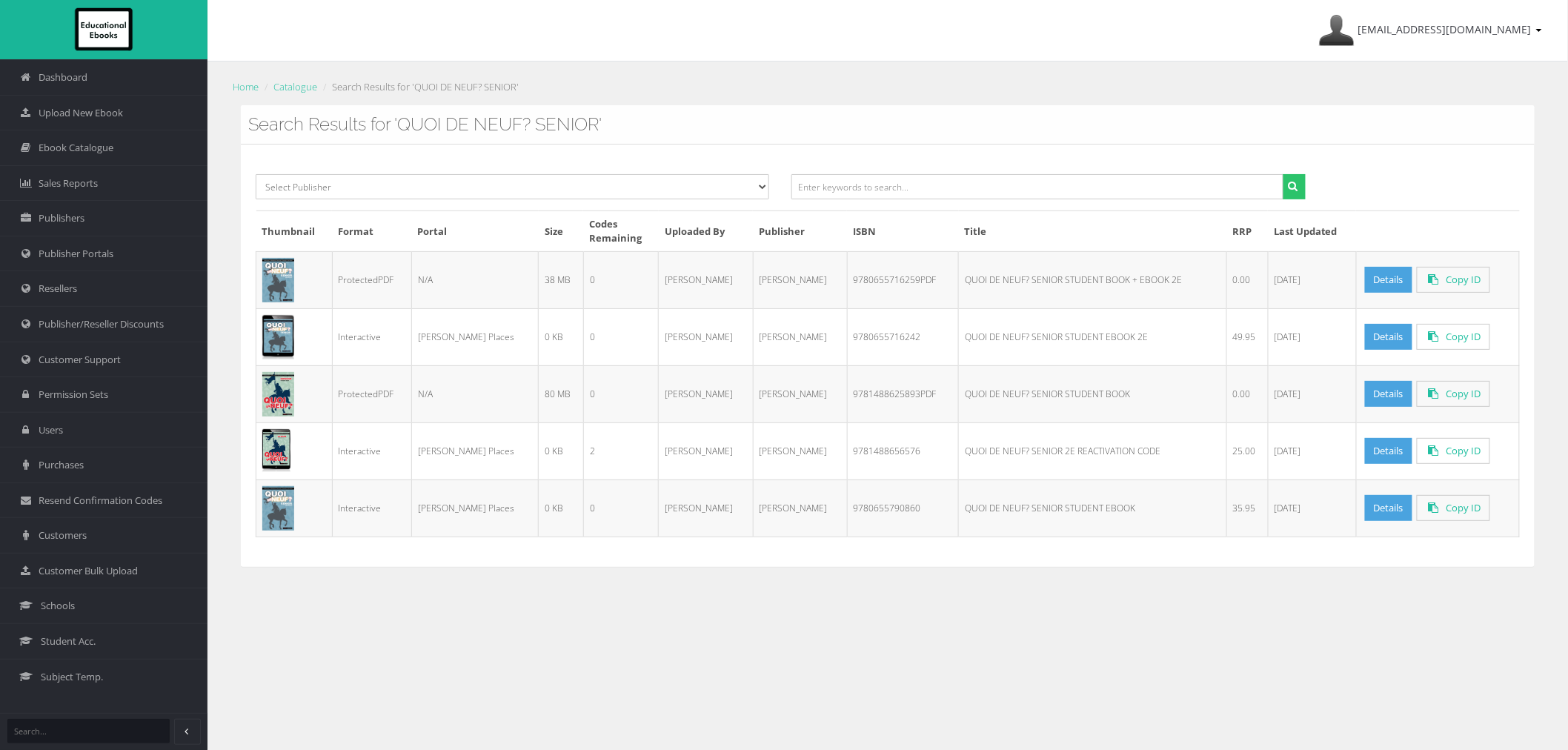
click at [1503, 159] on div "Select Publisher ATAR Notes SmarterMaths Online Environment Education Victoria …" at bounding box center [888, 356] width 1294 height 422
click at [1367, 339] on link "Details" at bounding box center [1389, 337] width 47 height 26
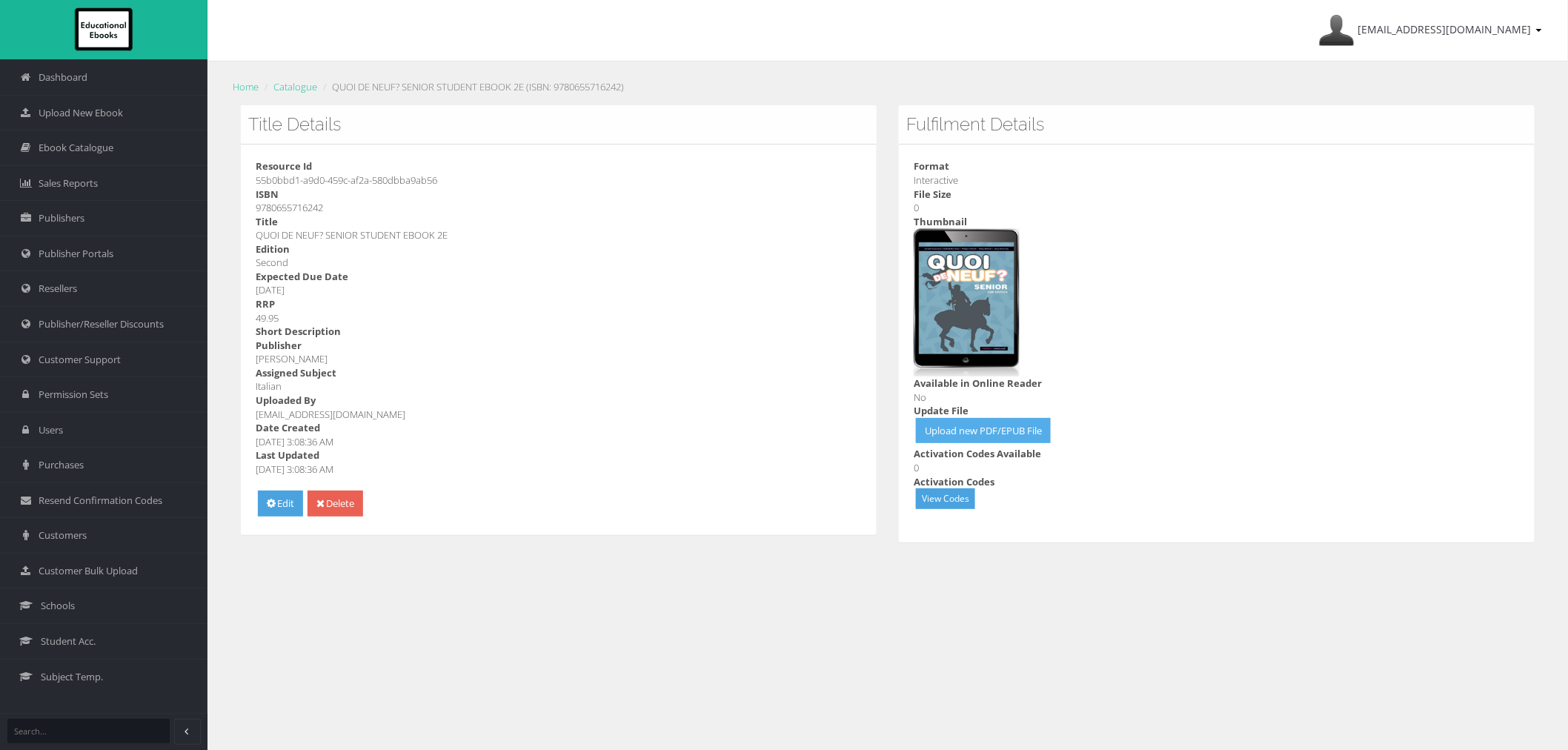
click at [962, 438] on link "Upload new PDF/EPUB File" at bounding box center [983, 431] width 135 height 26
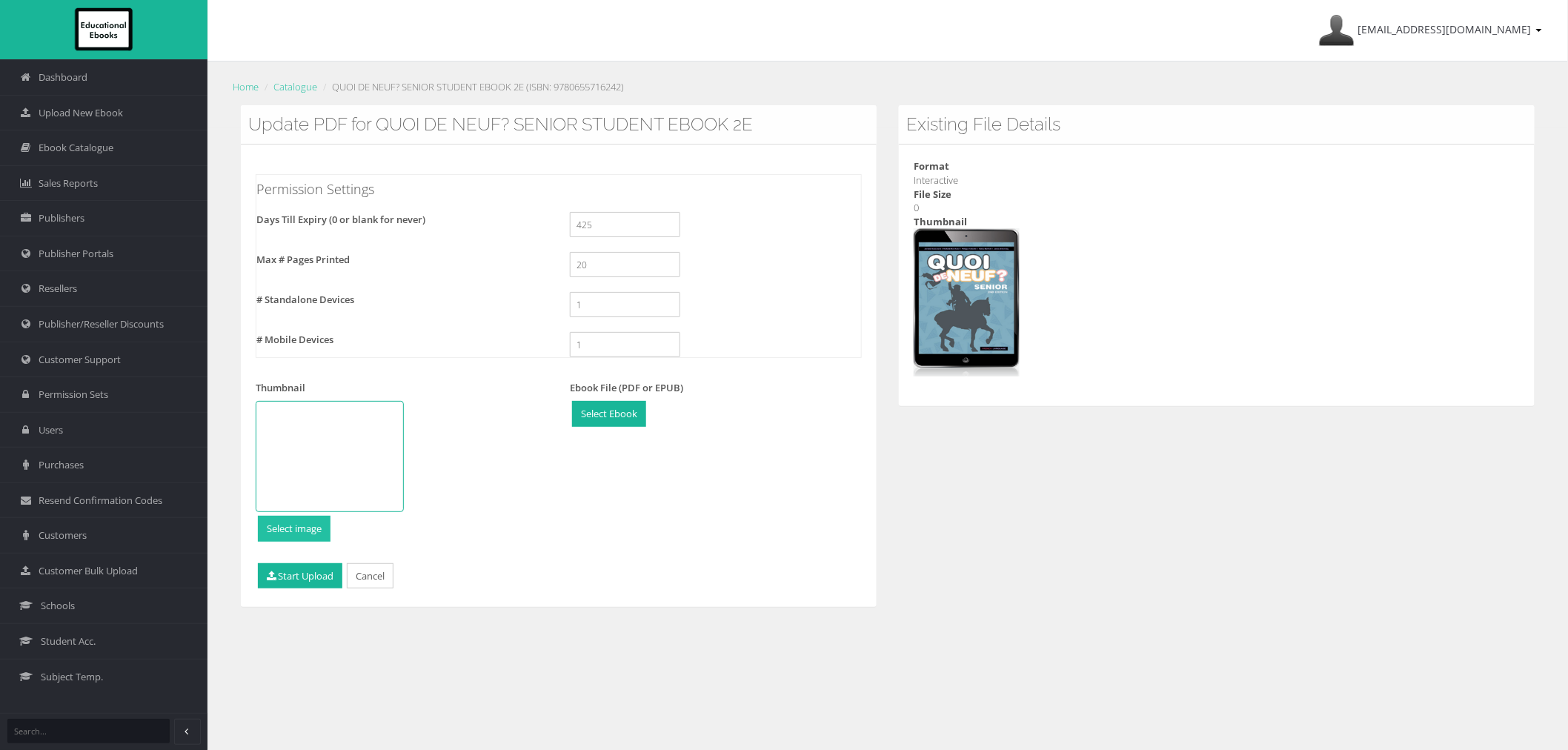
click at [284, 538] on input "file" at bounding box center [294, 528] width 71 height 25
type input "C:\fakepath\9780655716259.jpg"
click at [308, 568] on button "Start Upload" at bounding box center [300, 576] width 85 height 26
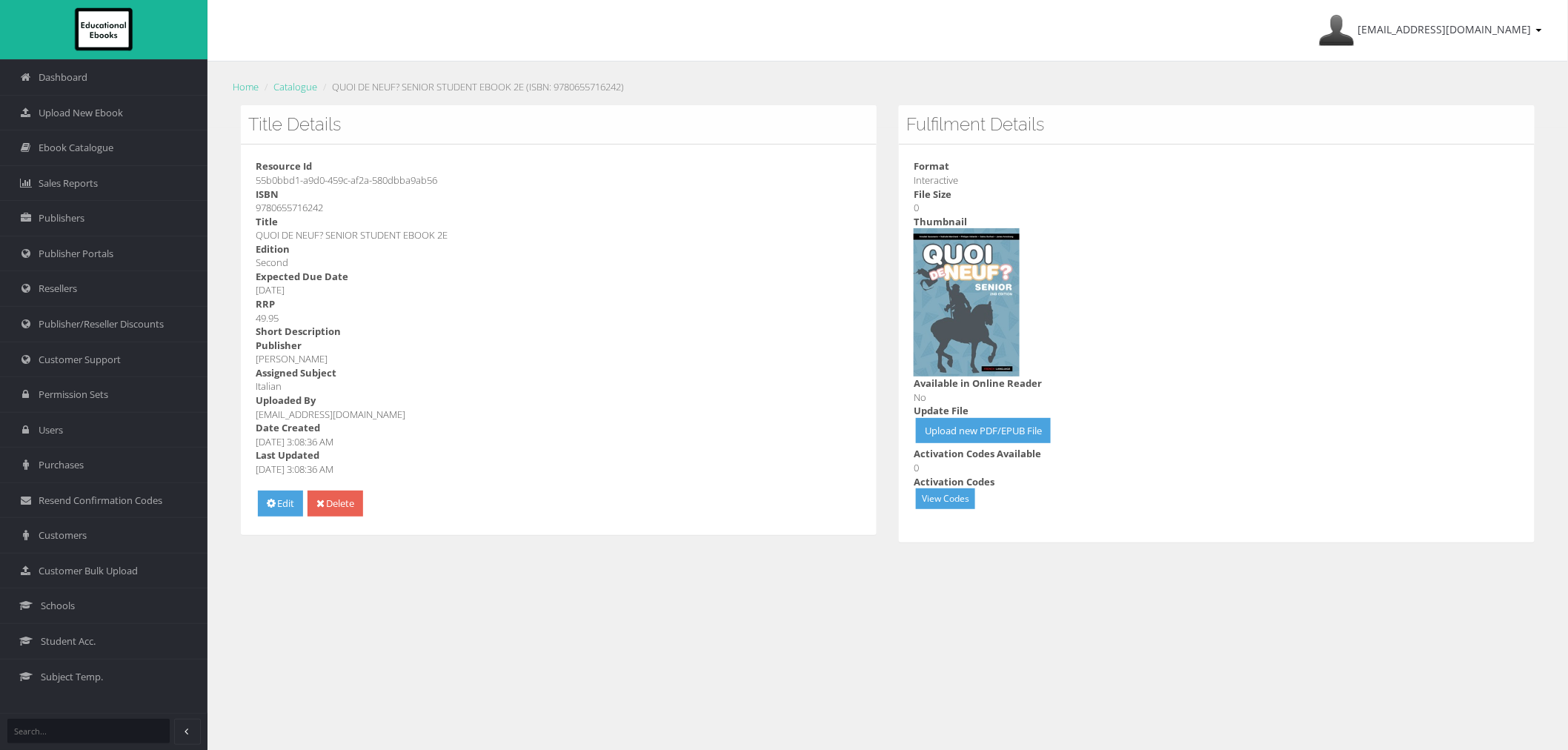
drag, startPoint x: 337, startPoint y: 591, endPoint x: 371, endPoint y: 612, distance: 40.0
click at [337, 591] on div "ayesha@educationalebooks.com.au My Account Sign Out Home Catalogue QUOI DE NEUF…" at bounding box center [888, 421] width 1361 height 842
click at [1485, 97] on ol "Home Catalogue QUOI DE NEUF? SENIOR STUDENT EBOOK 2E (ISBN: 9780655716242)" at bounding box center [888, 86] width 1316 height 21
drag, startPoint x: 335, startPoint y: 86, endPoint x: 438, endPoint y: 86, distance: 103.0
click at [438, 86] on li "QUOI DE NEUF? SENIOR STUDENT EBOOK 2E (ISBN: 9780655716242)" at bounding box center [471, 87] width 305 height 15
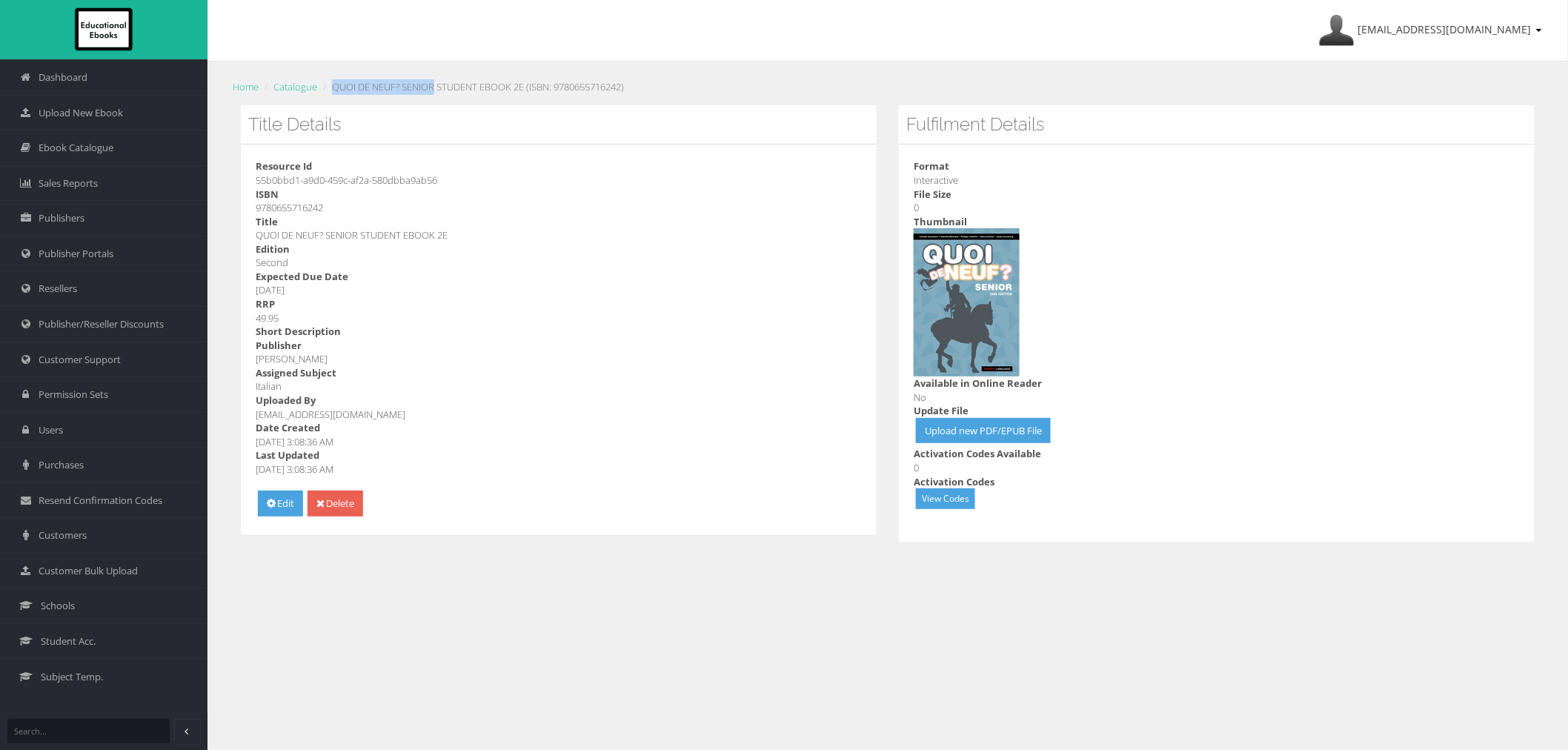
copy li "QUOI DE NEUF? SENIOR"
click at [313, 86] on link "Catalogue" at bounding box center [295, 87] width 44 height 14
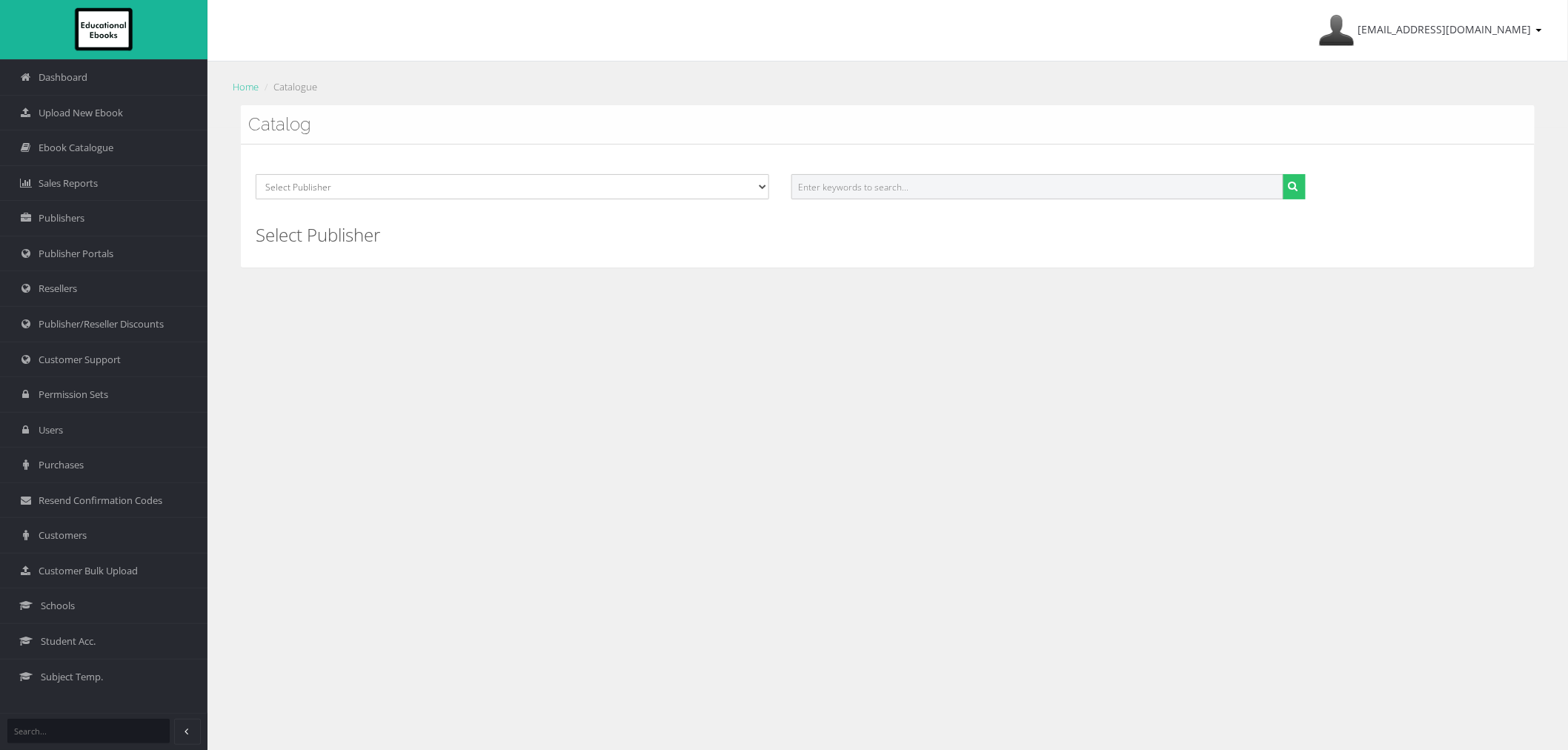
click at [1045, 188] on input "text" at bounding box center [1037, 187] width 492 height 25
paste input "QUOI DE NEUF? SENIOR"
type input "QUOI DE NEUF? SENIOR"
click at [1283, 174] on button "submit" at bounding box center [1294, 187] width 23 height 25
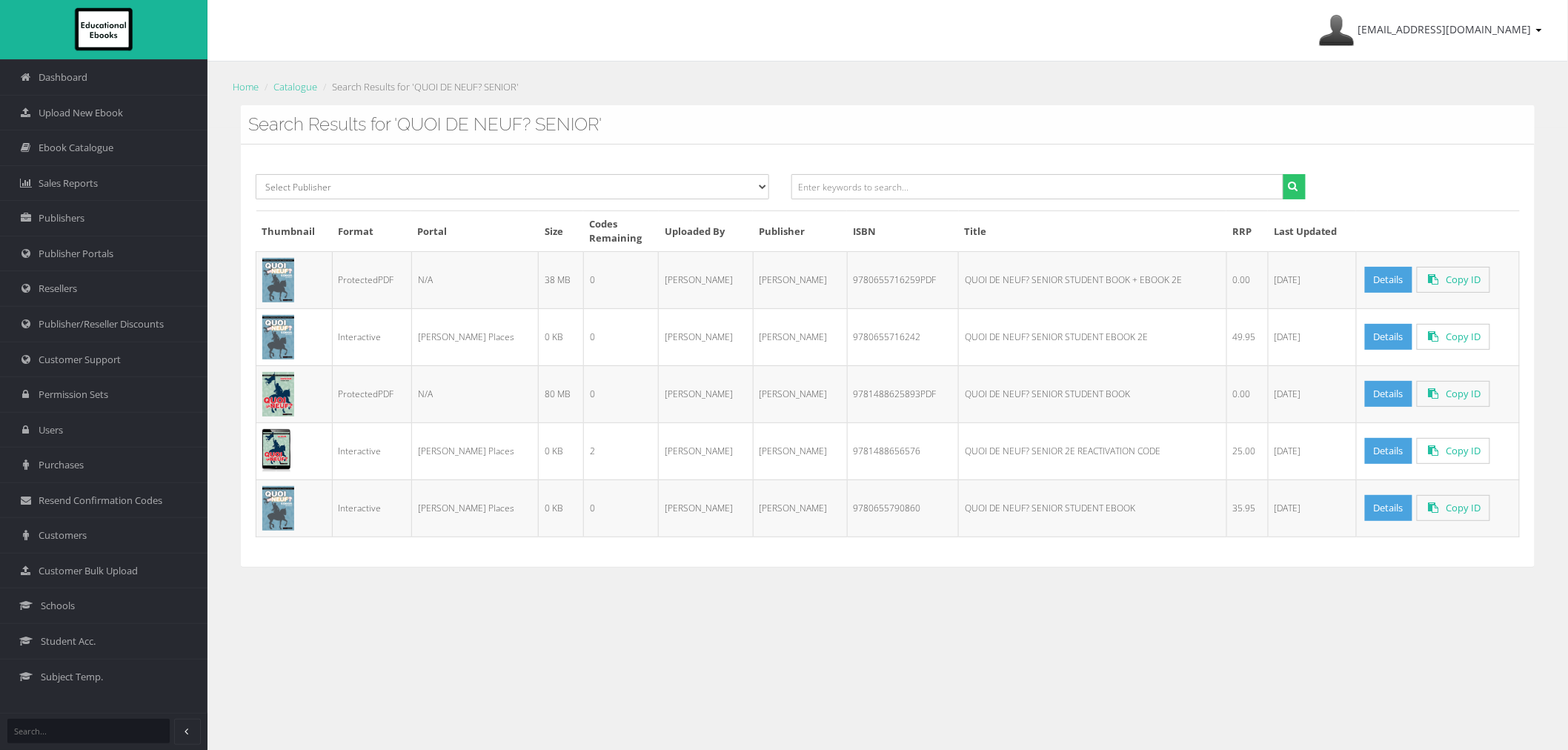
click at [849, 282] on td "9780655716259PDF" at bounding box center [902, 279] width 111 height 57
copy td "9780655716259PDF"
click at [855, 332] on td "9780655716242" at bounding box center [902, 336] width 111 height 57
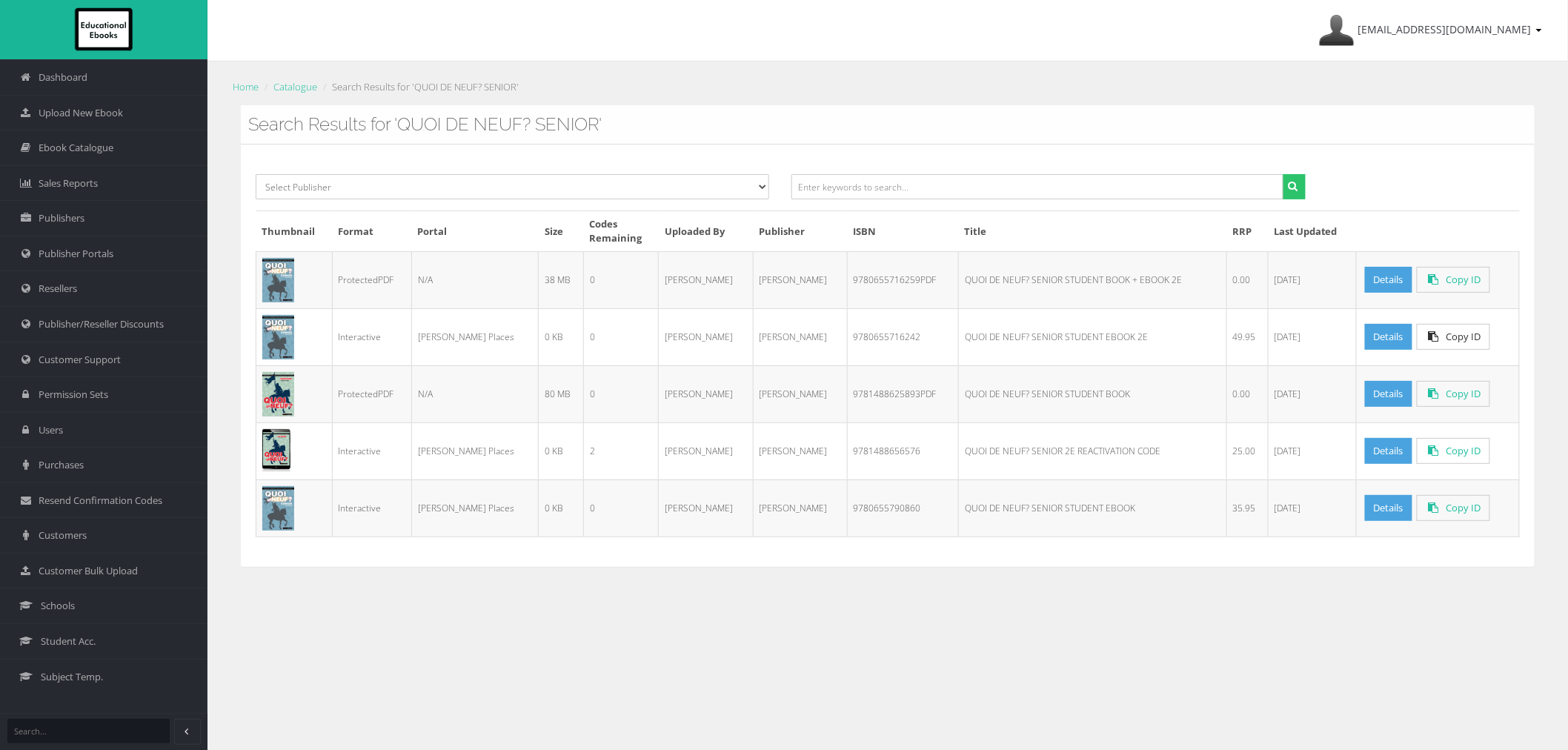
copy td "9780655716242"
drag, startPoint x: 588, startPoint y: 367, endPoint x: 547, endPoint y: 356, distance: 42.4
click at [588, 367] on td "0" at bounding box center [620, 394] width 74 height 57
drag, startPoint x: 69, startPoint y: 535, endPoint x: 95, endPoint y: 528, distance: 26.9
click at [69, 534] on span "Customers" at bounding box center [63, 535] width 48 height 14
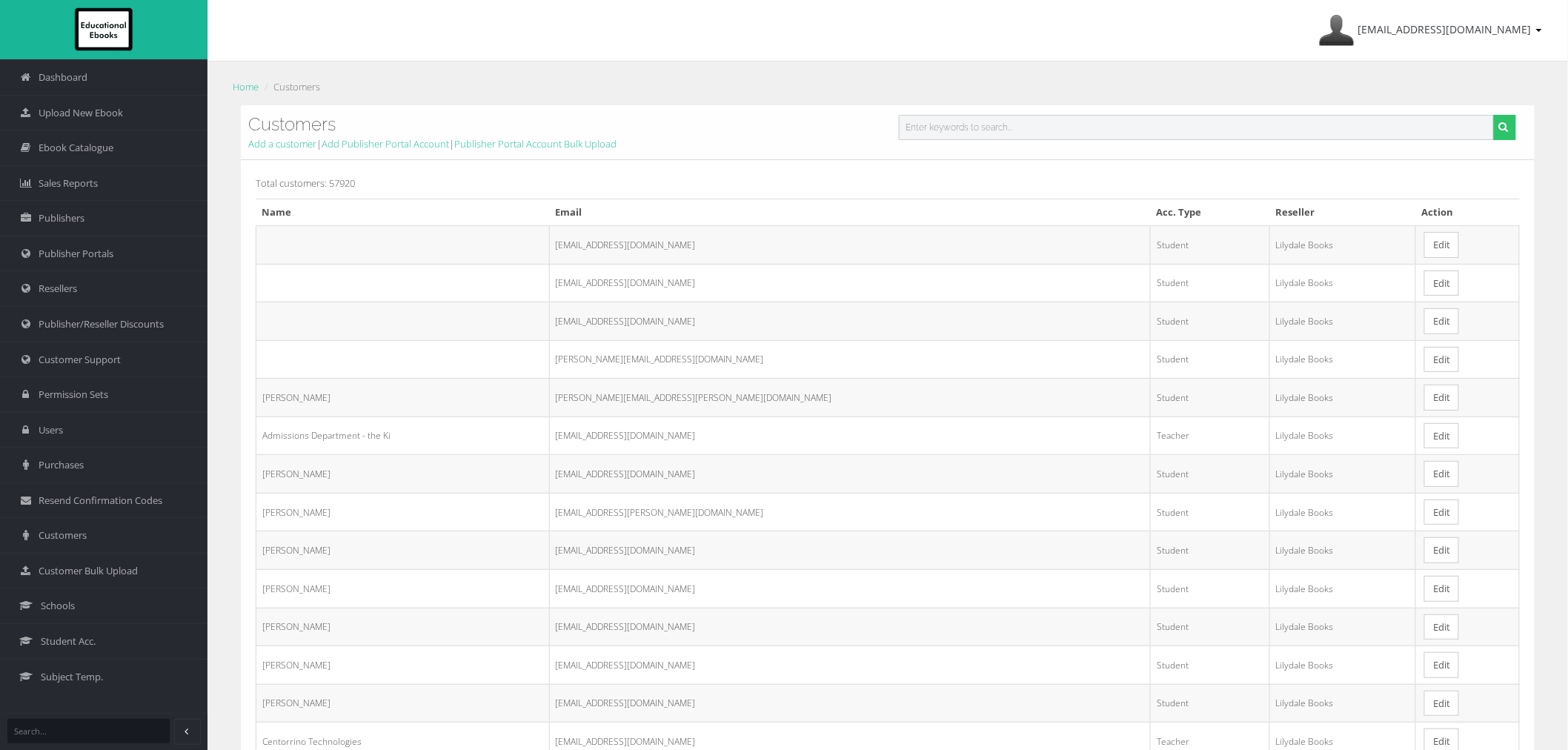
click at [1004, 131] on input "text" at bounding box center [1196, 128] width 595 height 25
paste input "[EMAIL_ADDRESS][DOMAIN_NAME]"
type input "[EMAIL_ADDRESS][DOMAIN_NAME]"
click at [1494, 115] on button "submit" at bounding box center [1505, 128] width 23 height 25
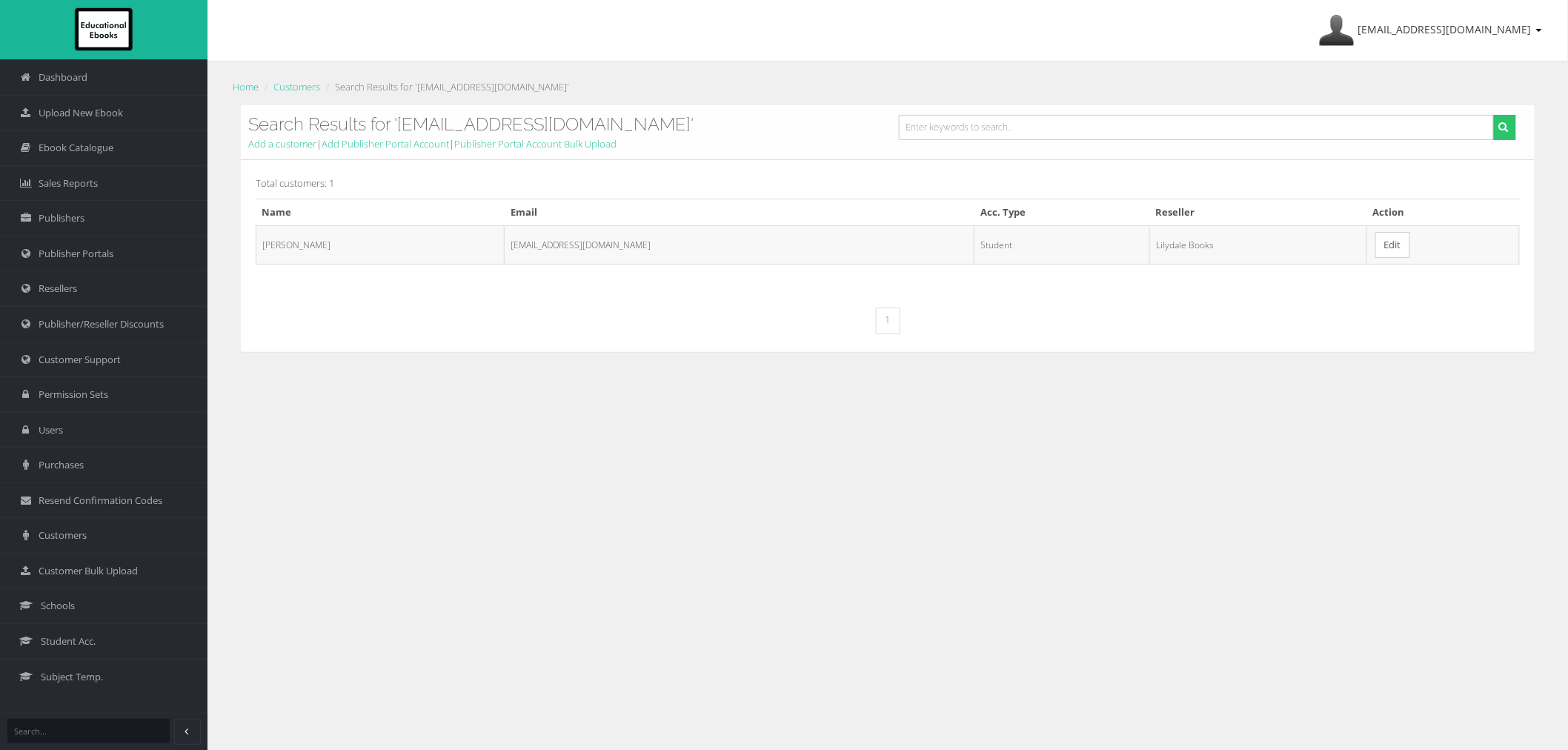
click at [1384, 253] on link "Edit" at bounding box center [1393, 245] width 35 height 26
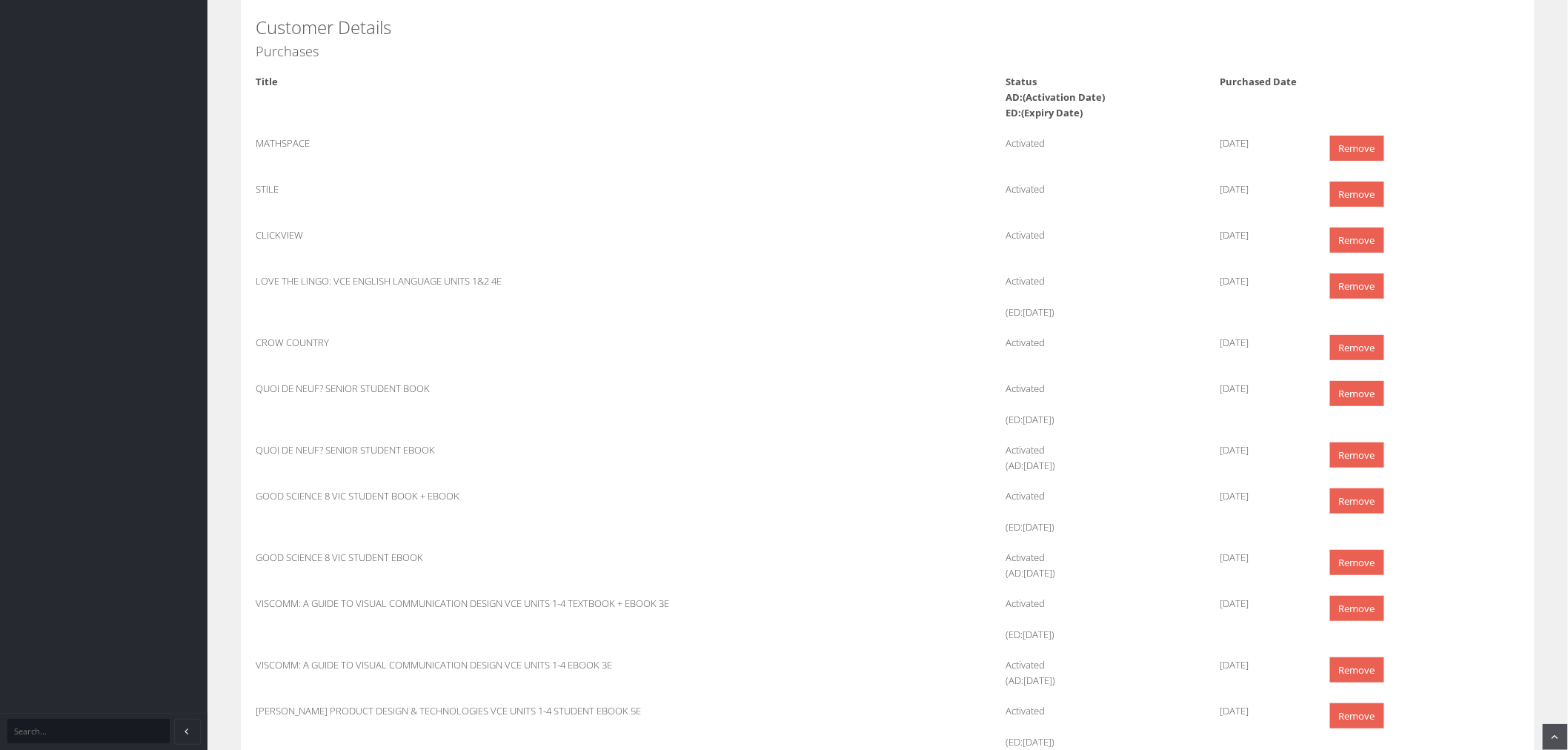
scroll to position [2389, 0]
click at [1360, 391] on link "Remove" at bounding box center [1357, 393] width 54 height 26
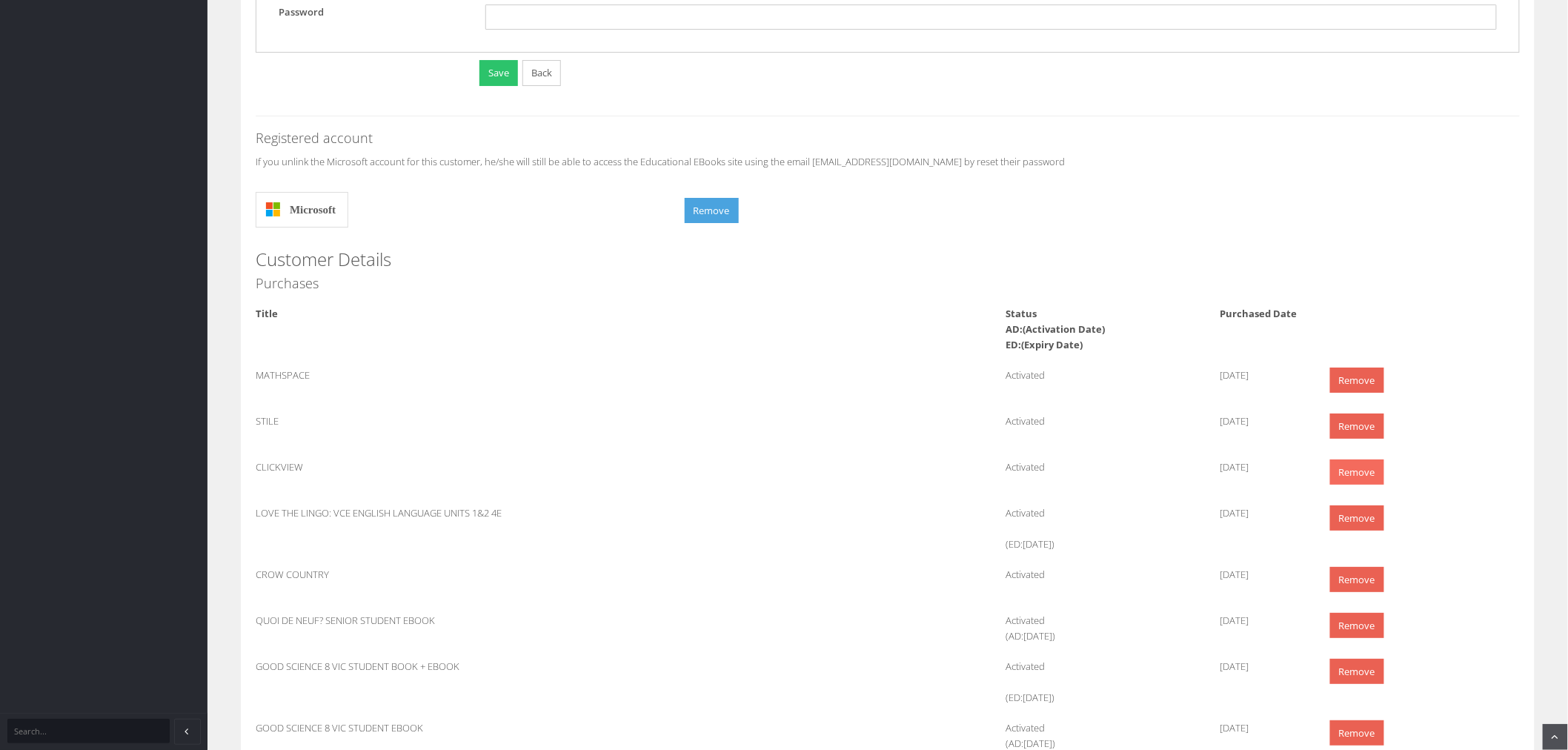
scroll to position [2307, 0]
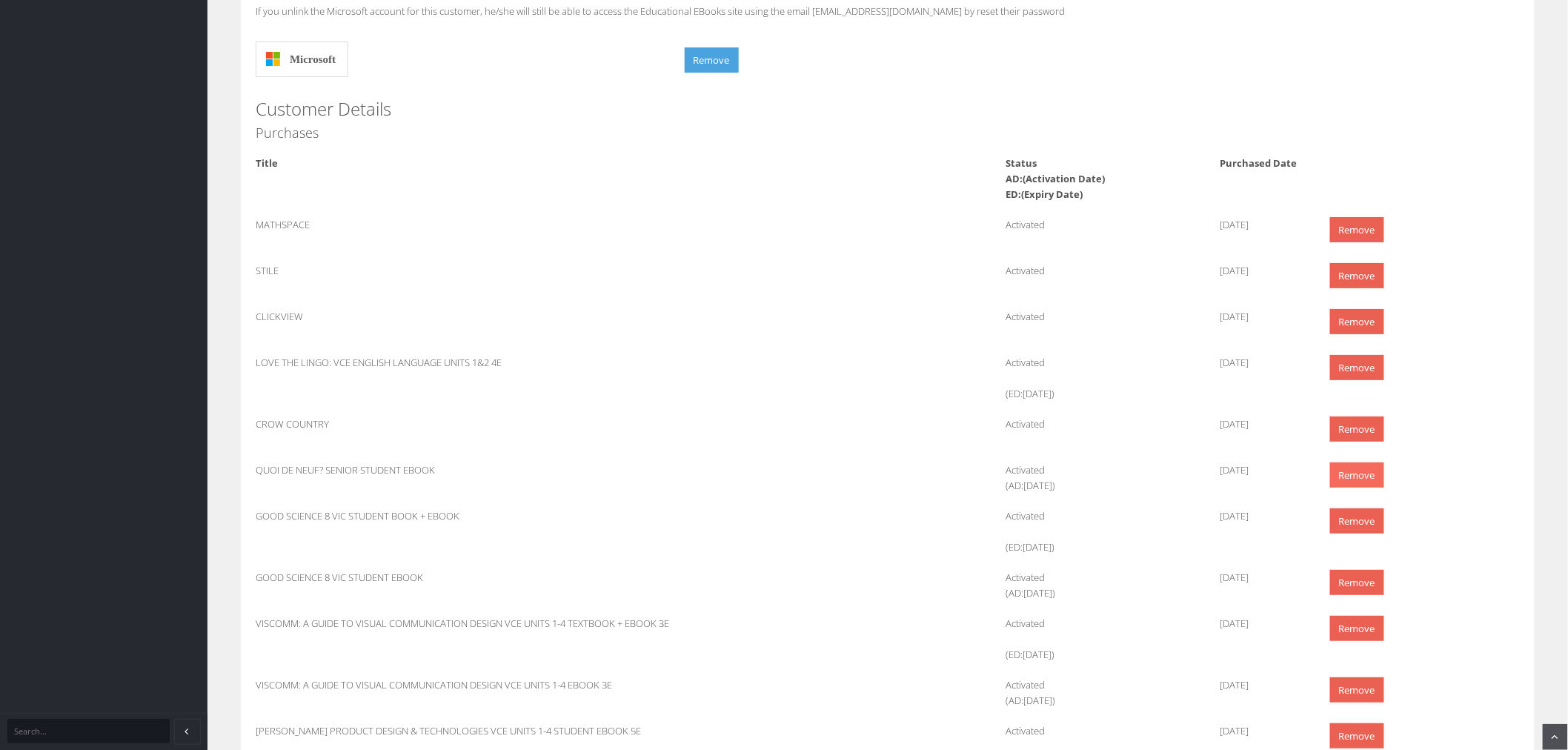
click at [1362, 483] on link "Remove" at bounding box center [1357, 476] width 54 height 26
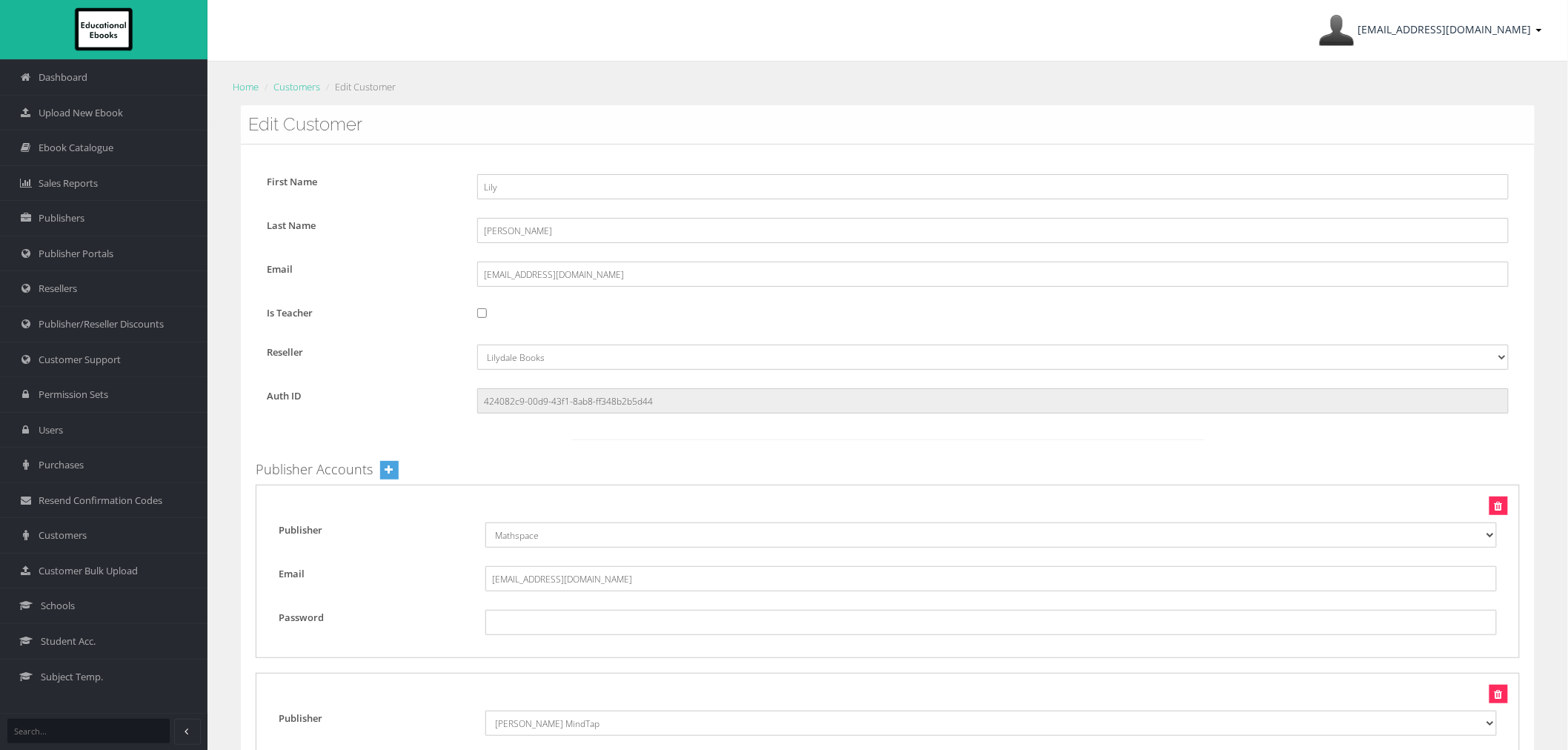
click at [1435, 27] on span "ayesha@educationalebooks.com.au" at bounding box center [1444, 29] width 173 height 14
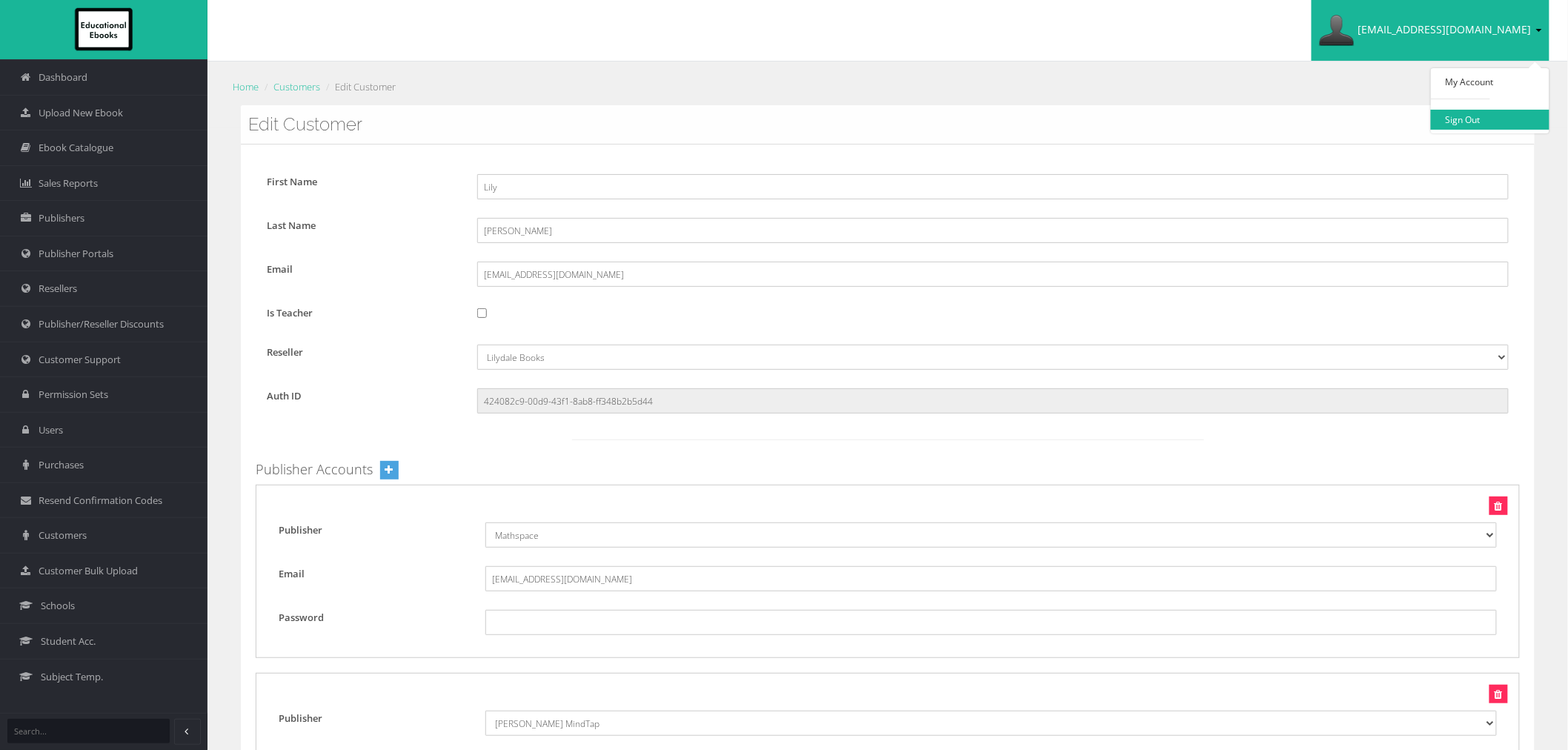
click at [1471, 122] on link "Sign Out" at bounding box center [1490, 120] width 118 height 20
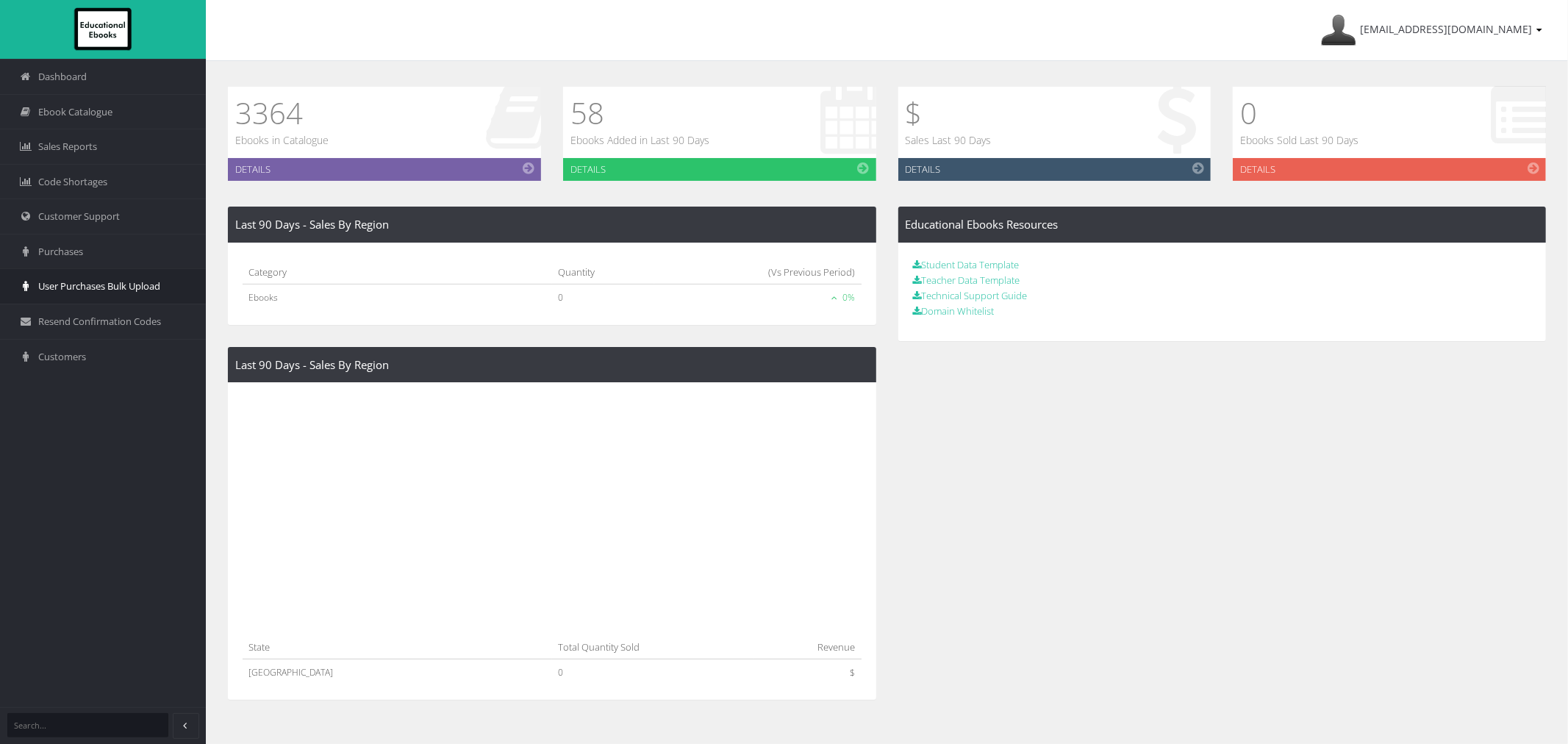
click at [101, 283] on span "User Purchases Bulk Upload" at bounding box center [99, 286] width 122 height 14
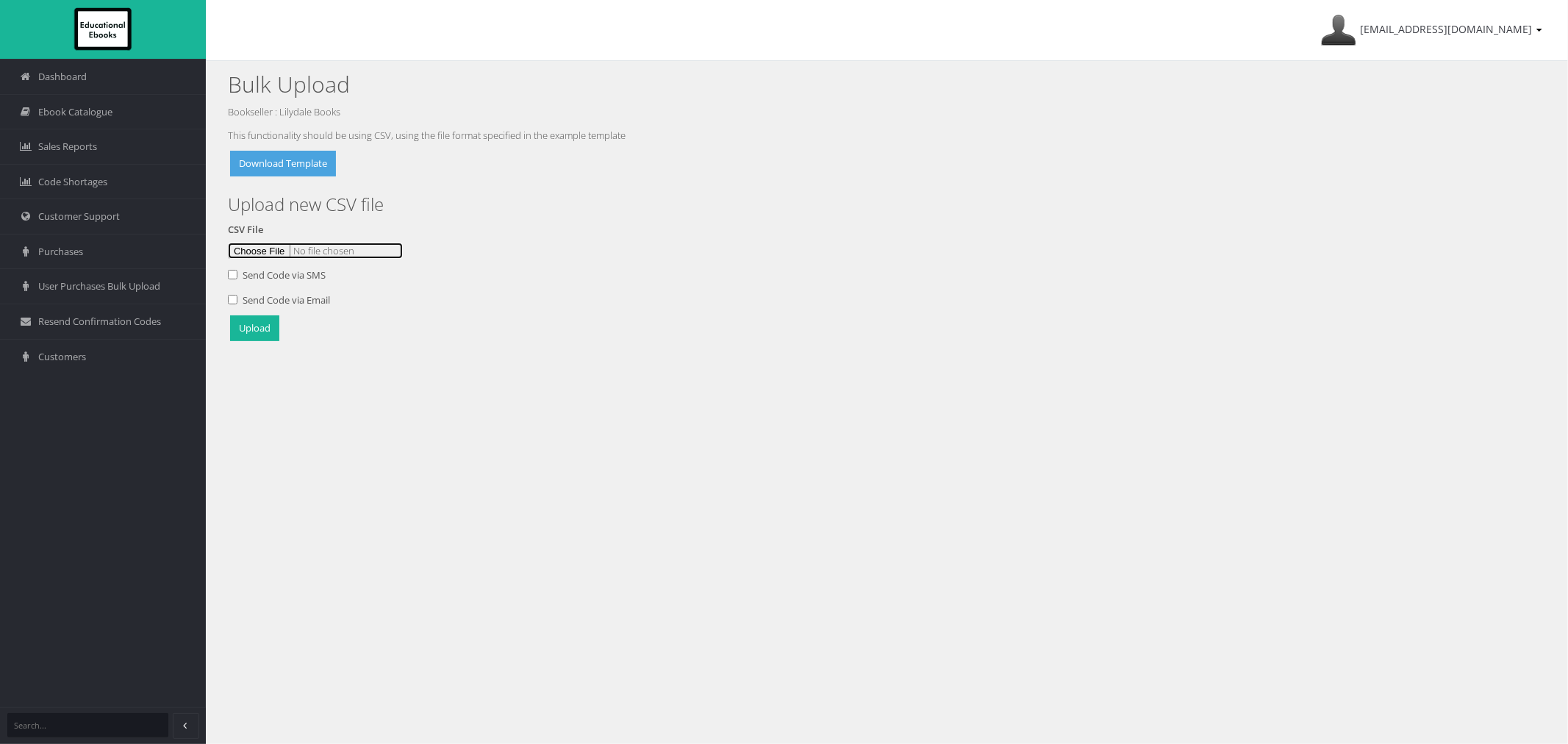
click at [269, 243] on input "file" at bounding box center [316, 250] width 175 height 16
type input "C:\fakepath\EE DEMO 27Aug.csv"
click at [248, 322] on button "Upload" at bounding box center [254, 328] width 50 height 26
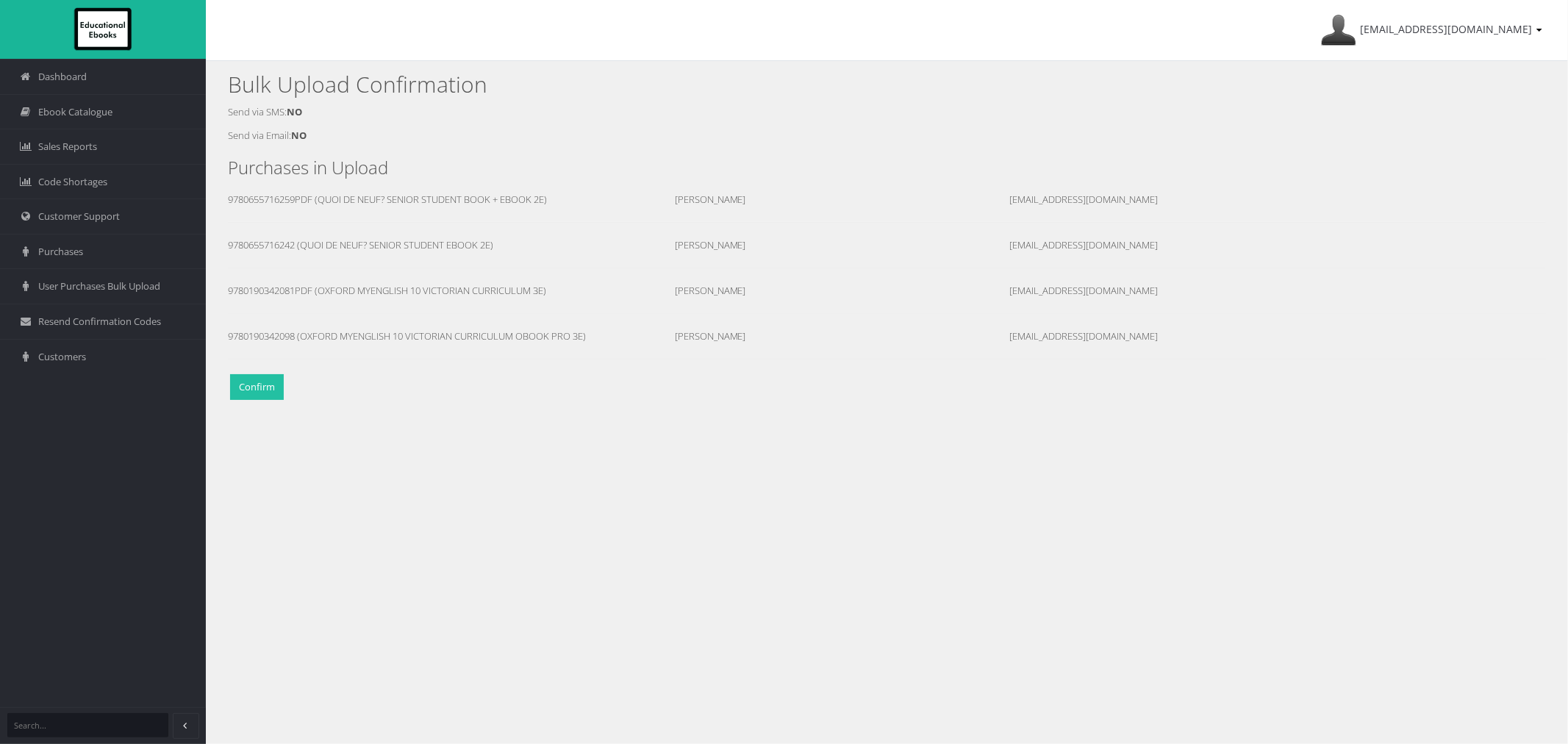
click at [253, 384] on button "Confirm" at bounding box center [257, 387] width 54 height 26
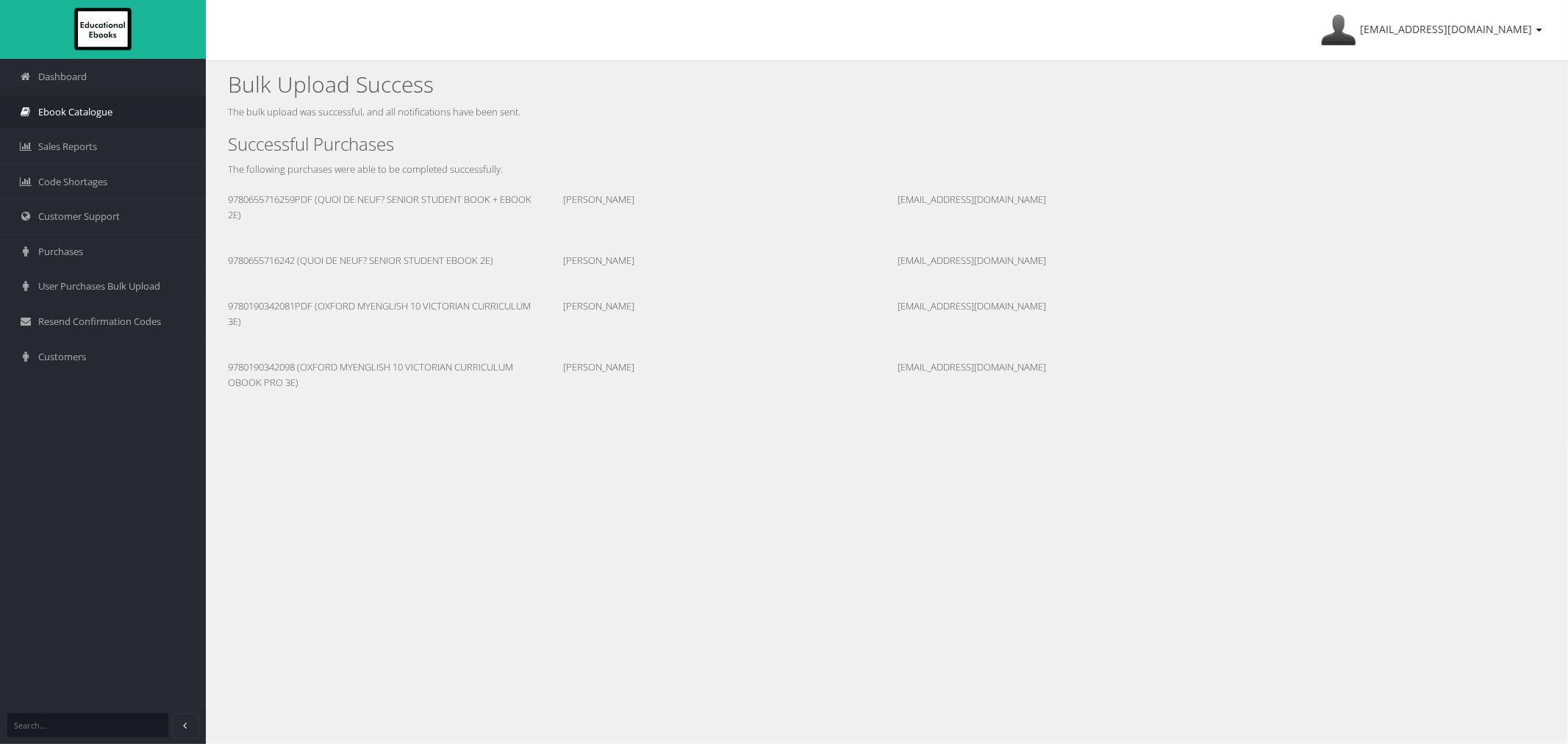
click at [94, 114] on span "Ebook Catalogue" at bounding box center [76, 112] width 74 height 14
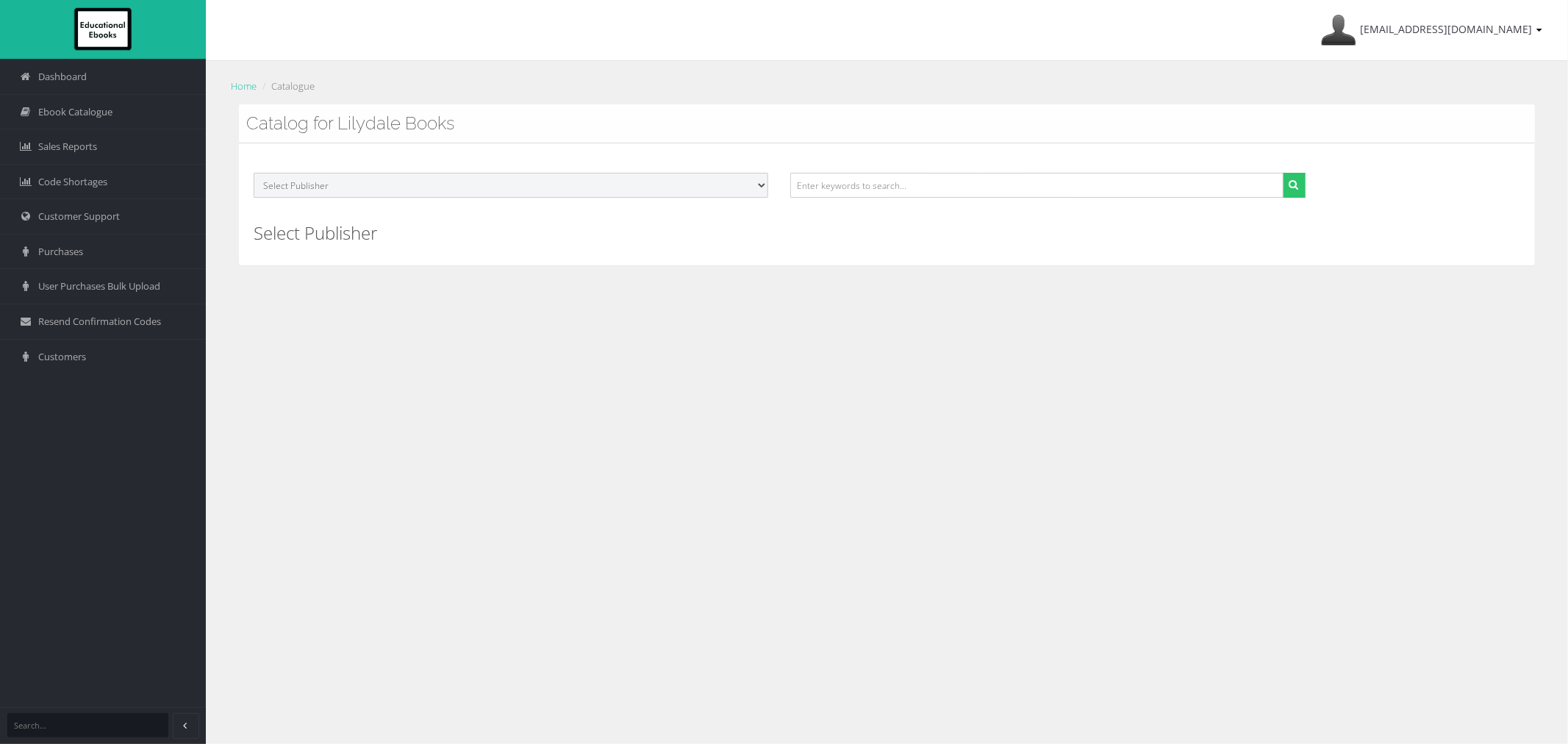
click at [318, 195] on select "Select Publisher ATAR Notes SmarterMaths Online Environment Education [GEOGRAPH…" at bounding box center [510, 186] width 515 height 25
select select "f6c0b927-3c16-ed11-a9b2-0272d098c78b"
click at [253, 173] on select "Select Publisher ATAR Notes SmarterMaths Online Environment Education [GEOGRAPH…" at bounding box center [510, 186] width 515 height 25
click at [1304, 192] on button "submit" at bounding box center [1294, 186] width 23 height 25
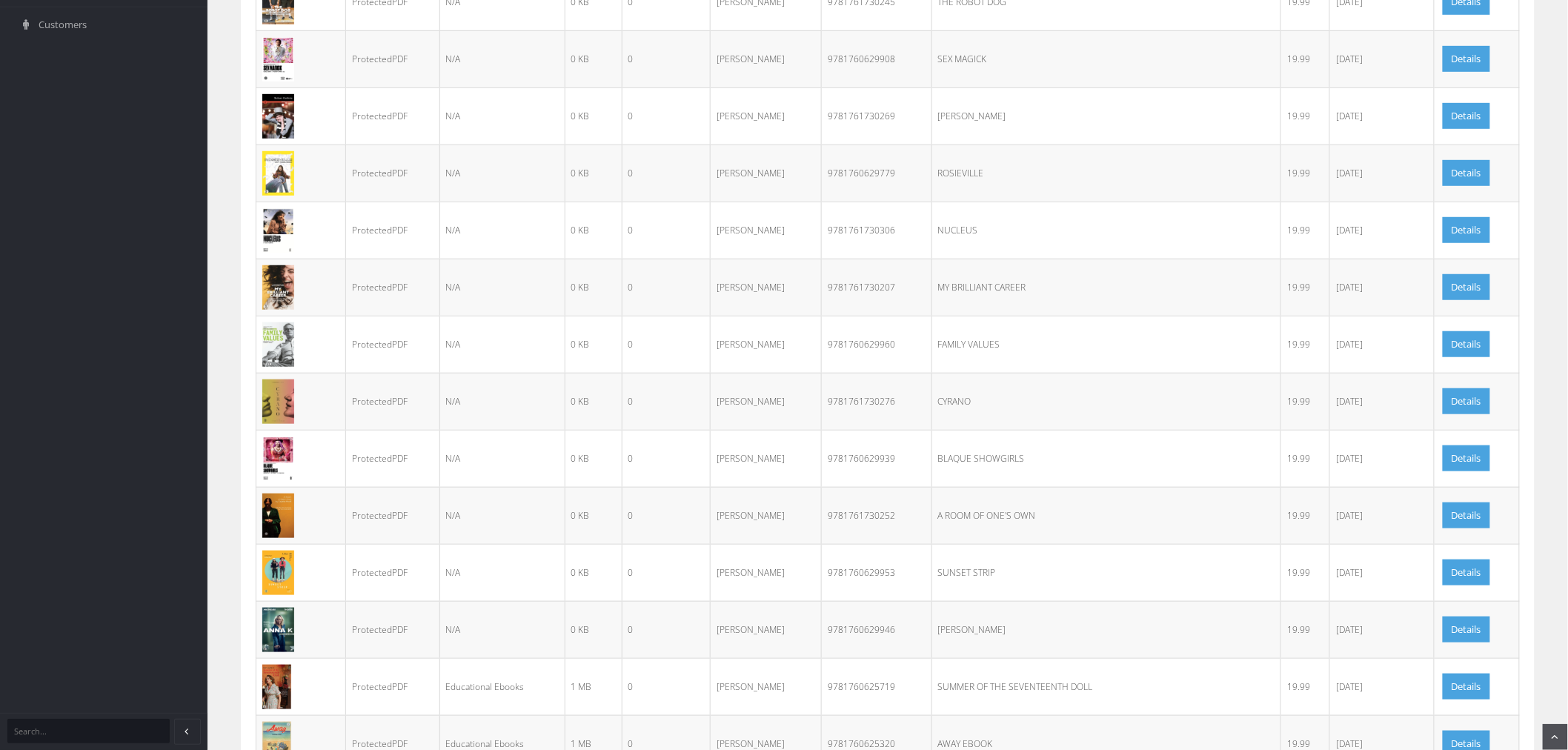
scroll to position [329, 0]
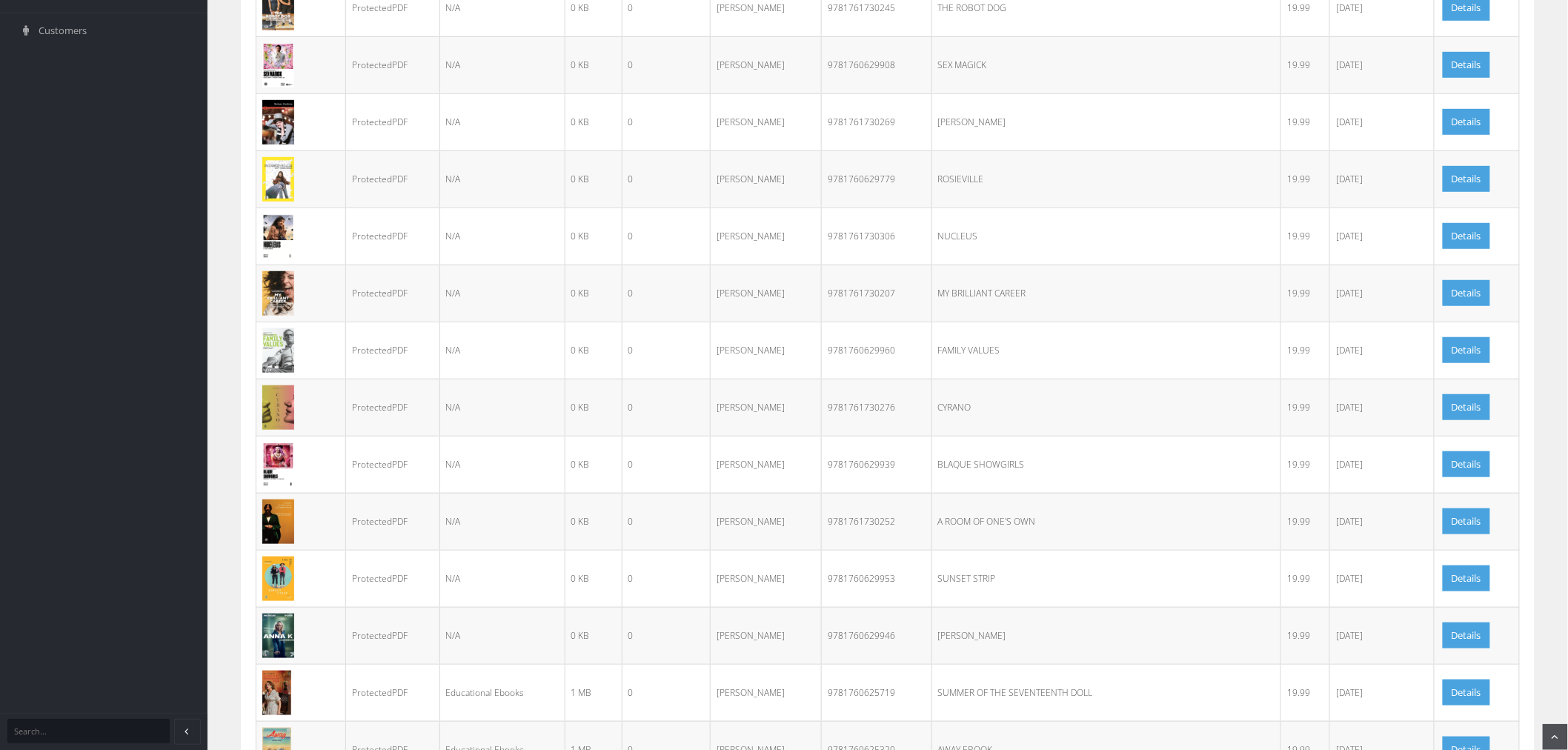
click at [862, 293] on td "9781761730207" at bounding box center [877, 293] width 110 height 57
copy td "9781761730207"
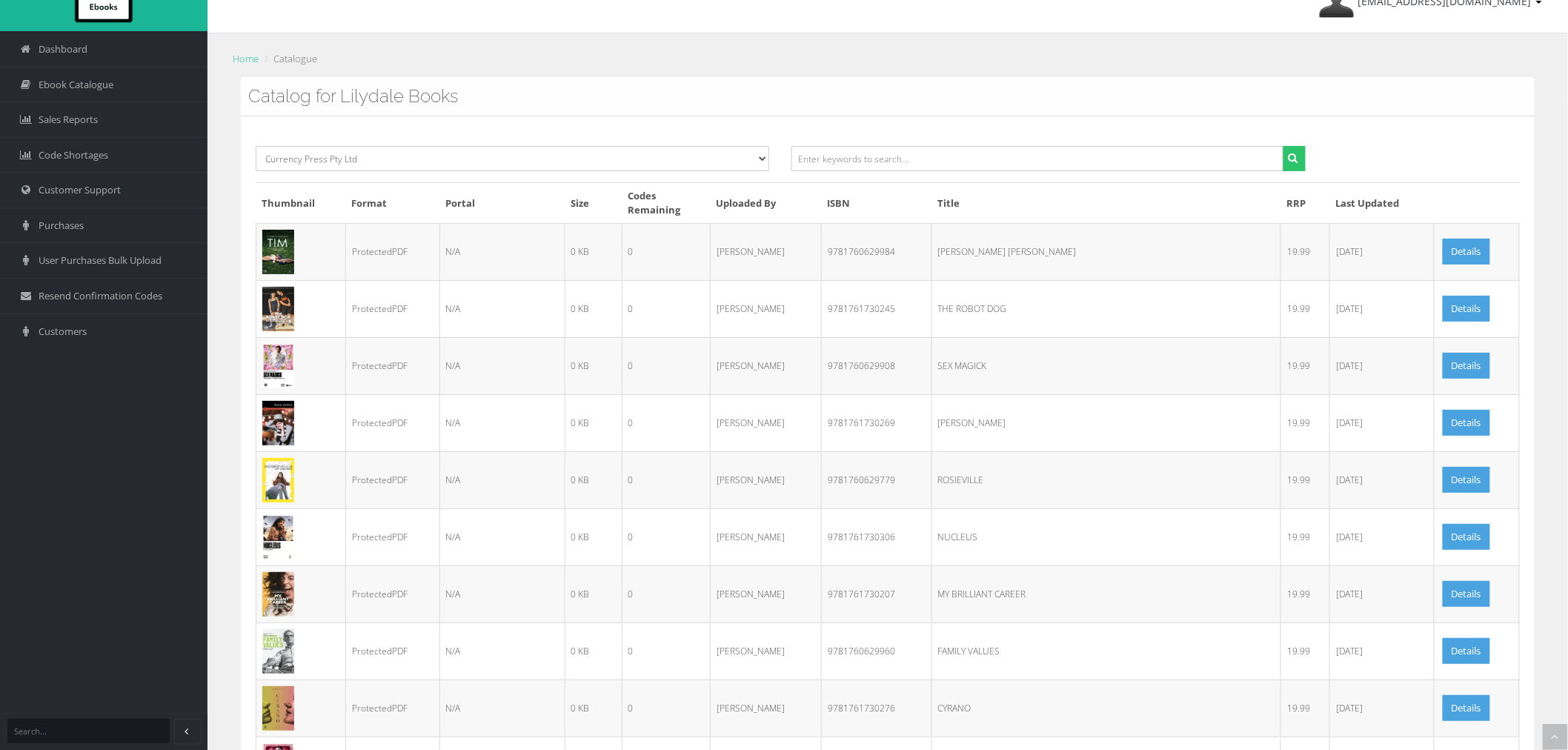
scroll to position [0, 0]
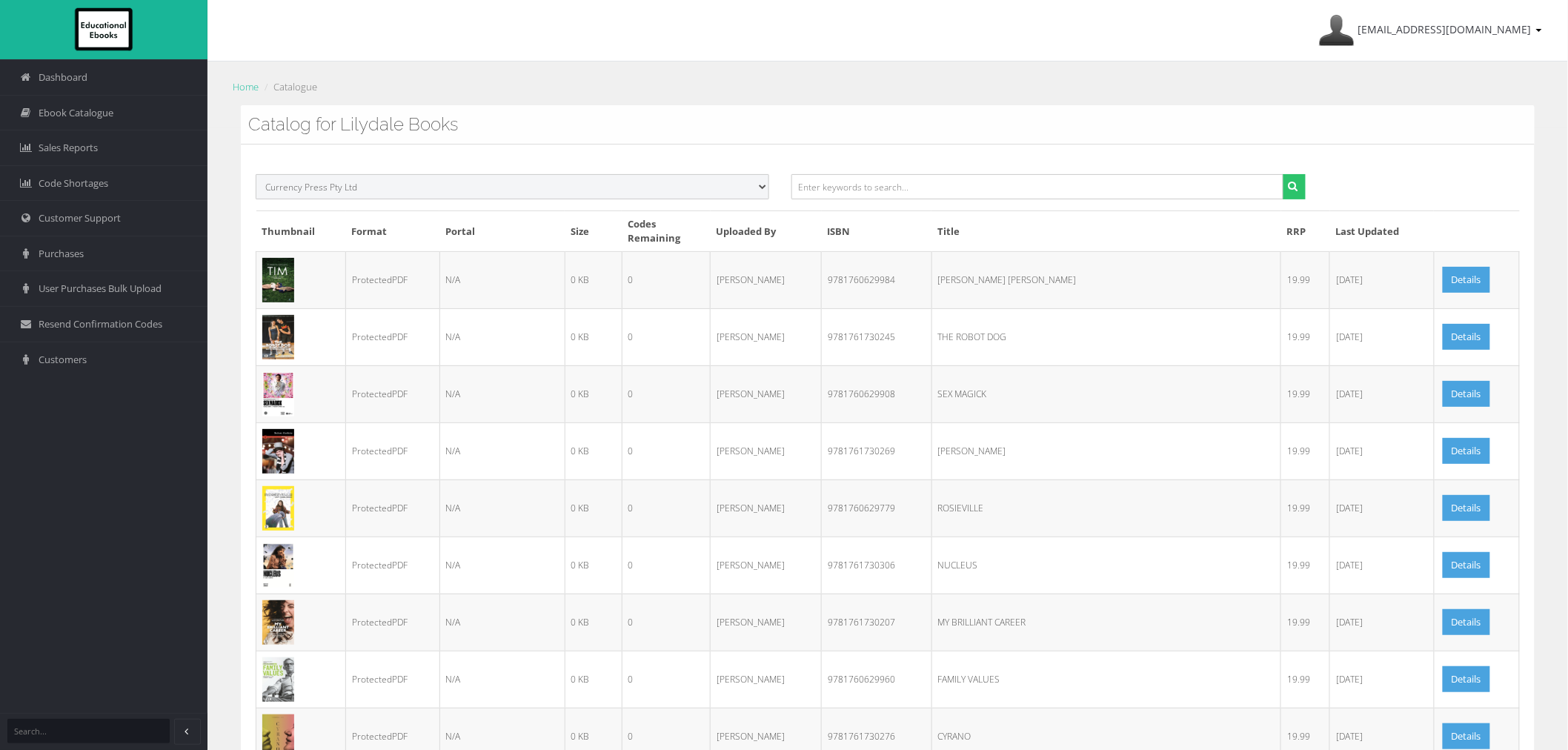
click at [323, 178] on select "Select Publisher ATAR Notes SmarterMaths Online Environment Education [GEOGRAPH…" at bounding box center [512, 187] width 514 height 25
select select "560d3048-5644-e411-817c-00155d7a4405"
click at [256, 174] on select "Select Publisher ATAR Notes SmarterMaths Online Environment Education [GEOGRAPH…" at bounding box center [512, 187] width 514 height 25
click at [1294, 179] on button "submit" at bounding box center [1294, 187] width 23 height 25
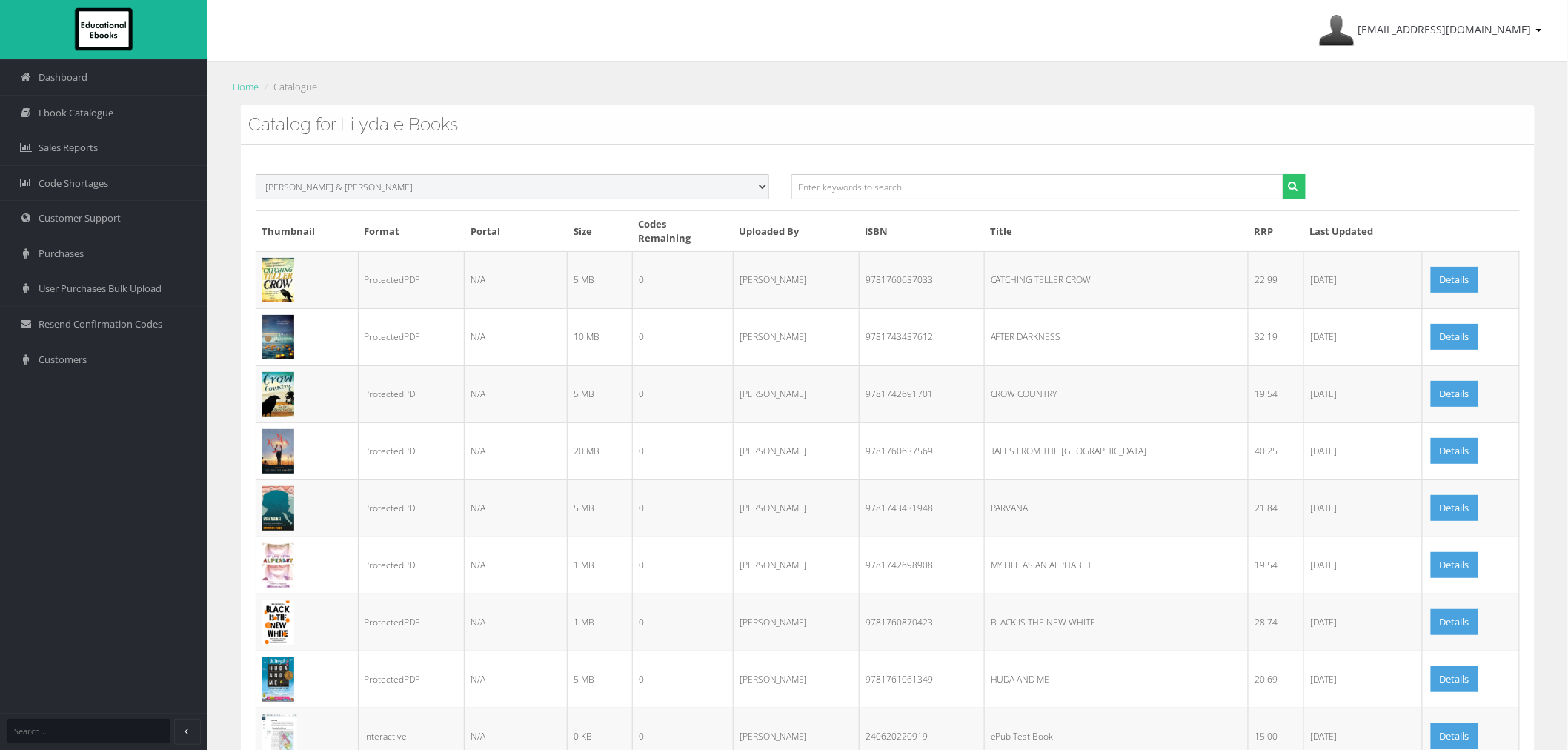
click at [509, 194] on select "Select Publisher ATAR Notes SmarterMaths Online Environment Education [GEOGRAPH…" at bounding box center [512, 187] width 514 height 25
select select "51925573-e213-e511-b1ec-00155d7a440a"
click at [256, 174] on select "Select Publisher ATAR Notes SmarterMaths Online Environment Education [GEOGRAPH…" at bounding box center [512, 187] width 514 height 25
click at [1299, 191] on button "submit" at bounding box center [1294, 187] width 23 height 25
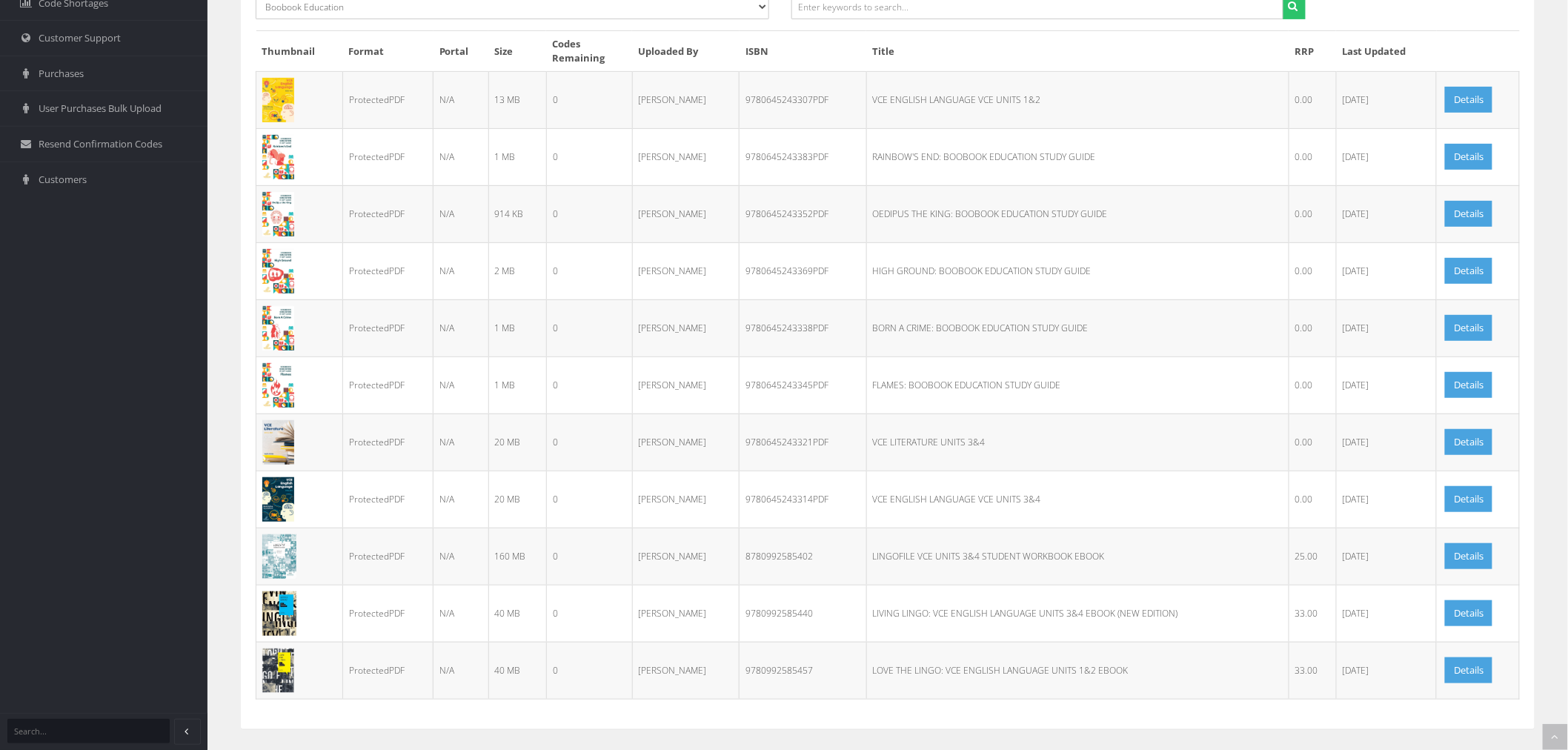
scroll to position [182, 0]
drag, startPoint x: 866, startPoint y: 152, endPoint x: 932, endPoint y: 160, distance: 66.5
click at [932, 160] on td "RAINBOW'S END: BOOBOOK EDUCATION STUDY GUIDE" at bounding box center [1077, 155] width 422 height 57
copy td "RAINBOW'S END"
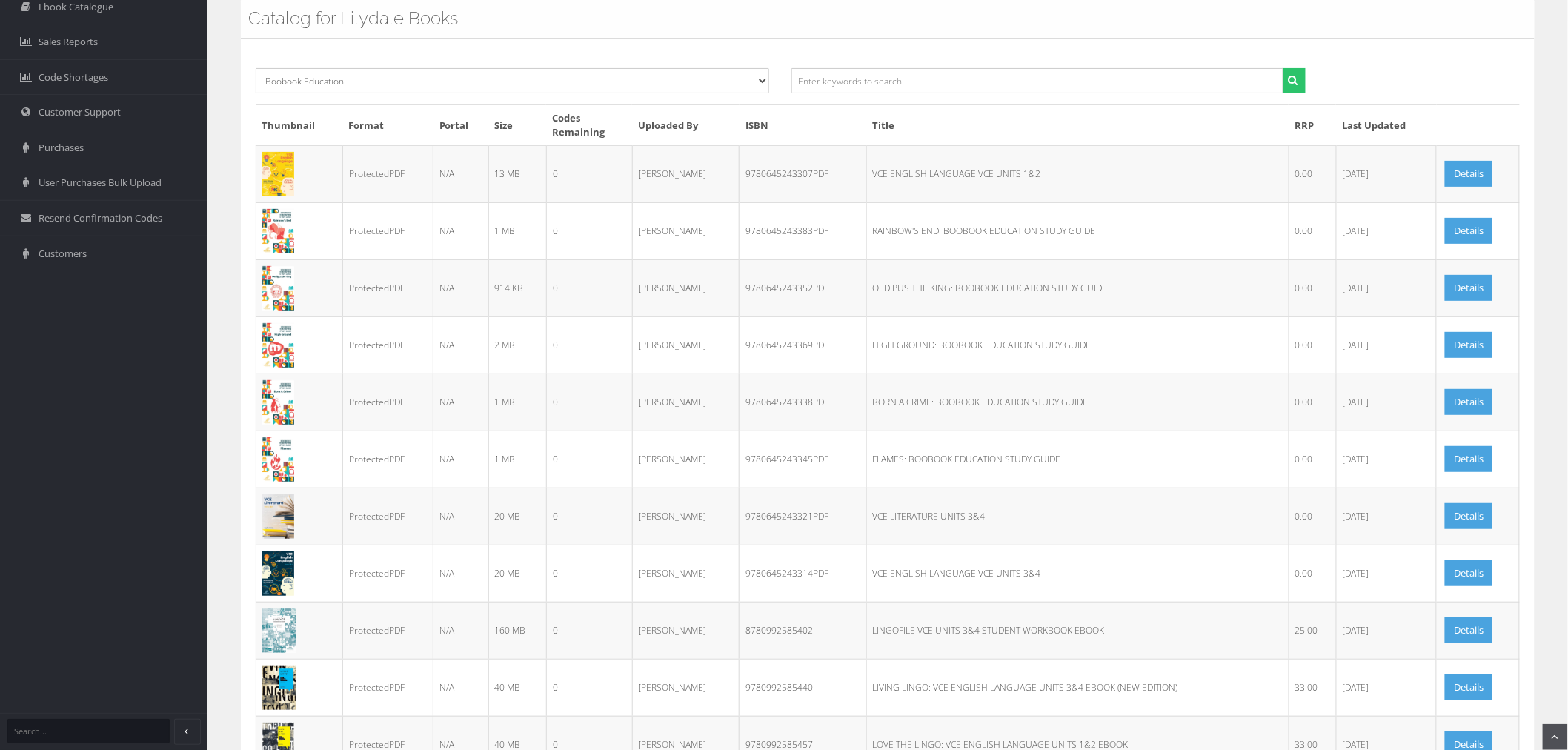
scroll to position [17, 0]
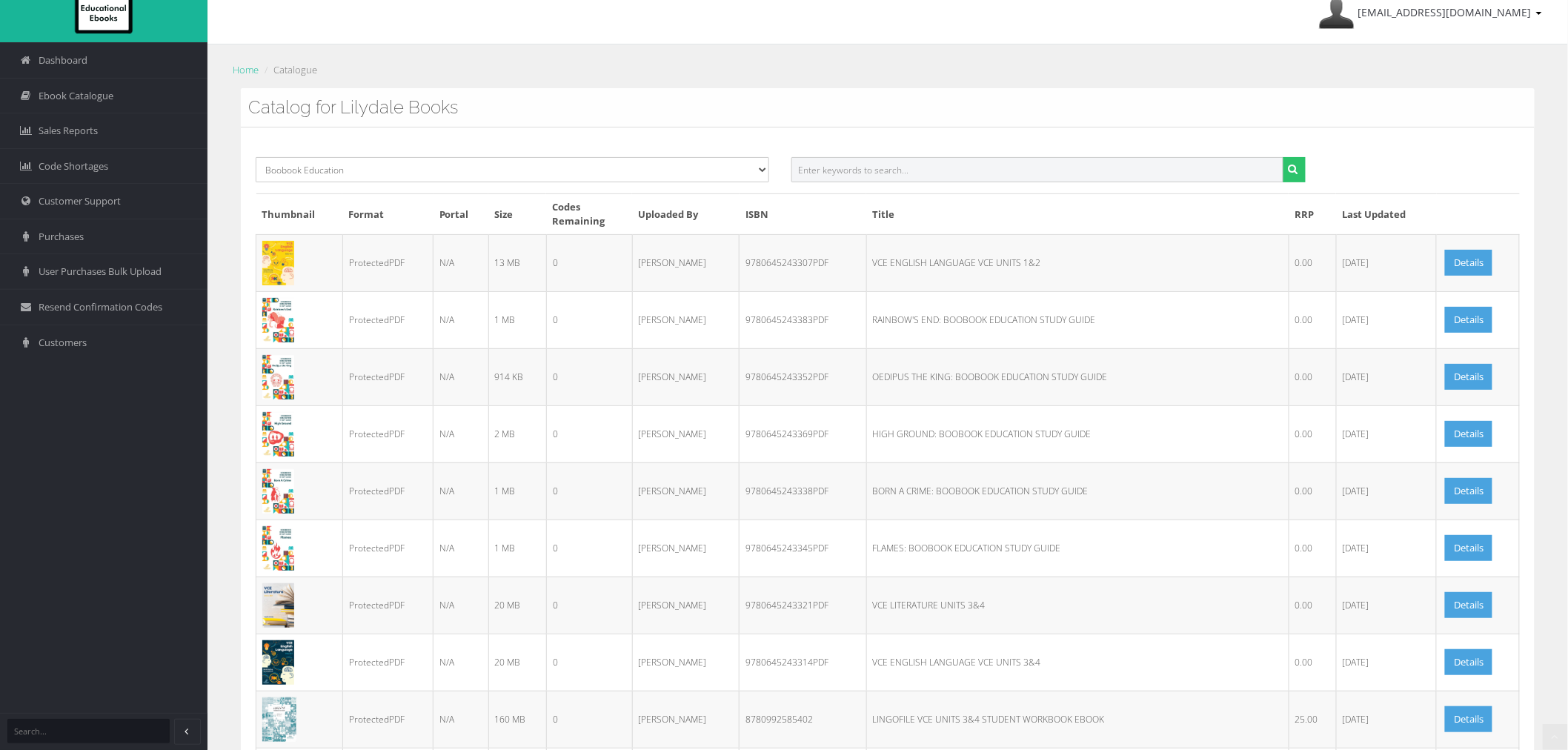
click at [905, 159] on input "text" at bounding box center [1037, 170] width 492 height 25
paste input "RAINBOW'S END"
type input "RAINBOW'S END"
click at [1283, 157] on button "submit" at bounding box center [1294, 170] width 23 height 25
click at [713, 165] on select "Select Publisher ATAR Notes SmarterMaths Online Environment Education [GEOGRAPH…" at bounding box center [512, 170] width 514 height 25
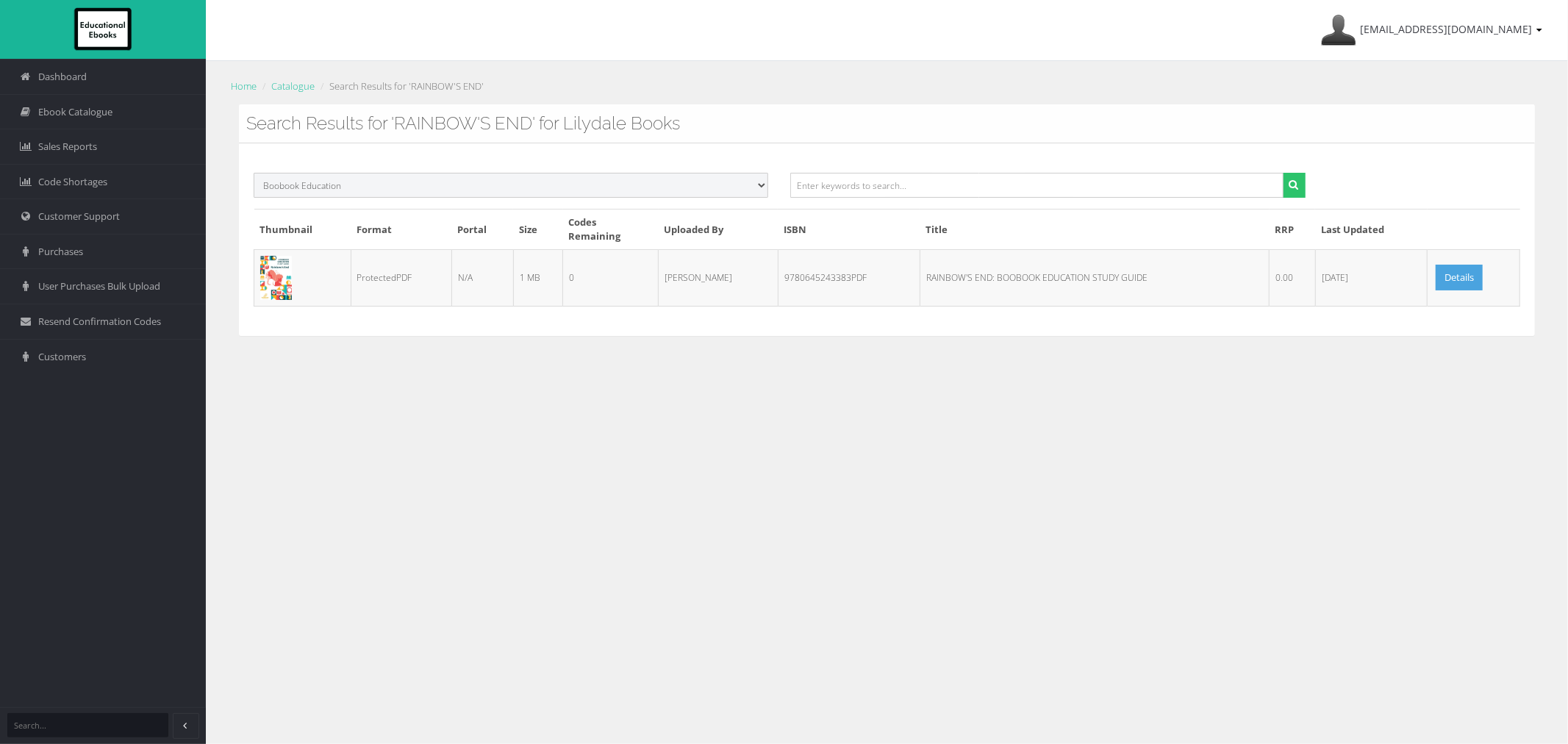
click at [699, 186] on select "Select Publisher ATAR Notes SmarterMaths Online Environment Education [GEOGRAPH…" at bounding box center [510, 186] width 515 height 25
select select
click at [253, 173] on select "Select Publisher ATAR Notes SmarterMaths Online Environment Education [GEOGRAPH…" at bounding box center [510, 186] width 515 height 25
click at [1177, 177] on input "text" at bounding box center [1037, 186] width 493 height 25
paste input "RAINBOW'S END"
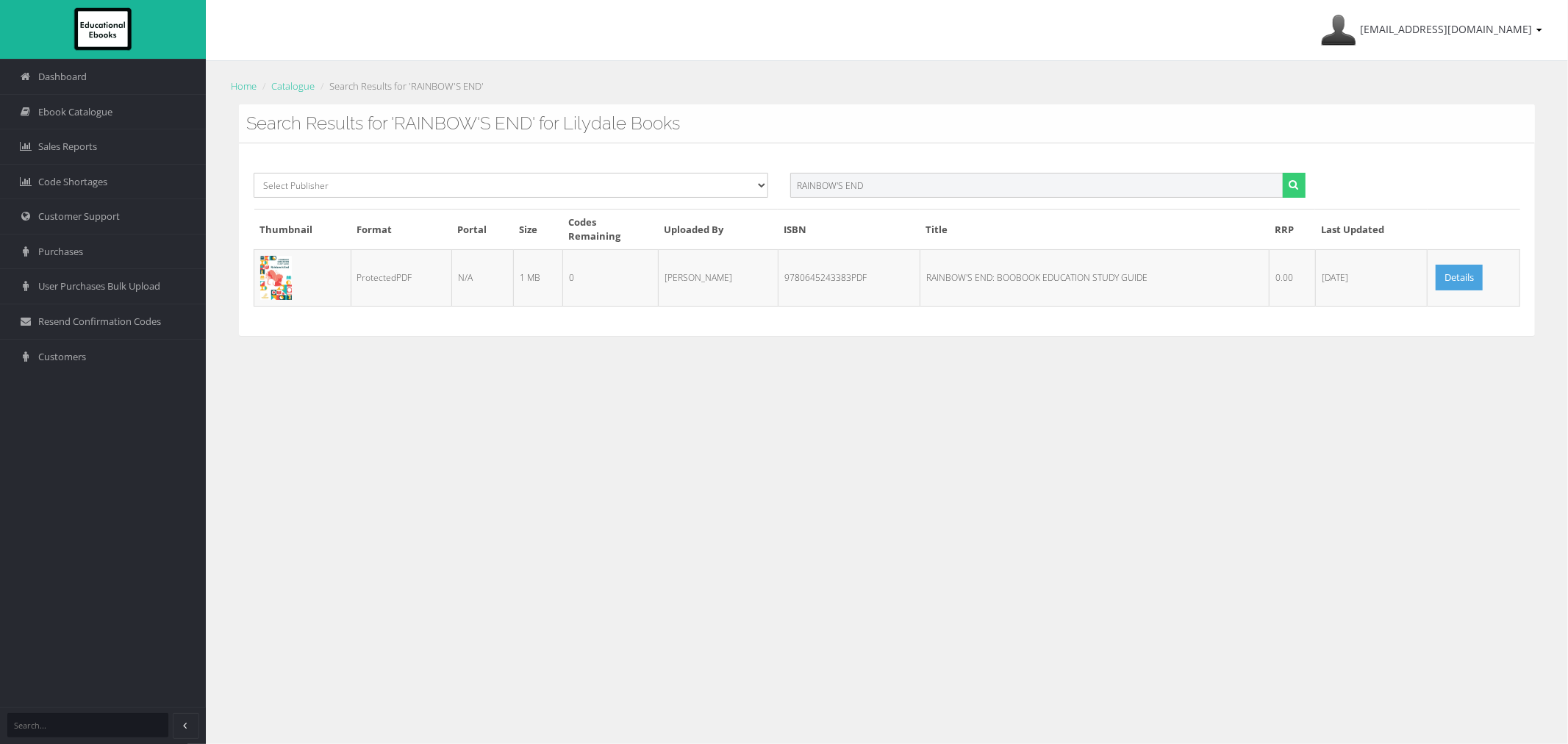
type input "RAINBOW'S END"
click at [1292, 182] on icon "submit" at bounding box center [1293, 185] width 9 height 10
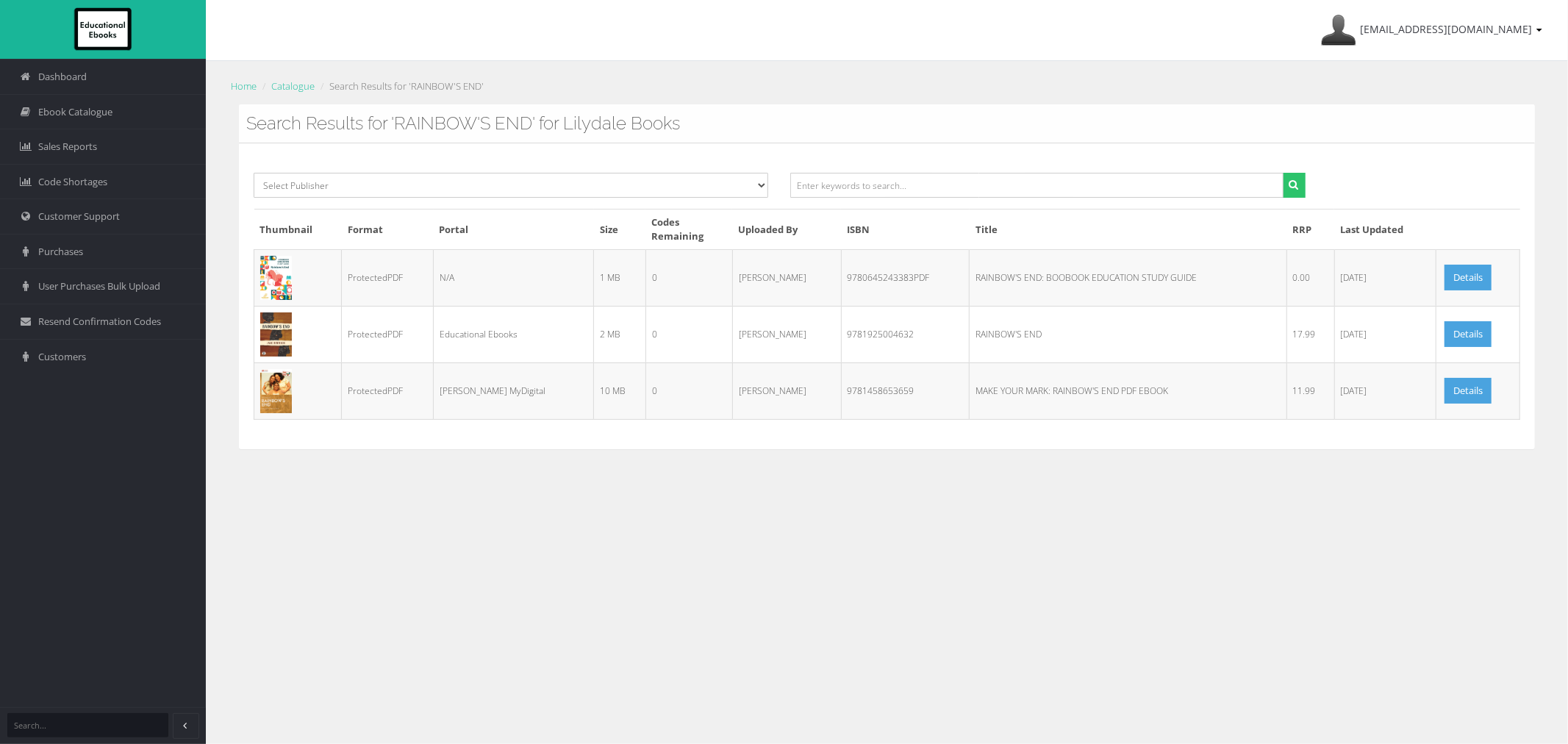
click at [846, 334] on td "9781925004632" at bounding box center [905, 333] width 128 height 56
copy td "9781925004632"
click at [851, 275] on td "9780645243383PDF" at bounding box center [905, 277] width 128 height 56
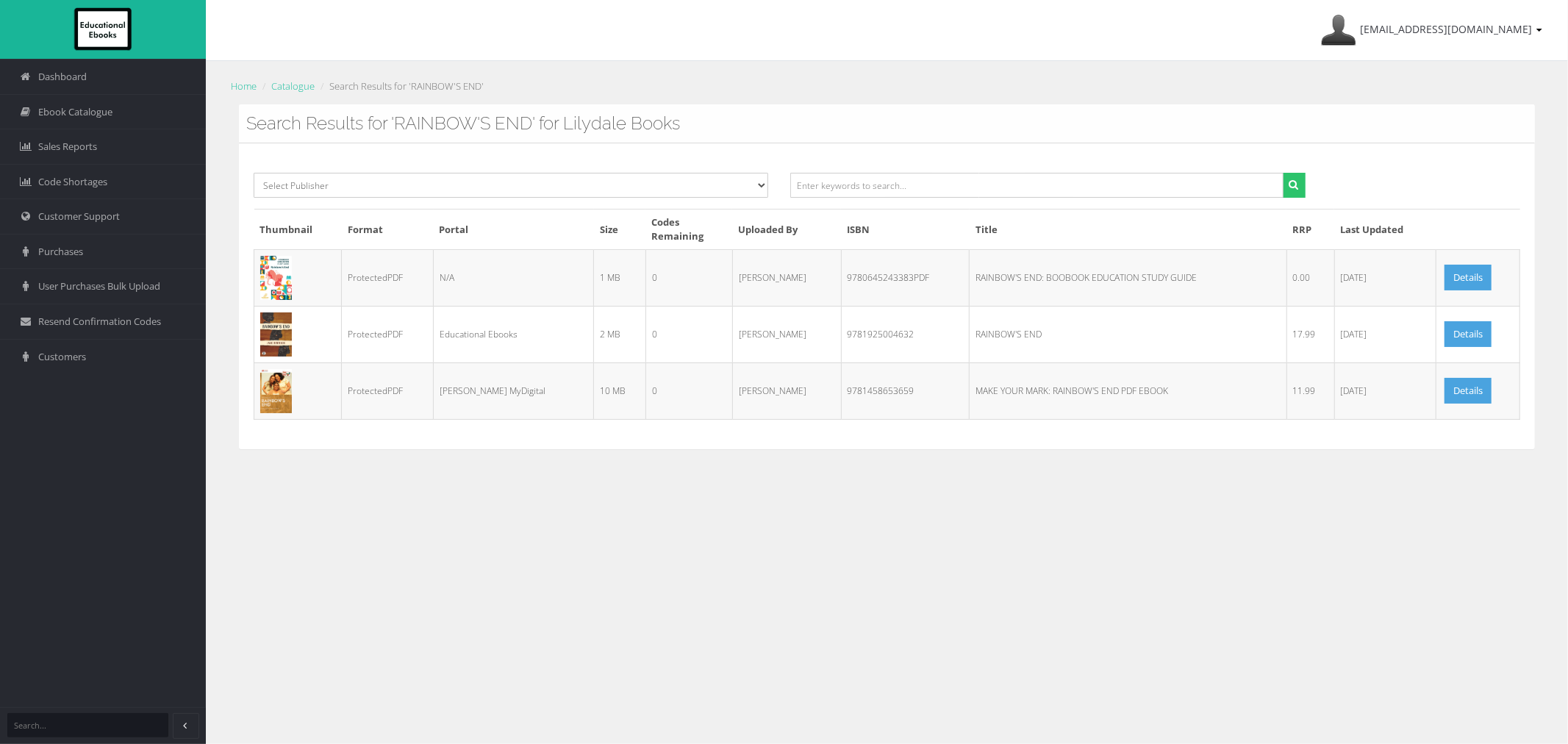
copy td "9780645243383PDF"
click at [103, 280] on span "User Purchases Bulk Upload" at bounding box center [99, 286] width 122 height 14
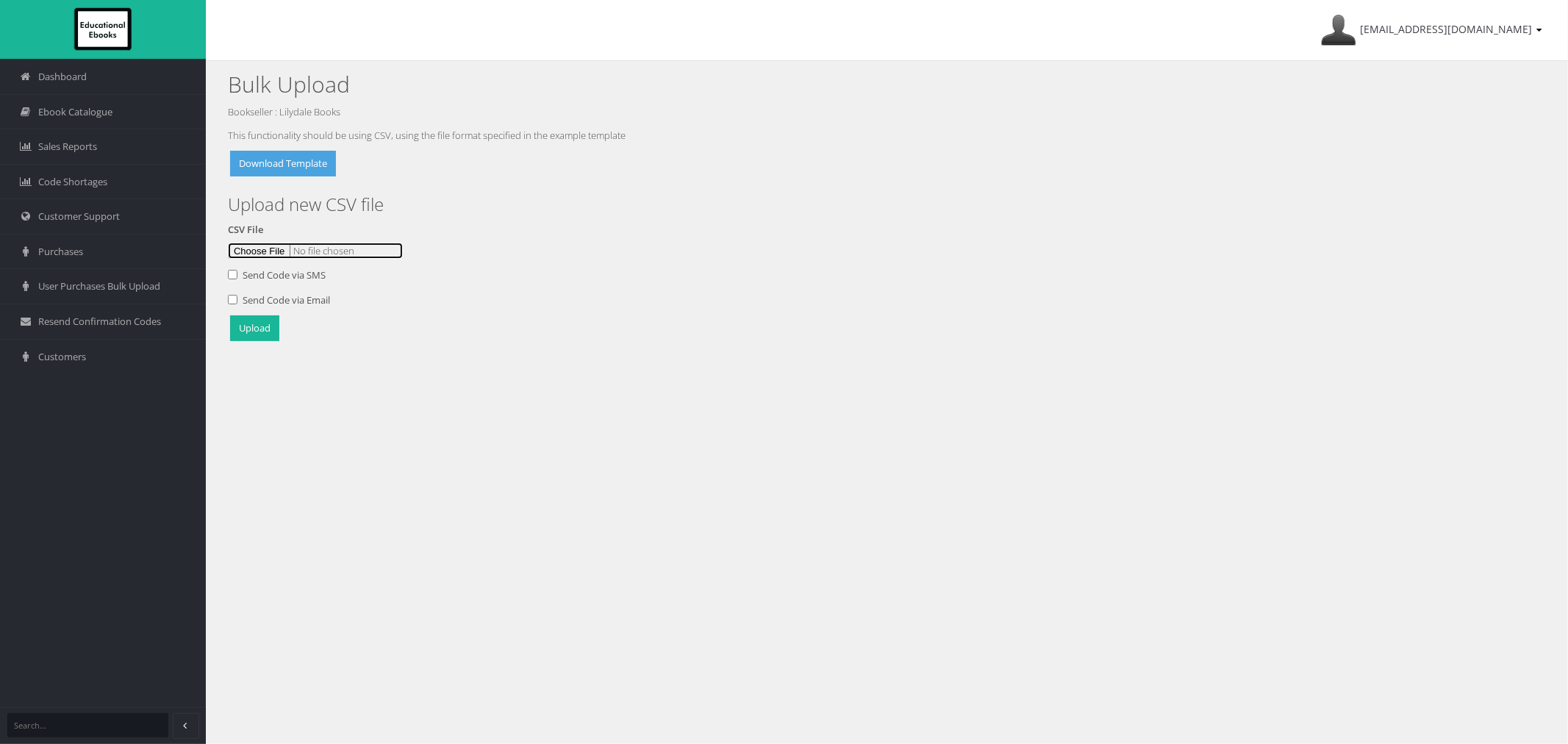
click at [243, 249] on input "file" at bounding box center [316, 250] width 175 height 16
type input "C:\fakepath\EE DEMO [DATE]csv"
click at [255, 337] on button "Upload" at bounding box center [254, 328] width 50 height 26
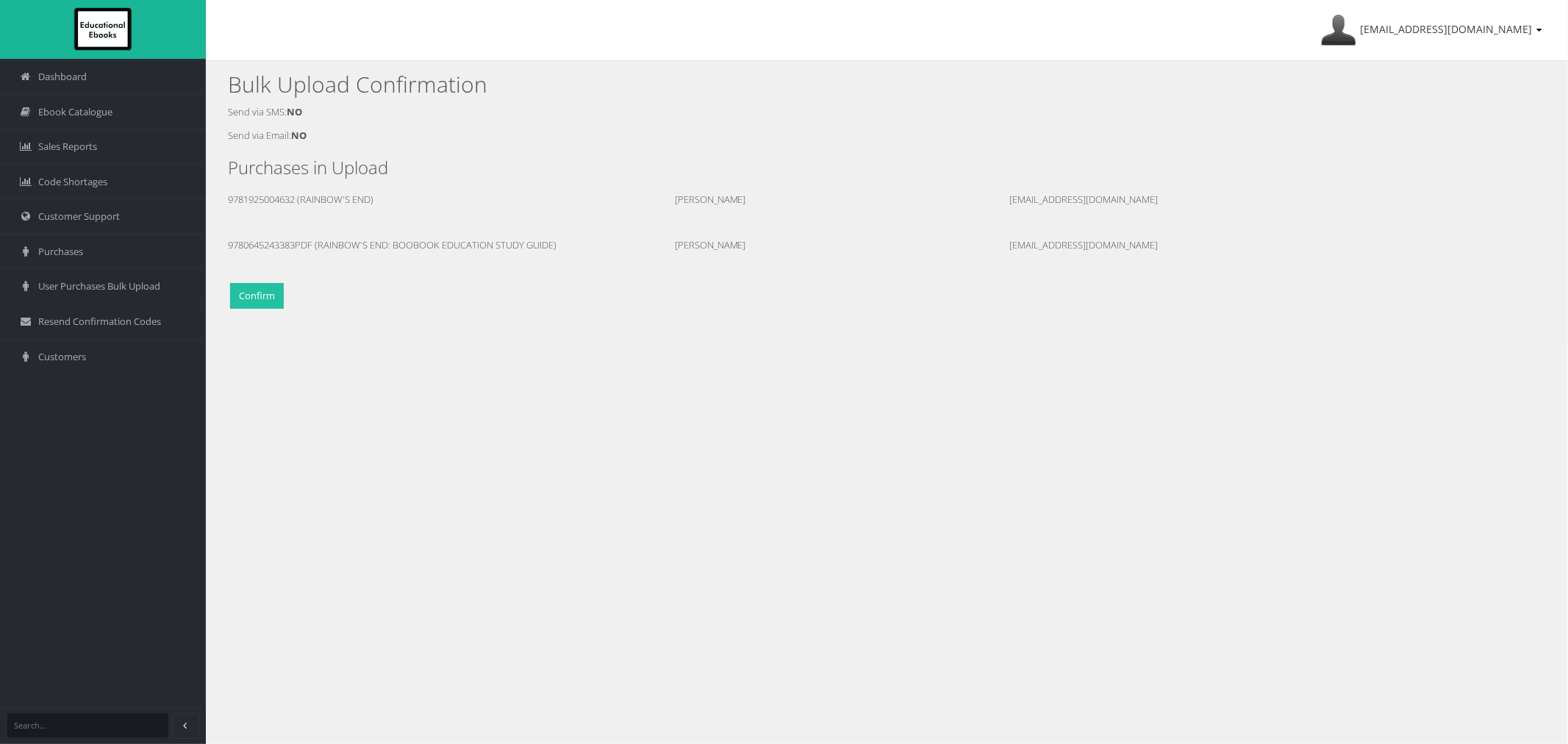
click at [240, 294] on button "Confirm" at bounding box center [257, 296] width 54 height 26
